Goal: Task Accomplishment & Management: Manage account settings

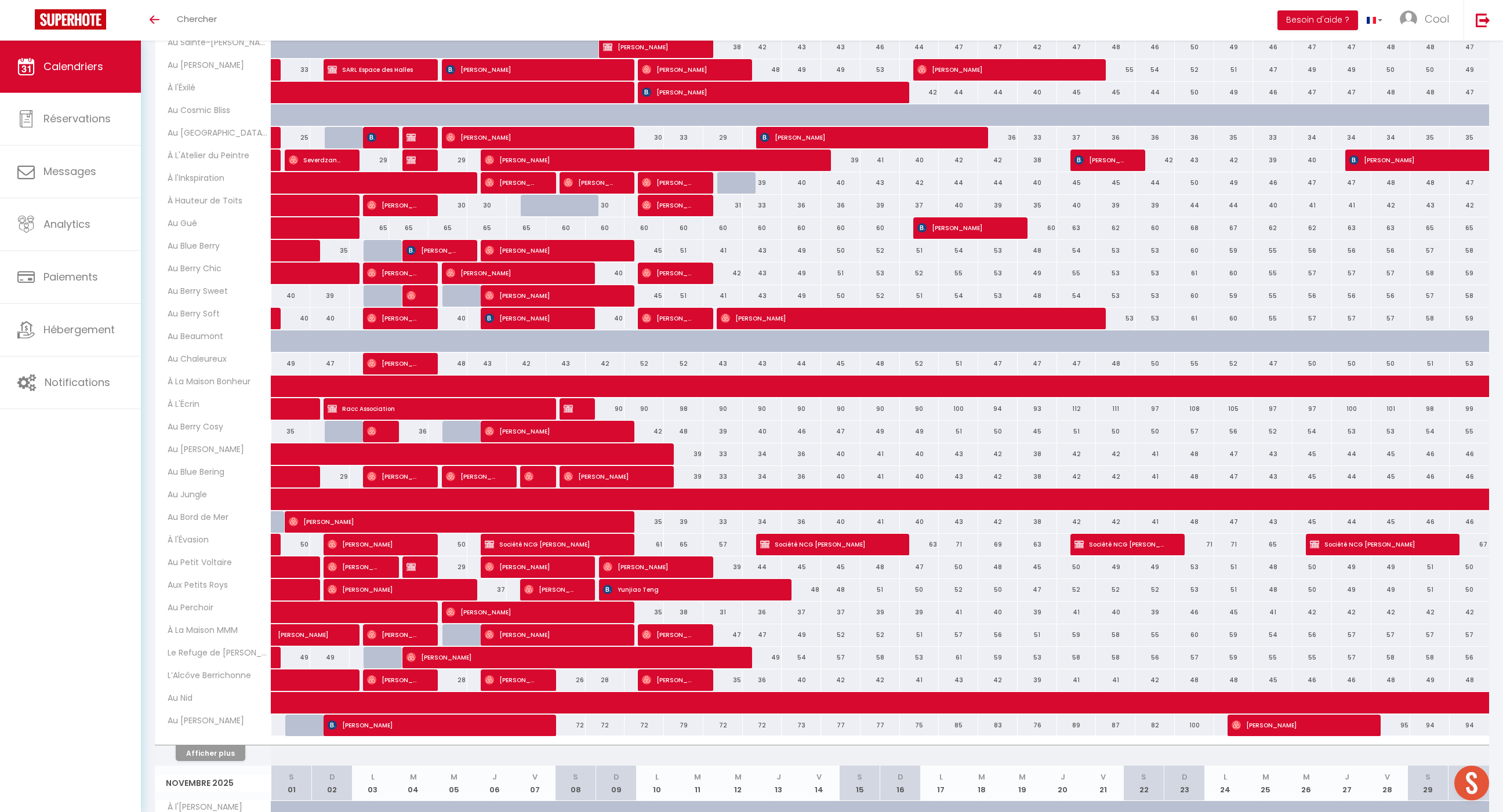
scroll to position [485, 0]
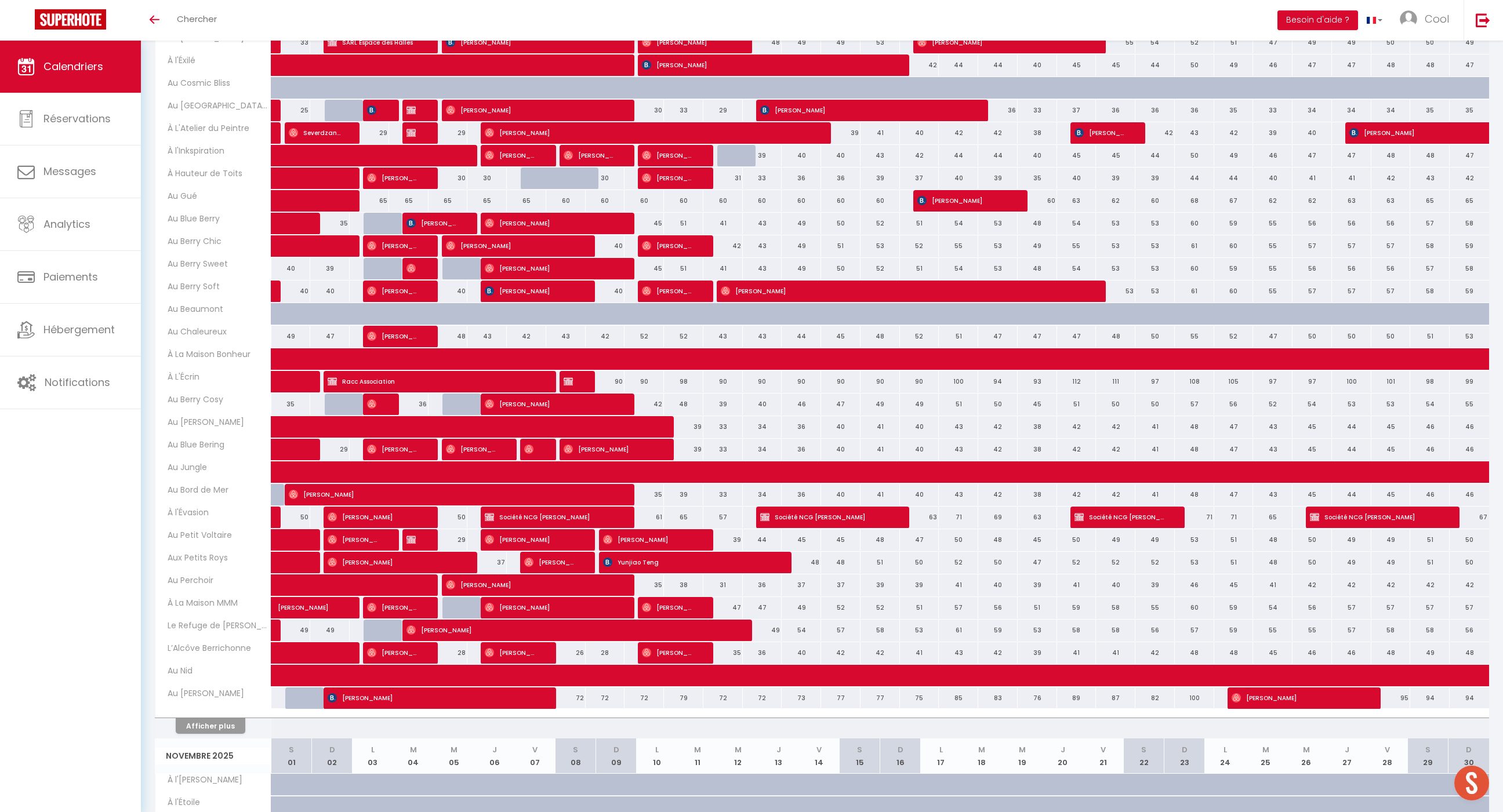
click at [238, 718] on button "Afficher plus" at bounding box center [211, 726] width 70 height 16
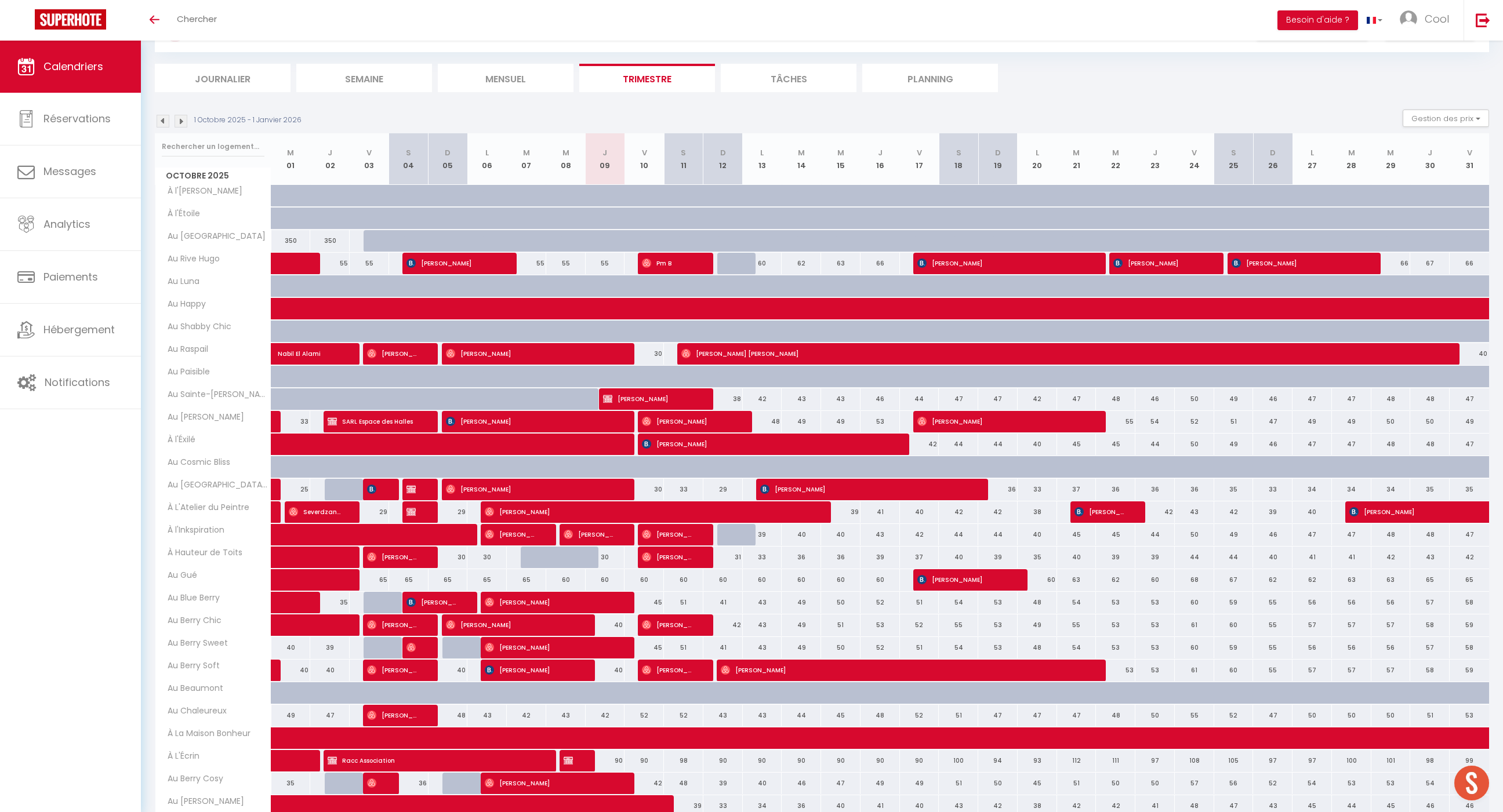
scroll to position [119, 0]
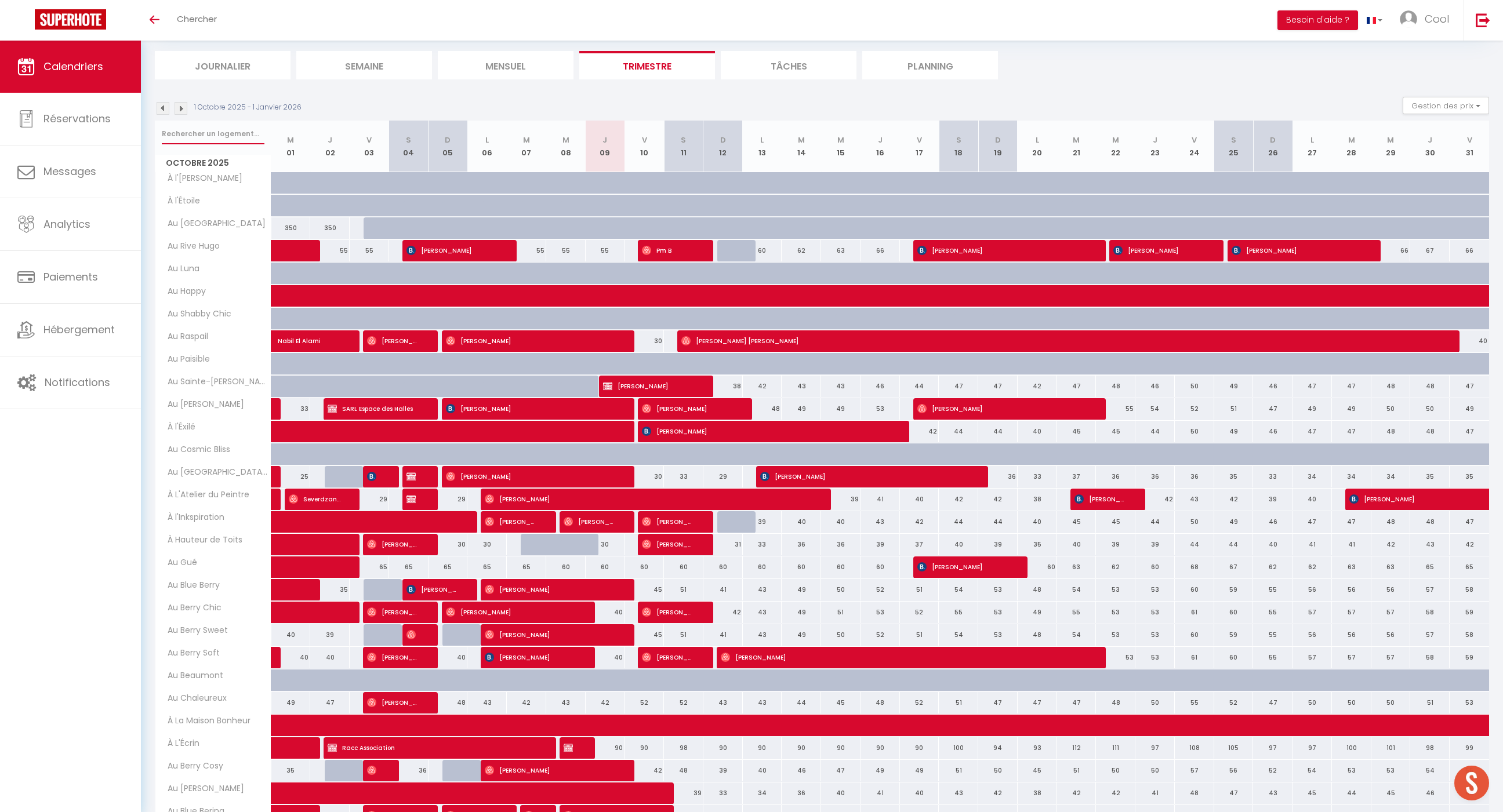
click at [192, 133] on input "text" at bounding box center [213, 133] width 102 height 21
type input "hauteur"
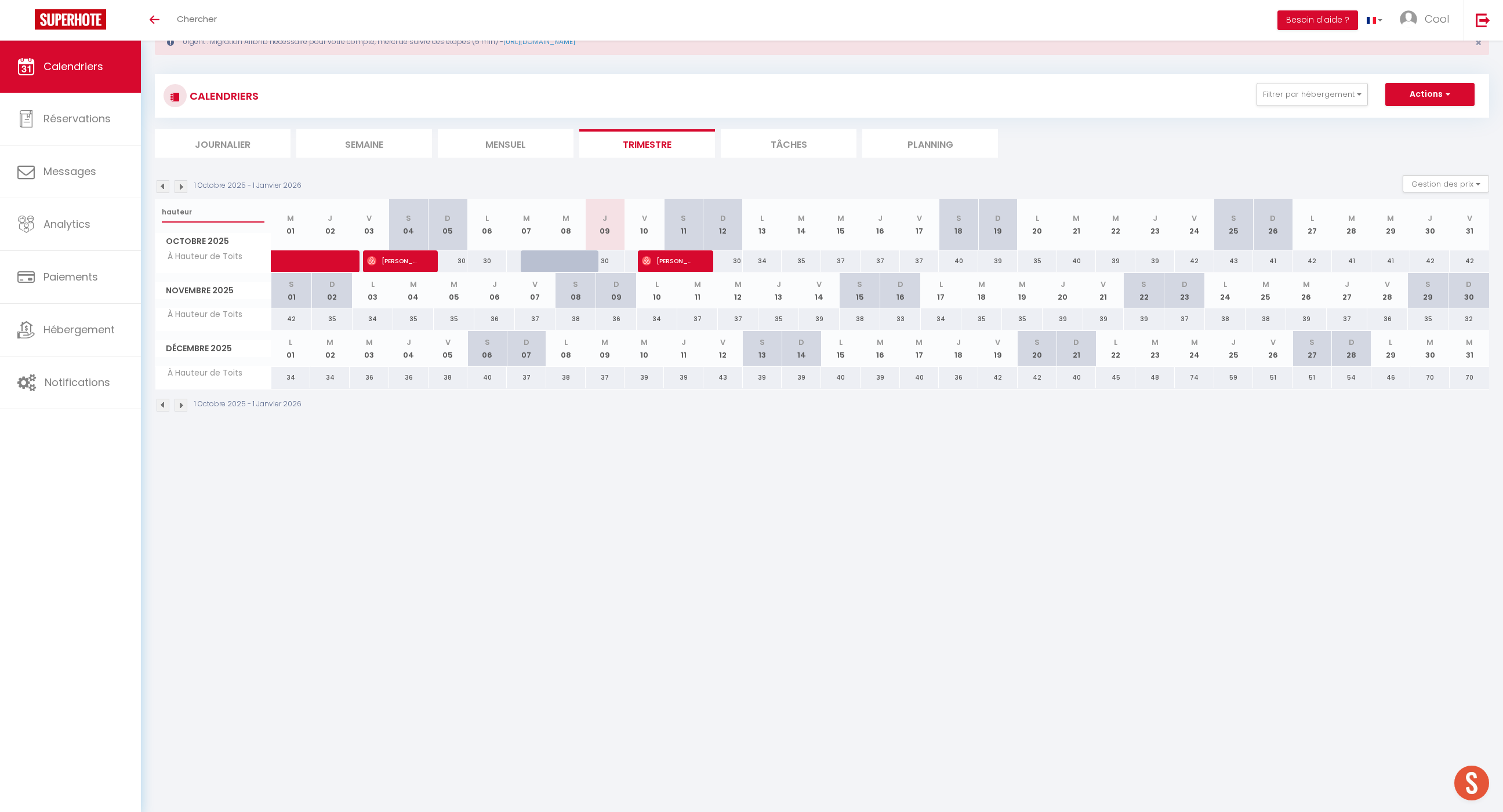
scroll to position [40, 0]
drag, startPoint x: 202, startPoint y: 211, endPoint x: 139, endPoint y: 211, distance: 63.0
click at [139, 211] on div "🟢 Des questions ou besoin d'assistance pour la migration AirBnB? Prenez rdv >>>…" at bounding box center [752, 219] width 1503 height 438
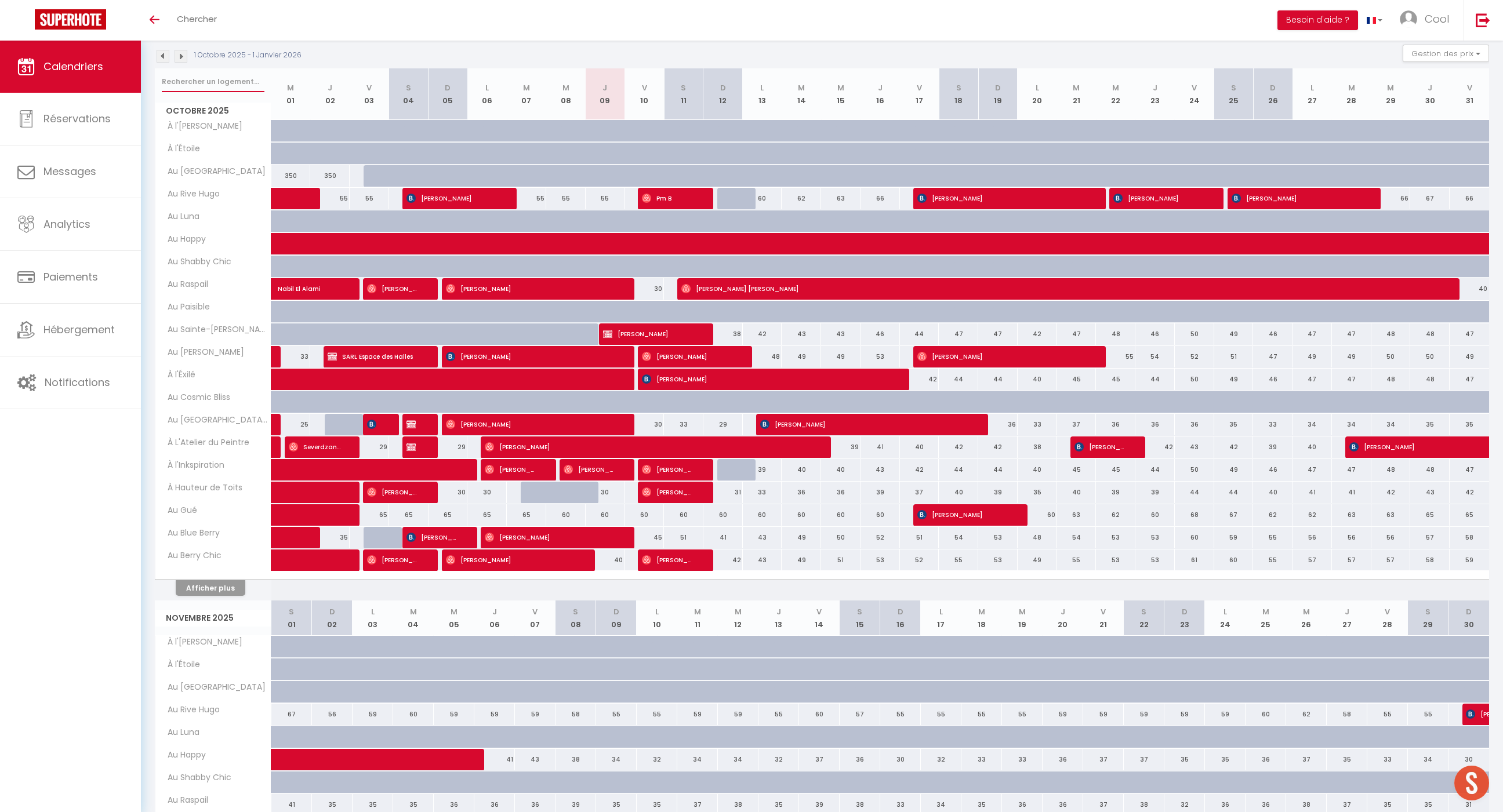
scroll to position [187, 0]
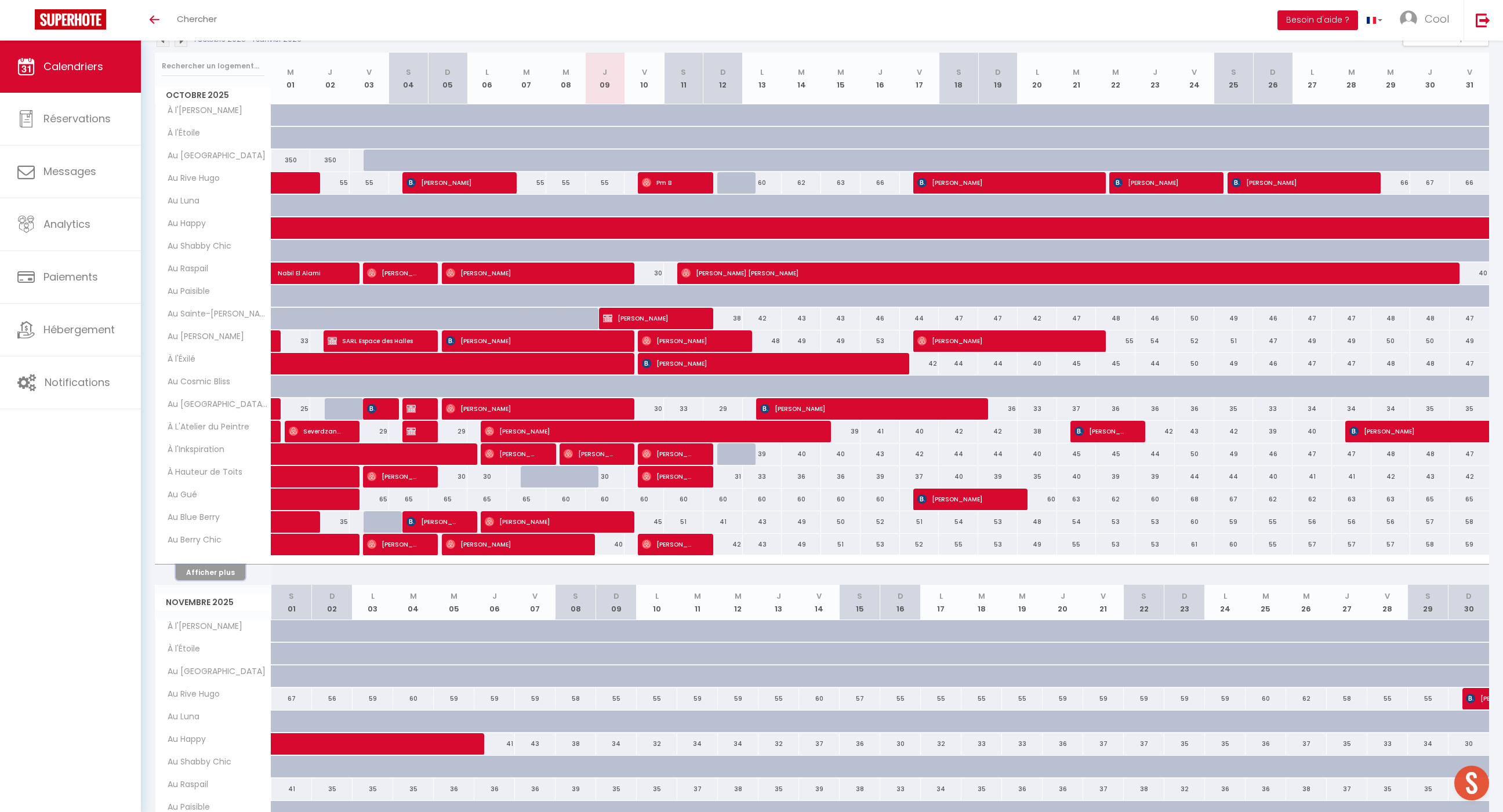
click at [192, 565] on button "Afficher plus" at bounding box center [211, 572] width 70 height 16
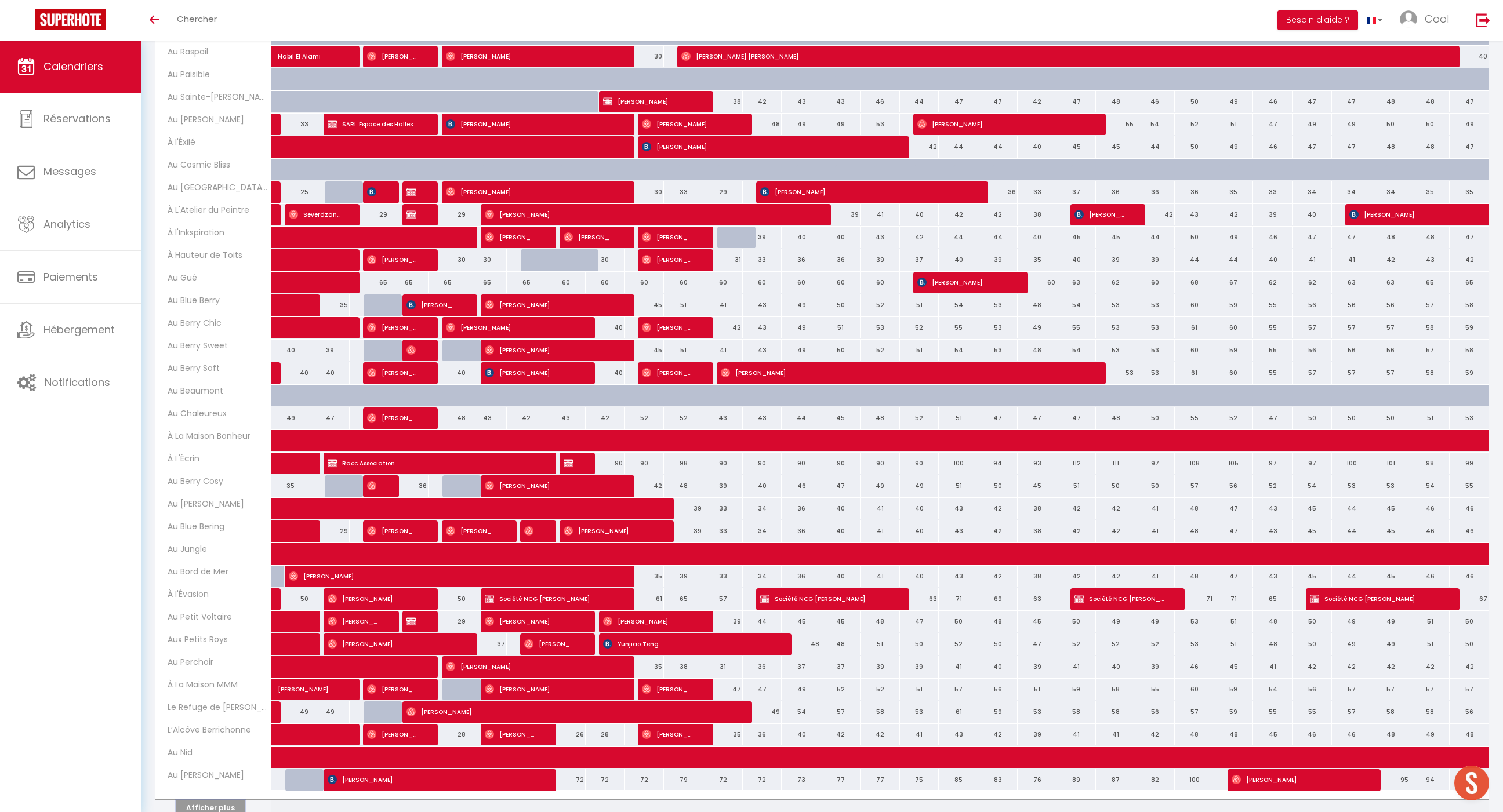
scroll to position [426, 0]
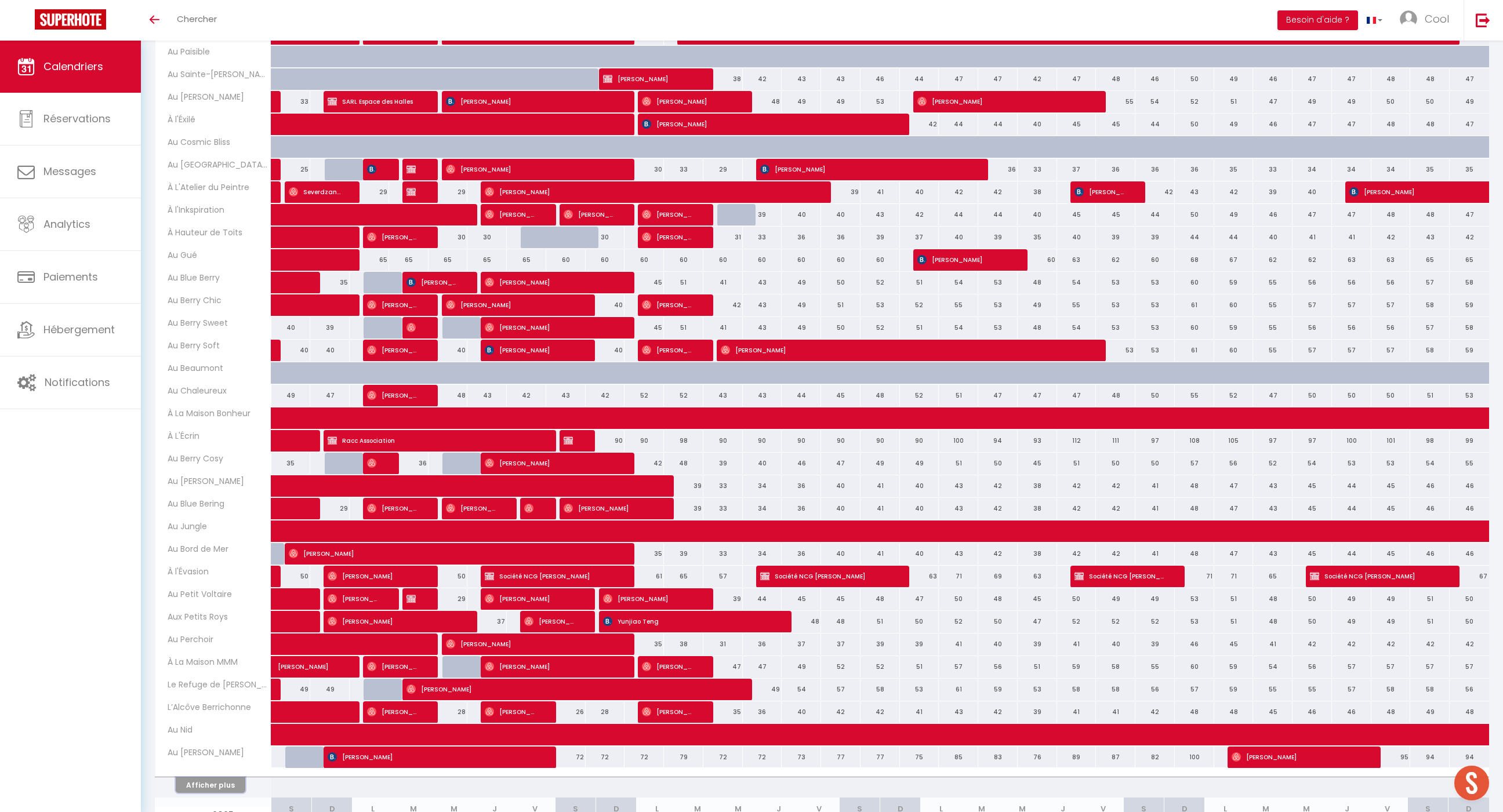
click at [216, 777] on button "Afficher plus" at bounding box center [211, 785] width 70 height 16
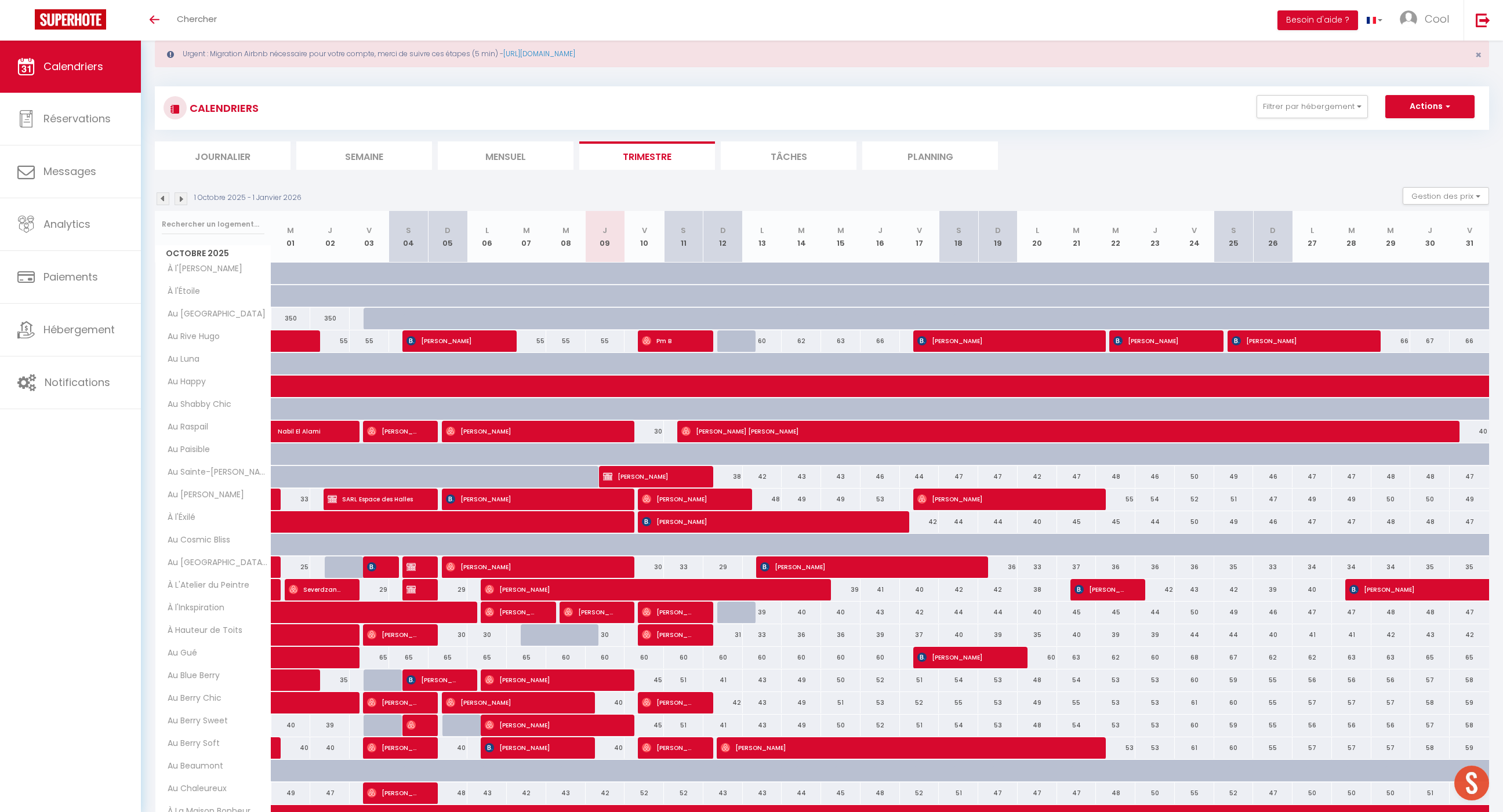
scroll to position [0, 0]
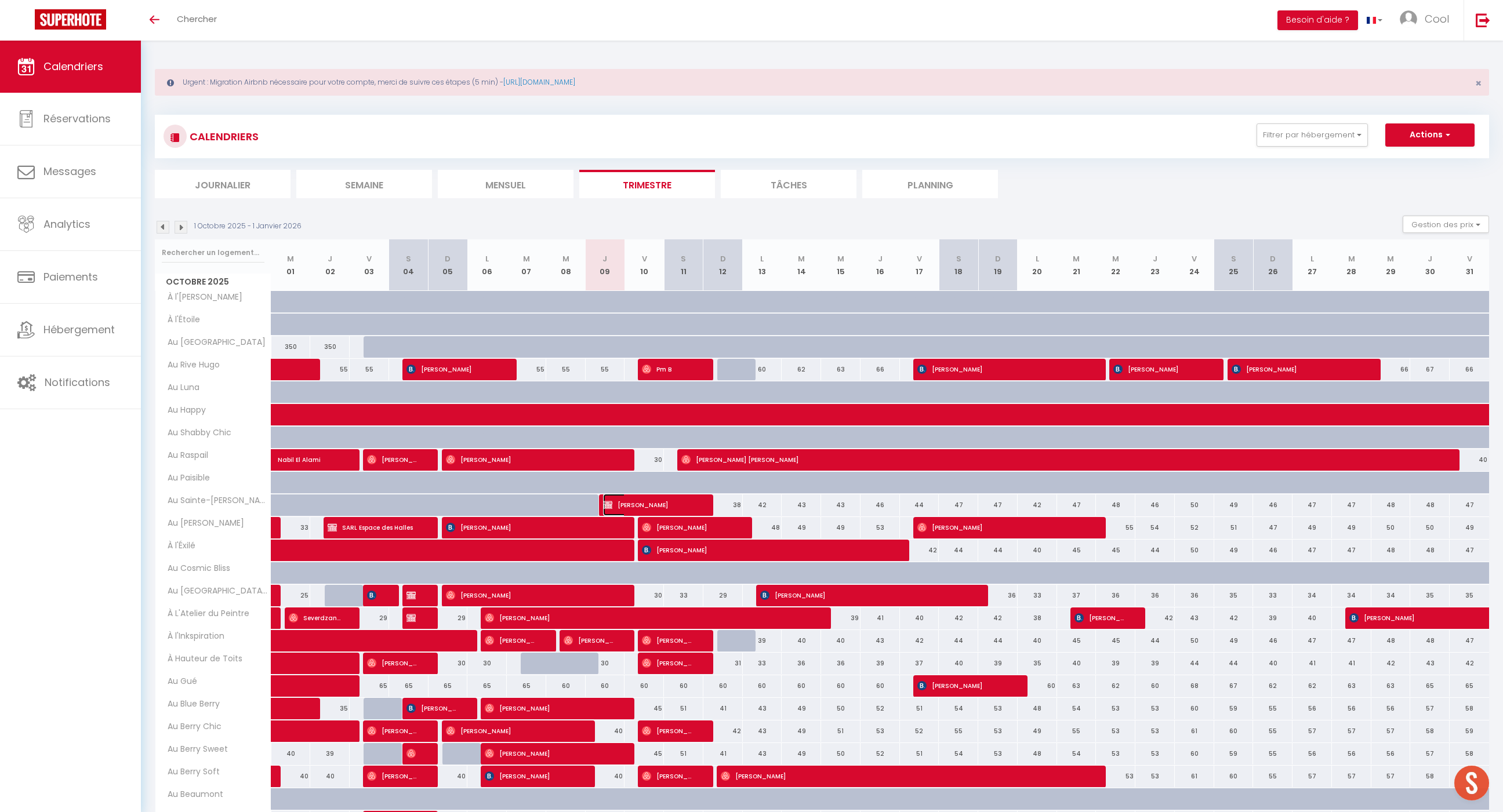
click at [607, 500] on img at bounding box center [607, 505] width 9 height 9
select select "OK"
select select "0"
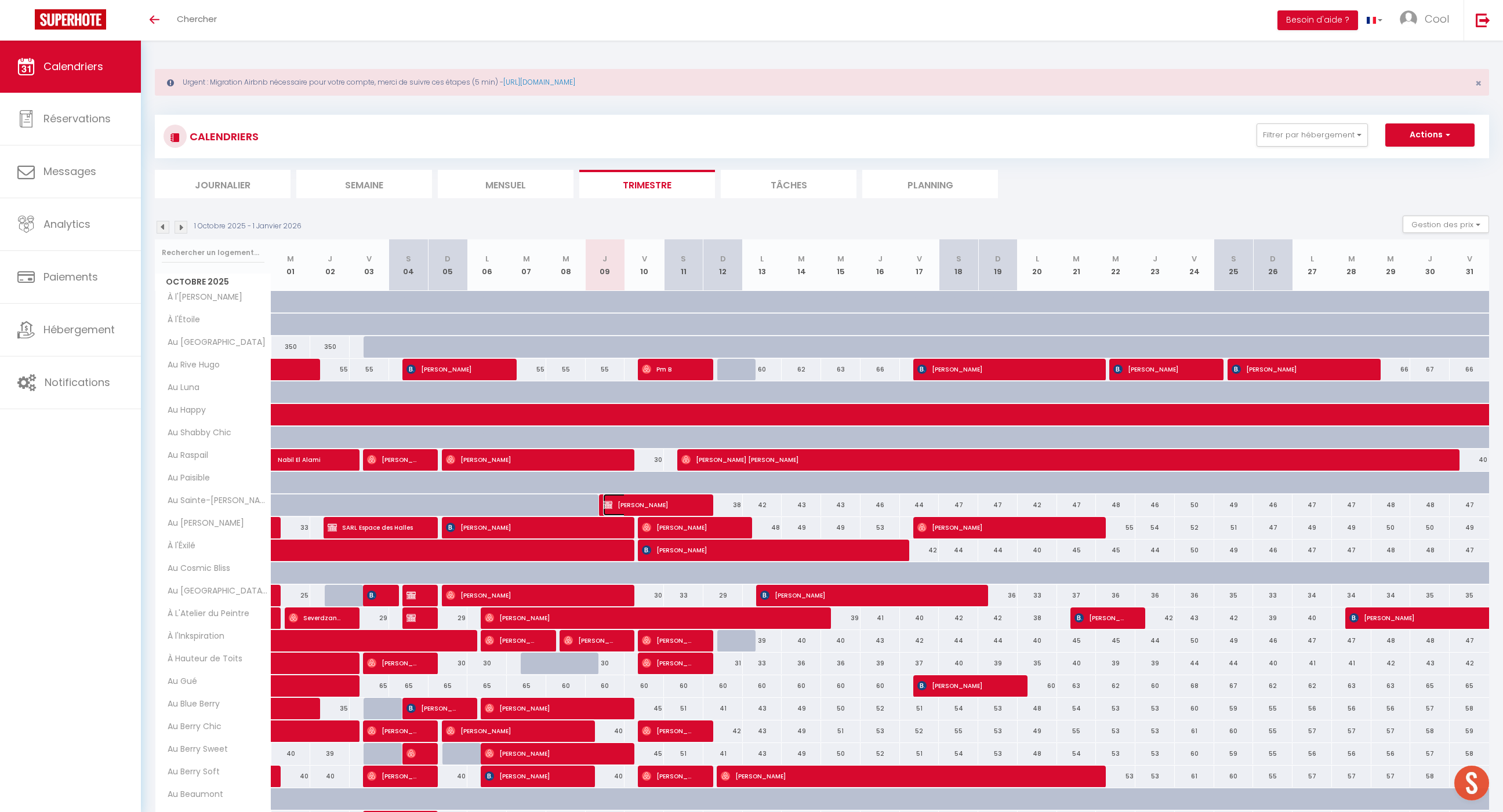
select select "1"
select select
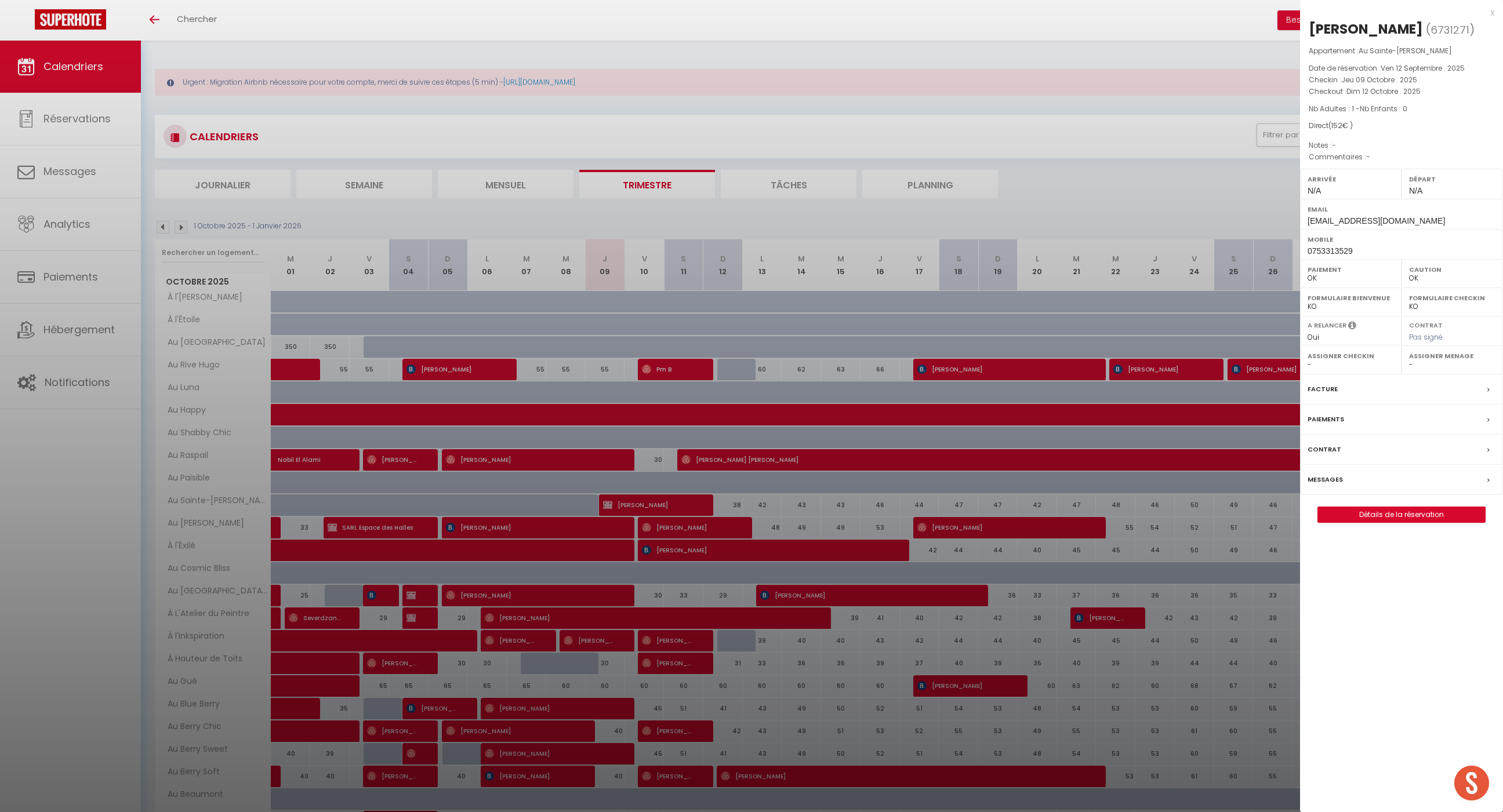
click at [607, 500] on div at bounding box center [752, 406] width 1503 height 812
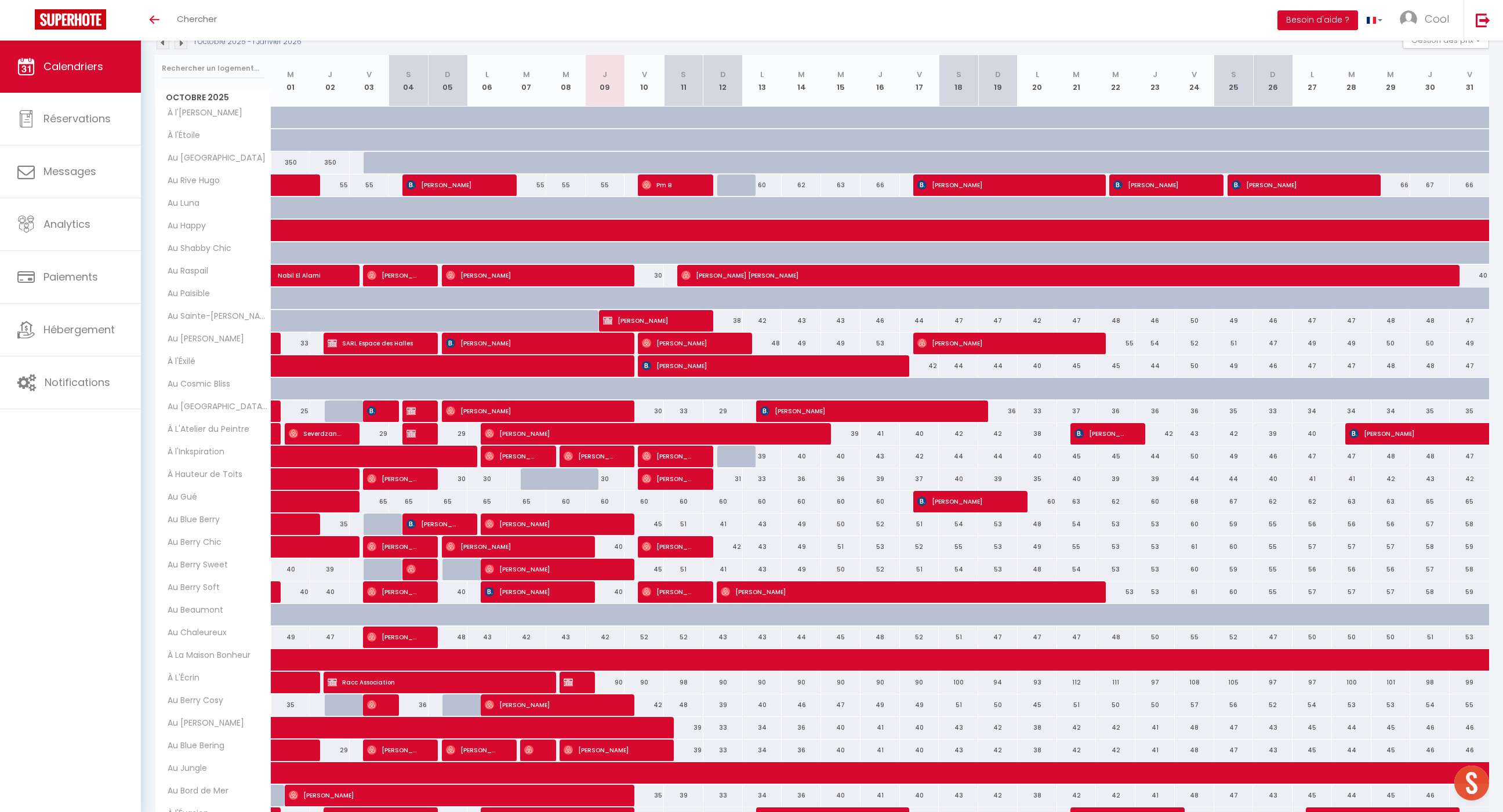
scroll to position [233, 0]
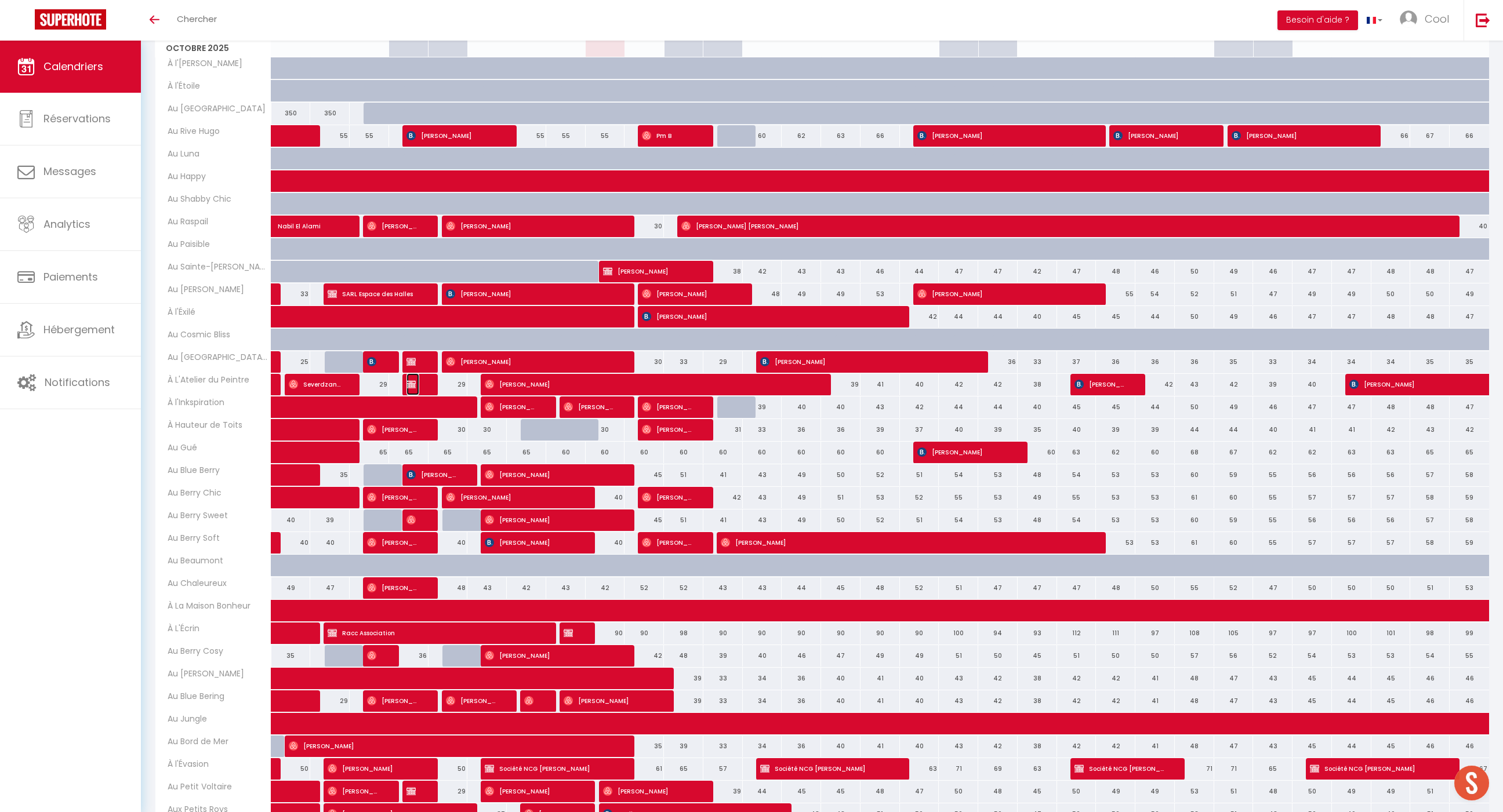
click at [418, 379] on span "SARL Espace des Halles" at bounding box center [413, 384] width 13 height 22
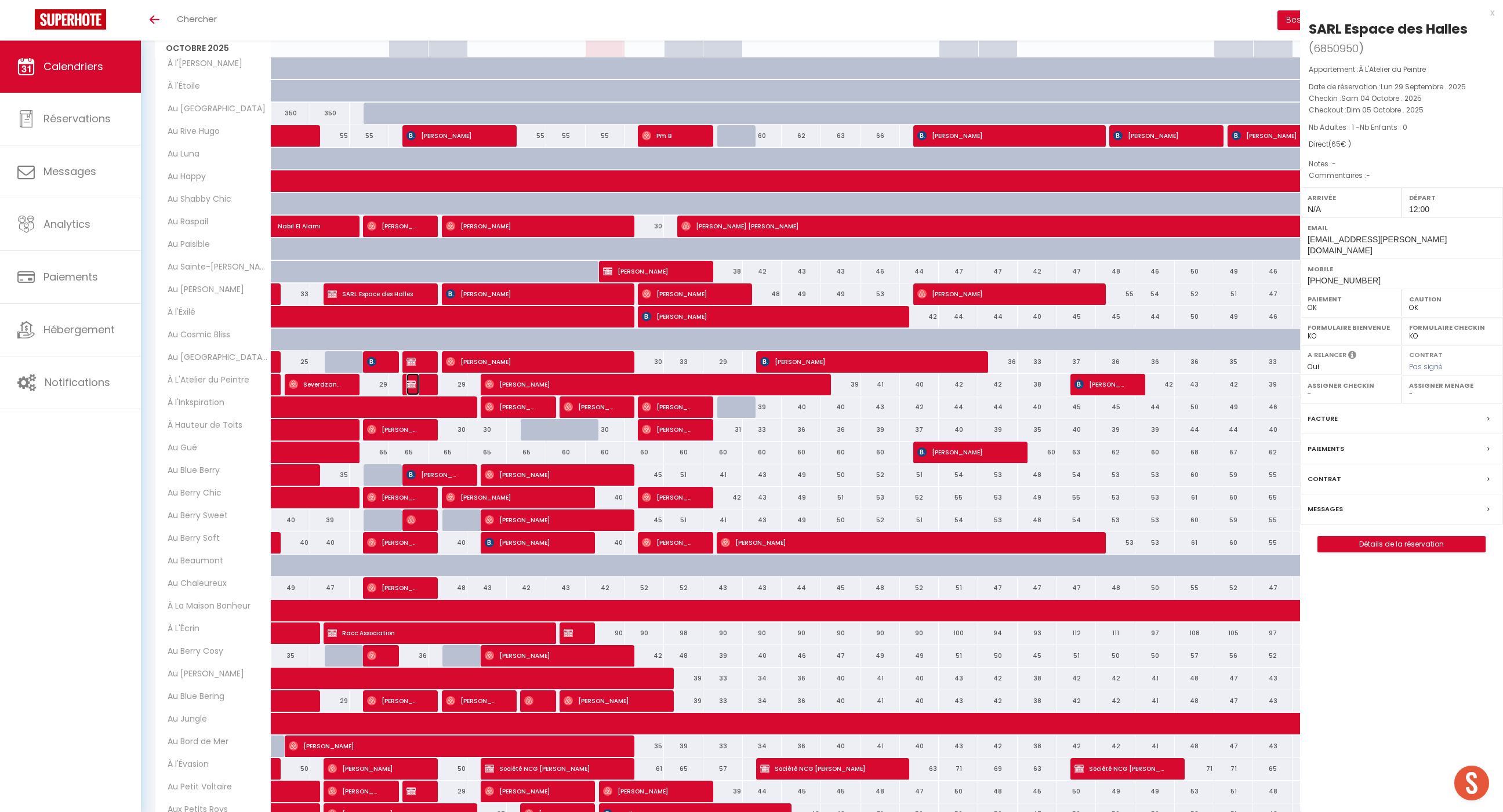
select select "KO"
select select "49444"
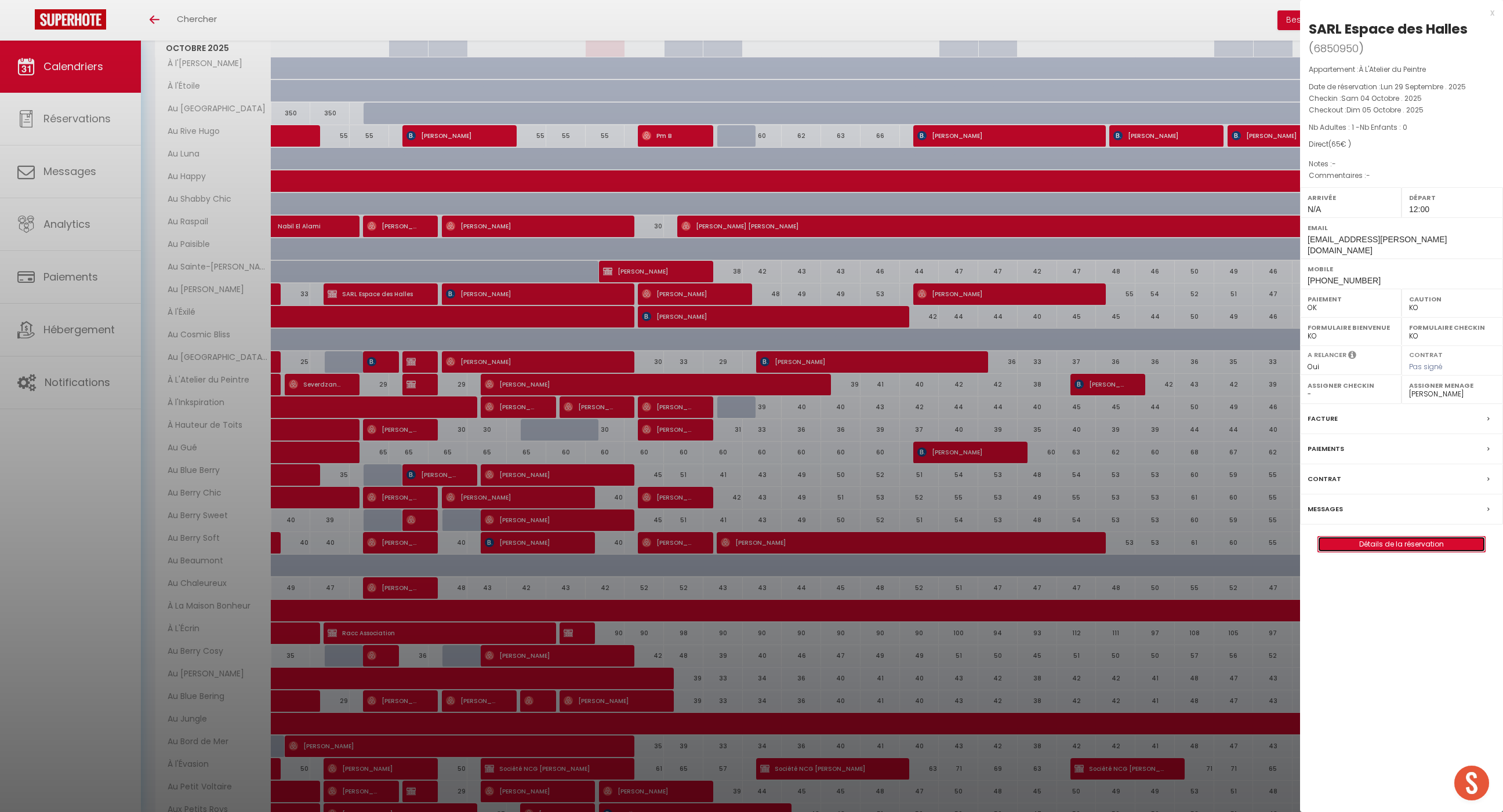
click at [1368, 537] on link "Détails de la réservation" at bounding box center [1402, 544] width 167 height 15
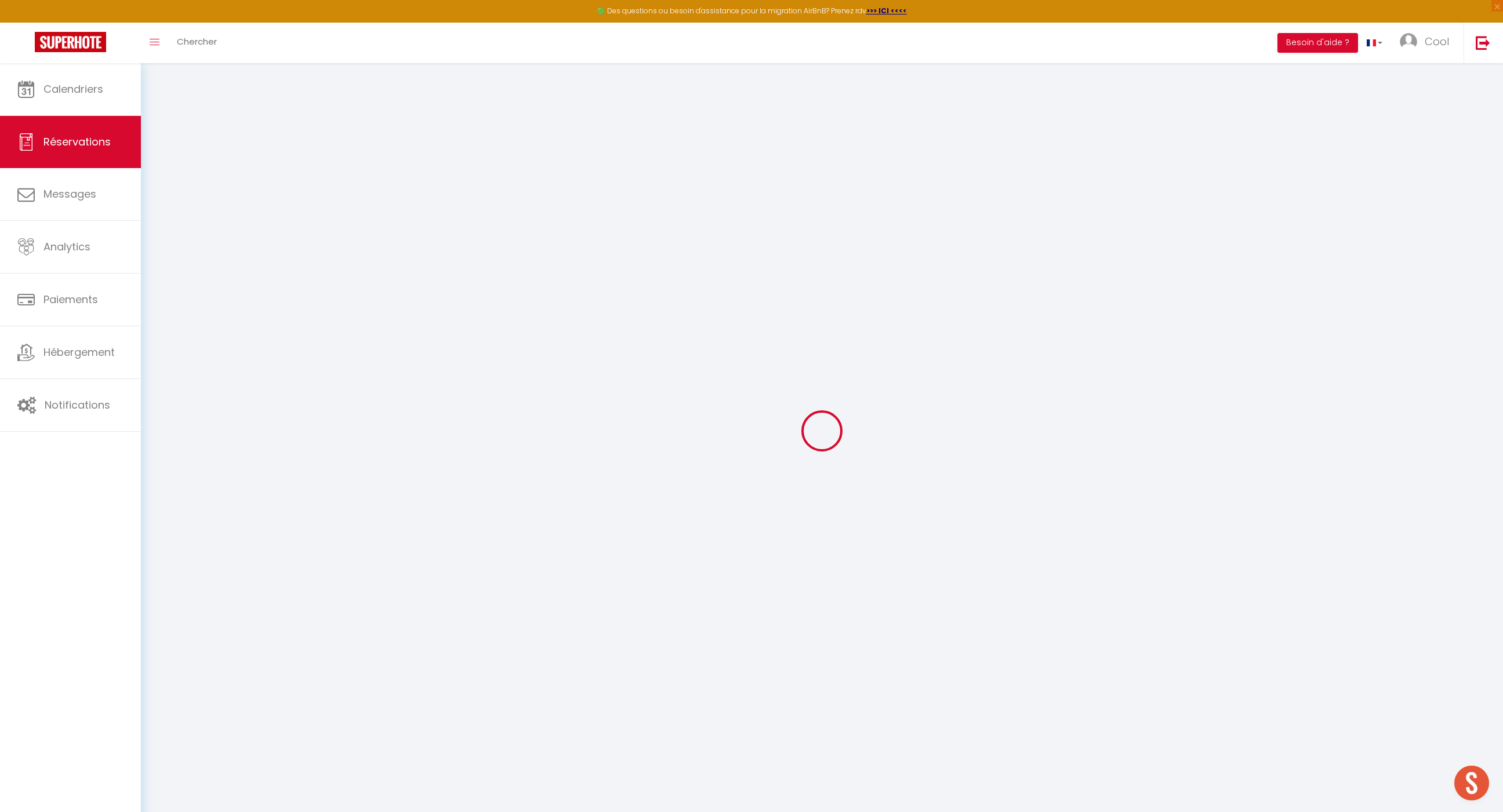
select select
checkbox input "false"
select select
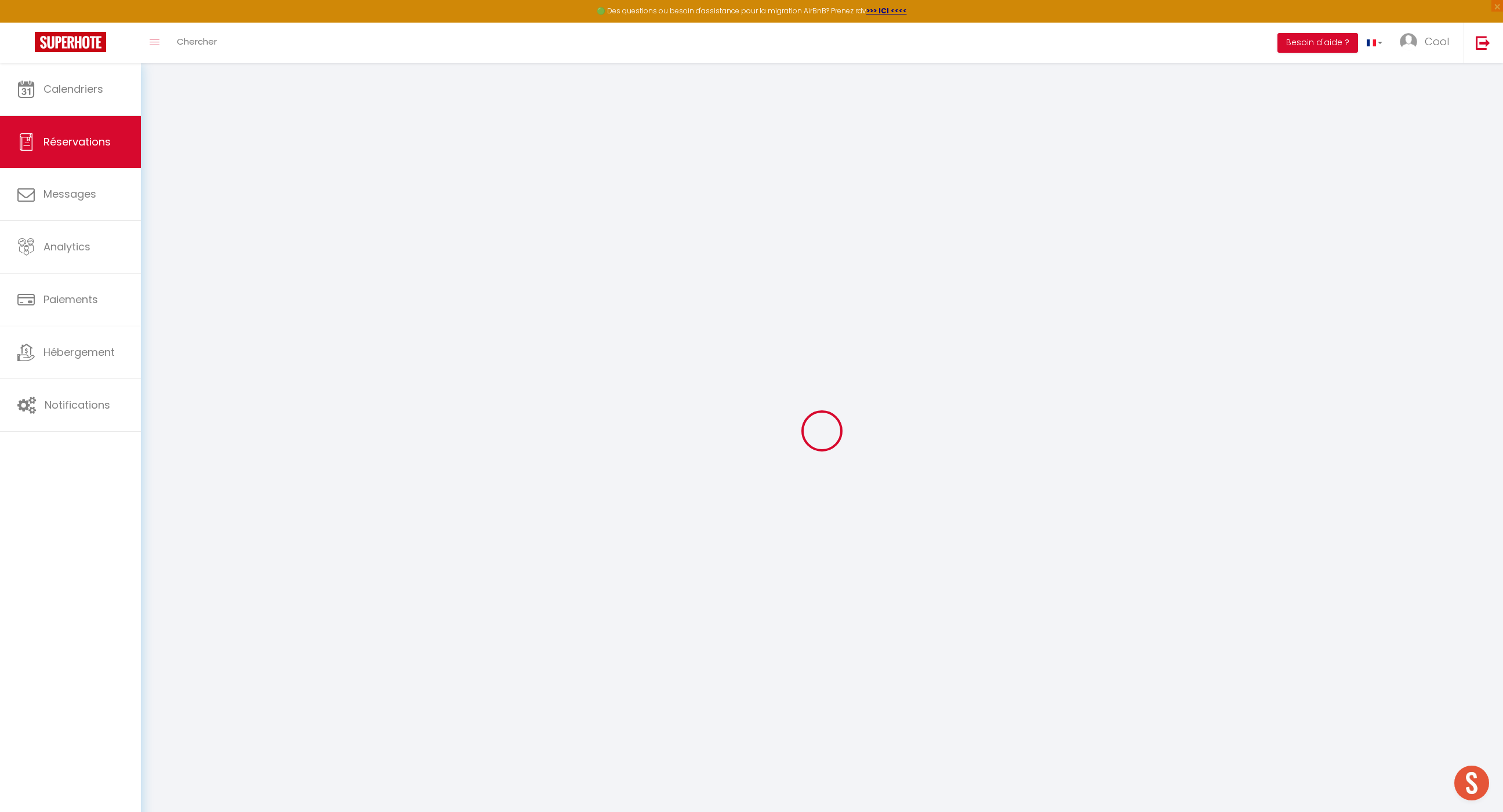
checkbox input "false"
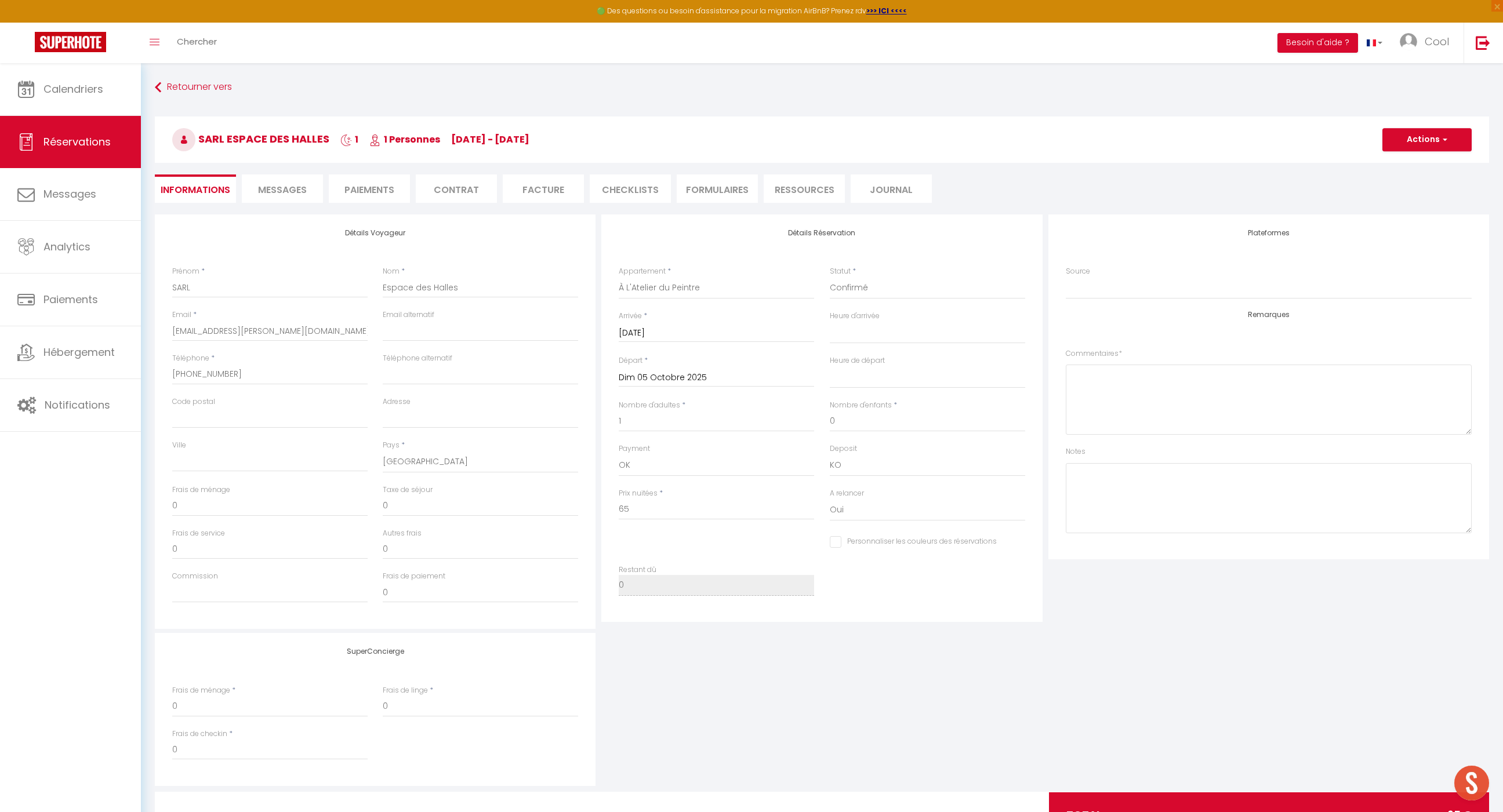
select select
checkbox input "false"
select select
select select "12:00"
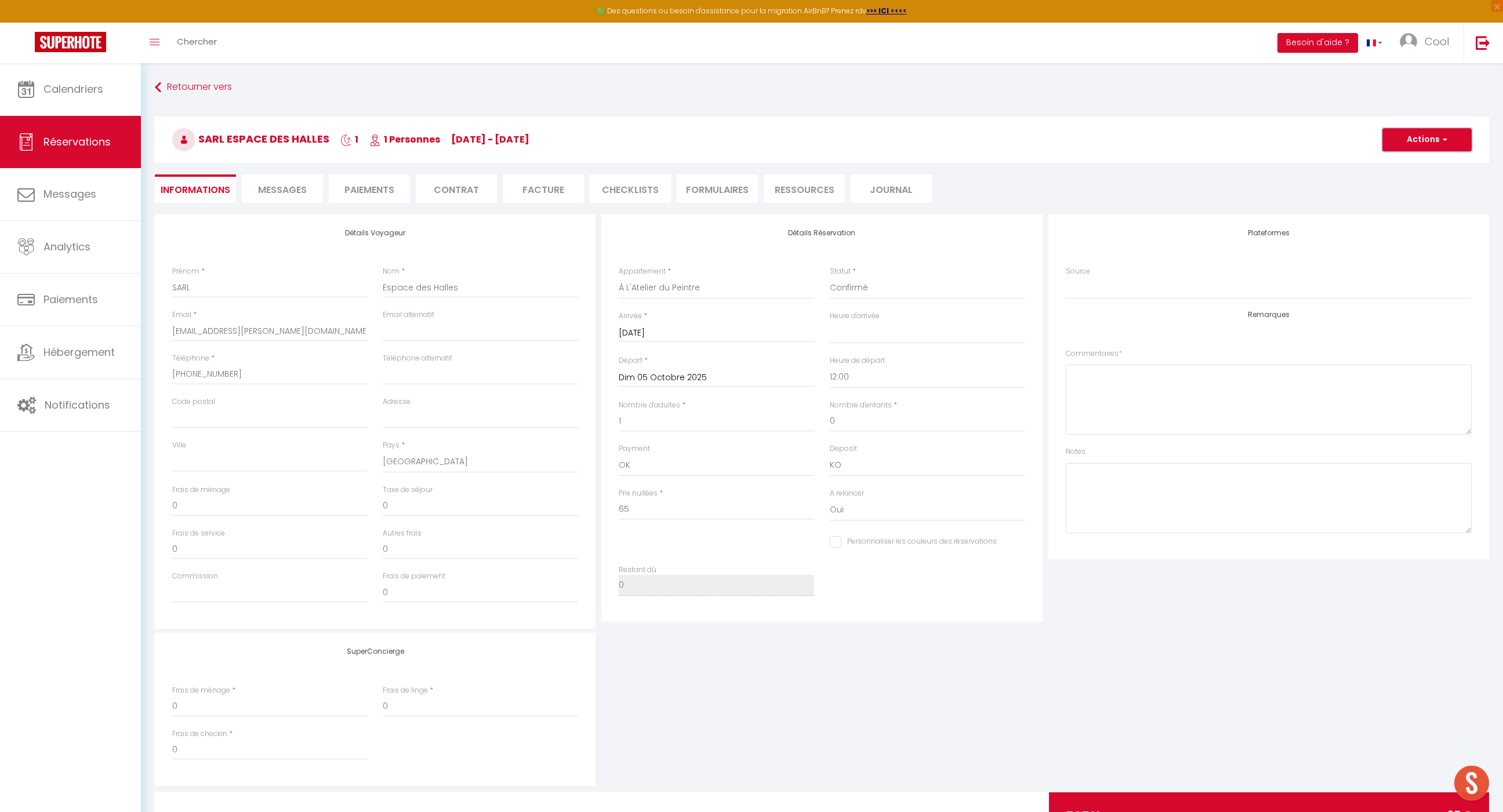
click at [1426, 151] on button "Actions" at bounding box center [1426, 140] width 89 height 23
click at [1414, 181] on link "Dupliquer" at bounding box center [1415, 180] width 92 height 15
select select
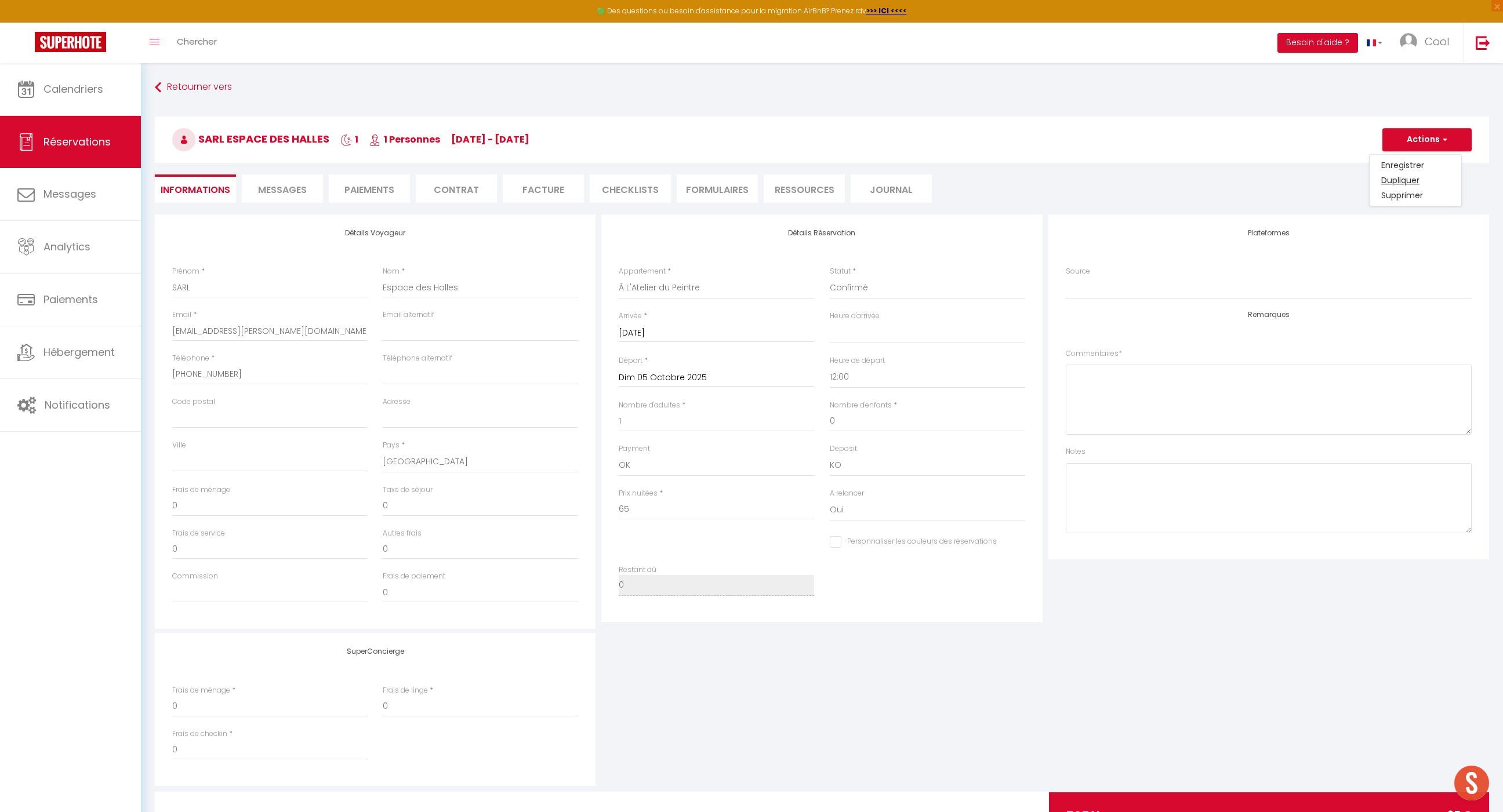
select select
checkbox input "false"
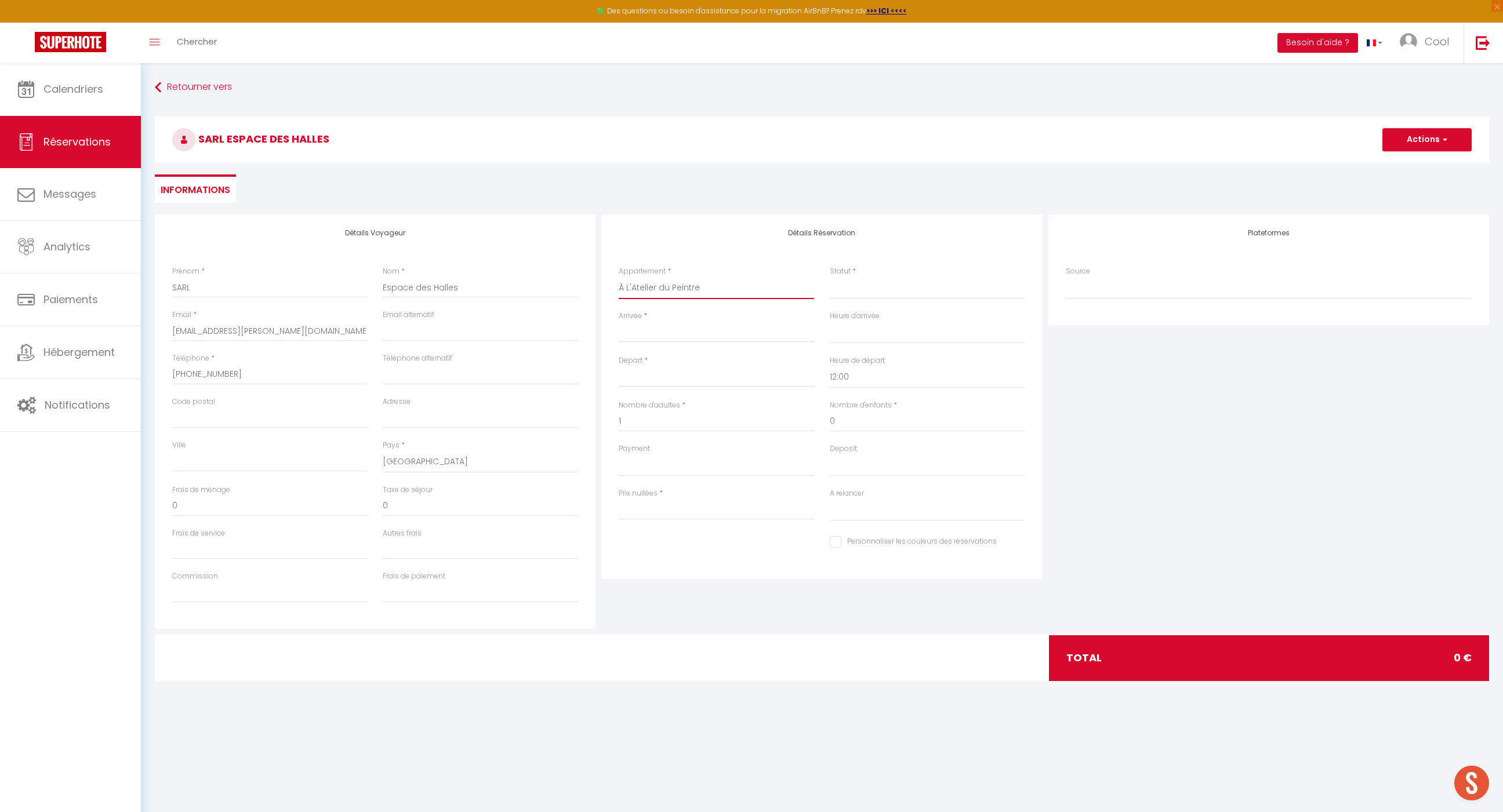
click at [664, 296] on select "Au Dolce Vita Au Nid Au clos des aubrys [GEOGRAPHIC_DATA] Au [PERSON_NAME] À l'…" at bounding box center [716, 288] width 195 height 22
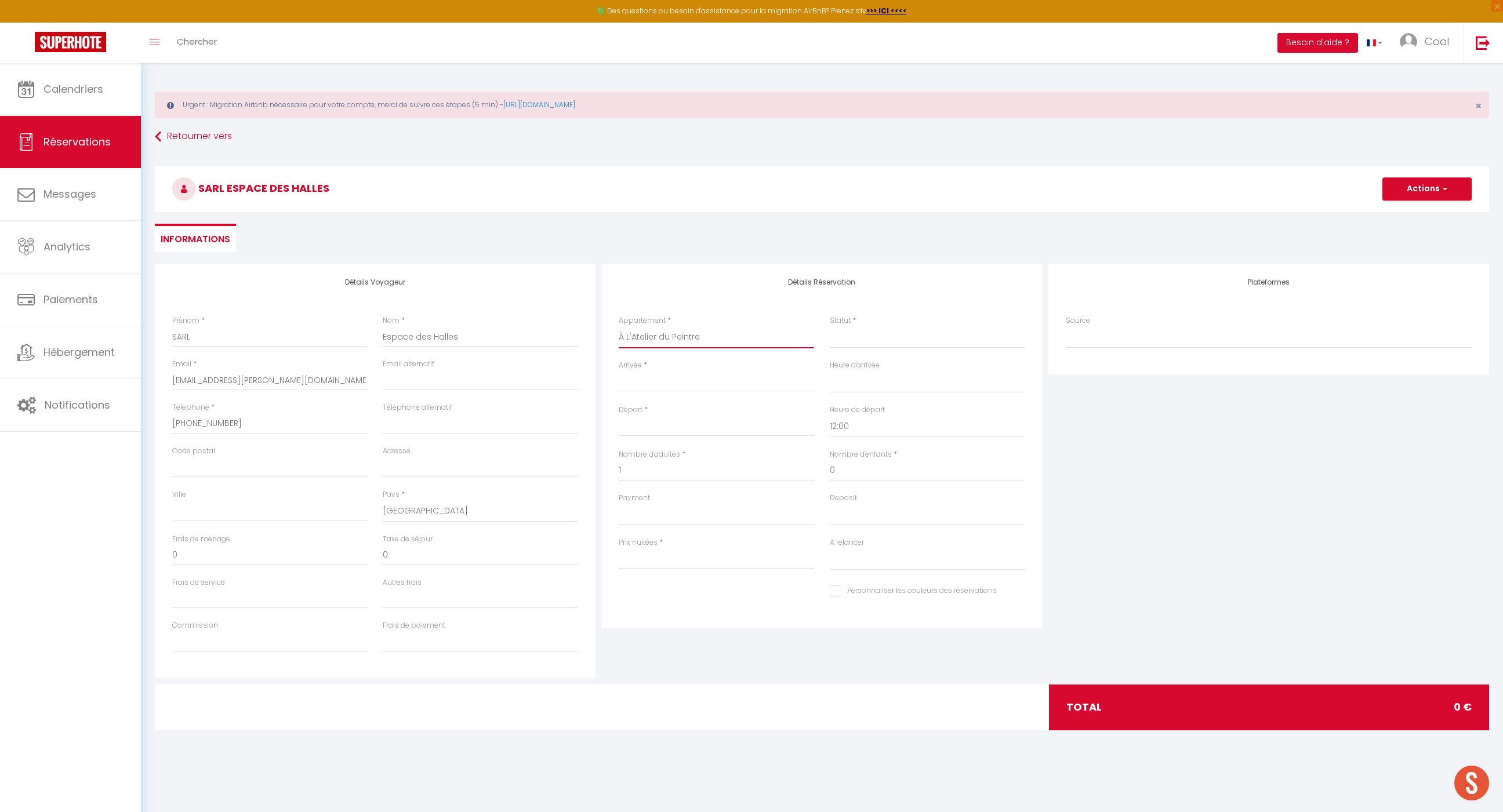
select select "48539"
click at [619, 326] on select "Au Dolce Vita Au Nid Au clos des aubrys [GEOGRAPHIC_DATA] Au [PERSON_NAME] À l'…" at bounding box center [716, 337] width 195 height 22
select select
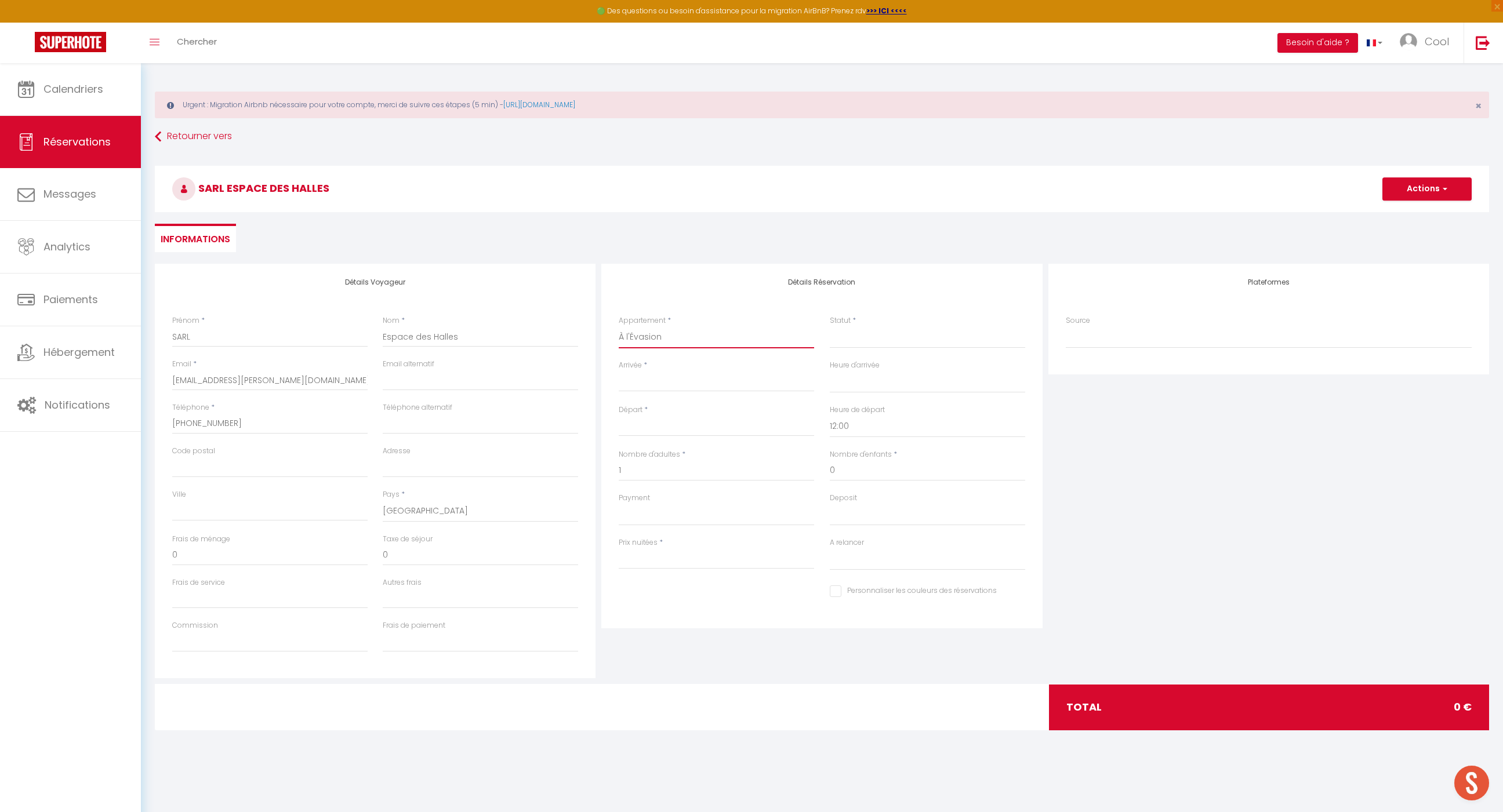
select select
type input "0"
select select
checkbox input "false"
click at [848, 336] on select "Confirmé Non Confirmé [PERSON_NAME] par le voyageur No Show Request" at bounding box center [927, 337] width 195 height 22
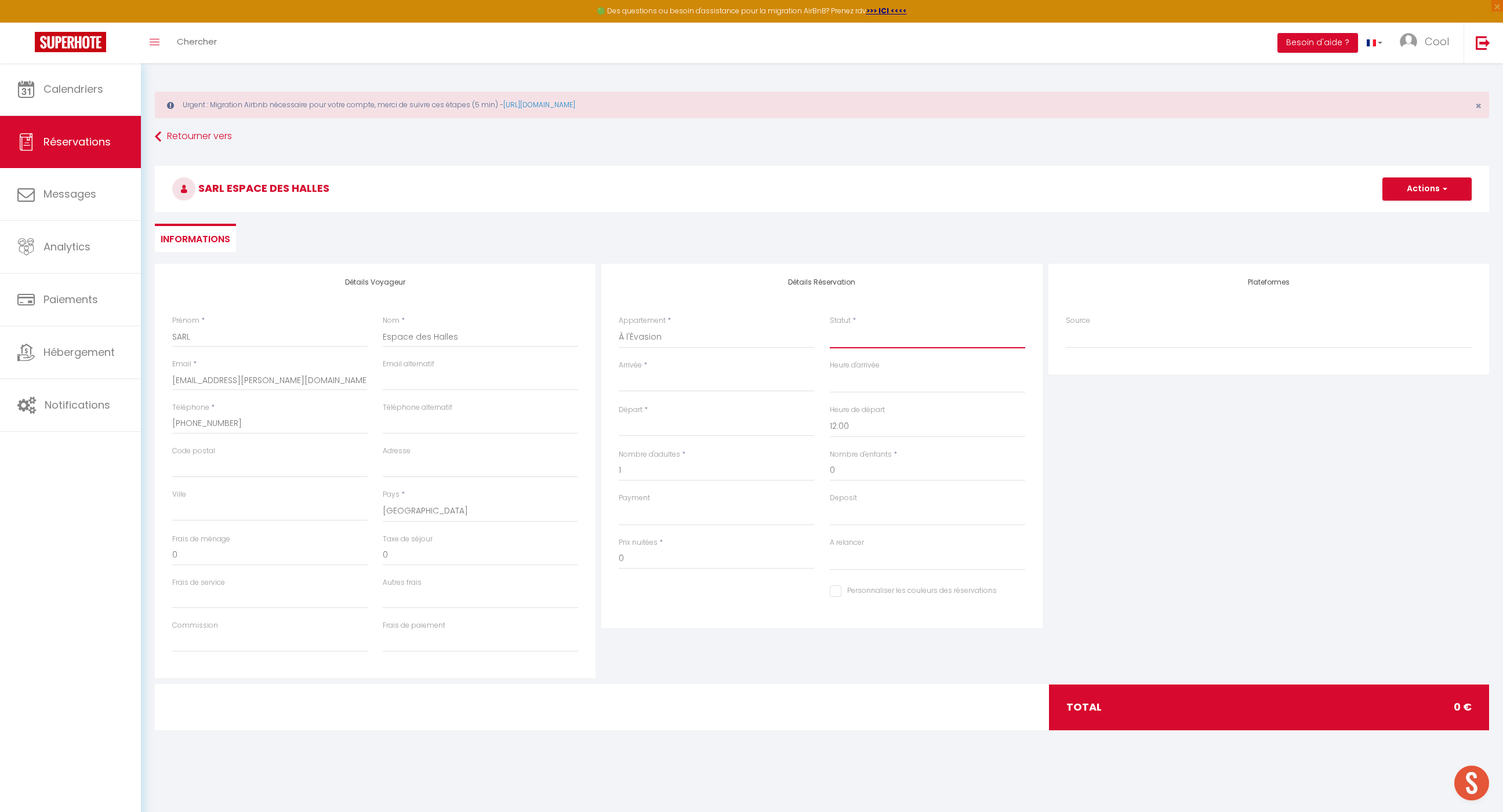
select select
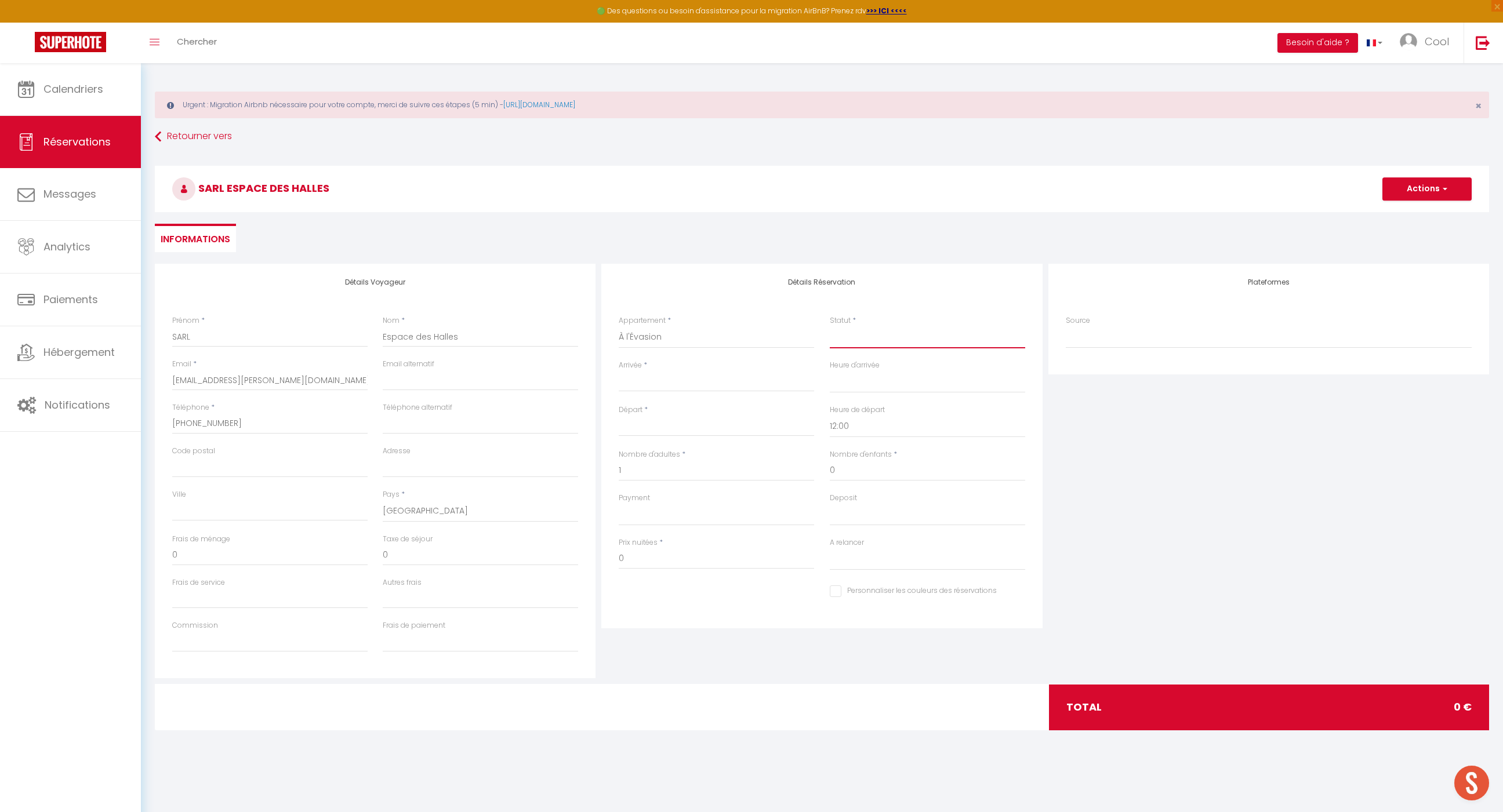
checkbox input "false"
select select "2"
click at [830, 326] on select "Confirmé Non Confirmé [PERSON_NAME] par le voyageur No Show Request" at bounding box center [927, 337] width 195 height 22
select select
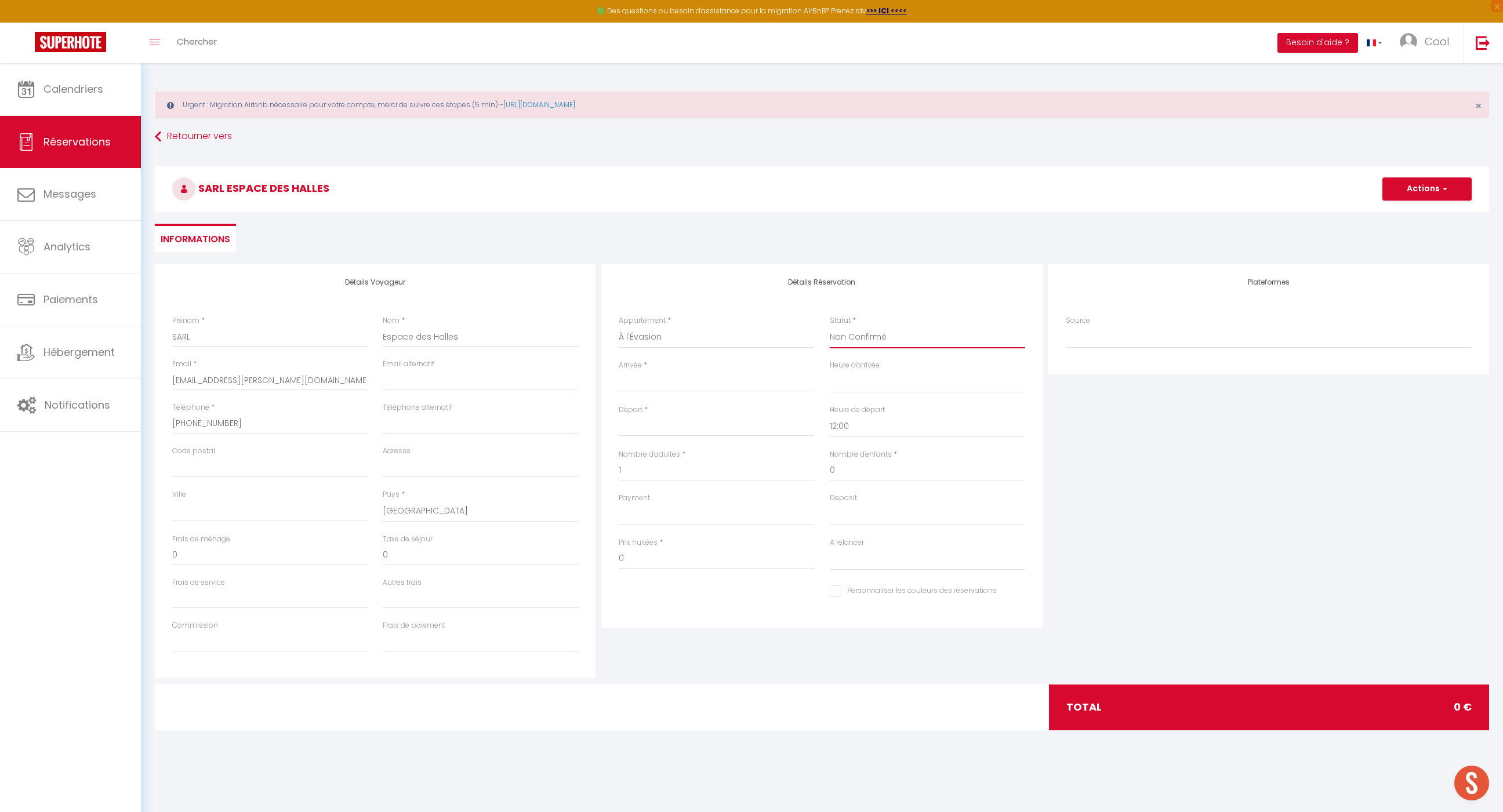
select select
checkbox input "false"
click at [672, 383] on input "Arrivée" at bounding box center [716, 383] width 195 height 15
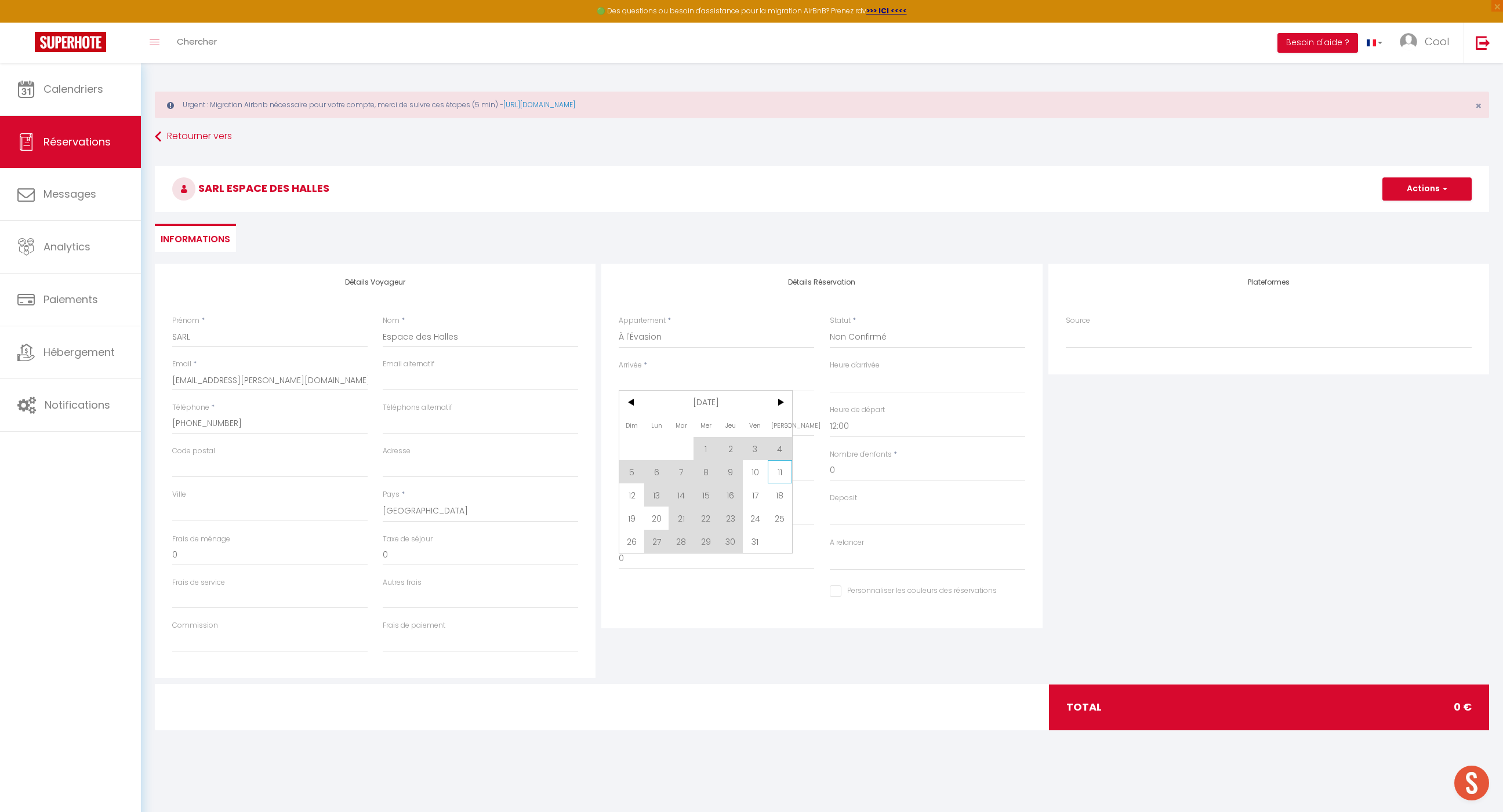
click at [780, 475] on span "11" at bounding box center [780, 472] width 25 height 23
type input "Sam 11 Octobre 2025"
select select
type input "Dim 12 Octobre 2025"
select select
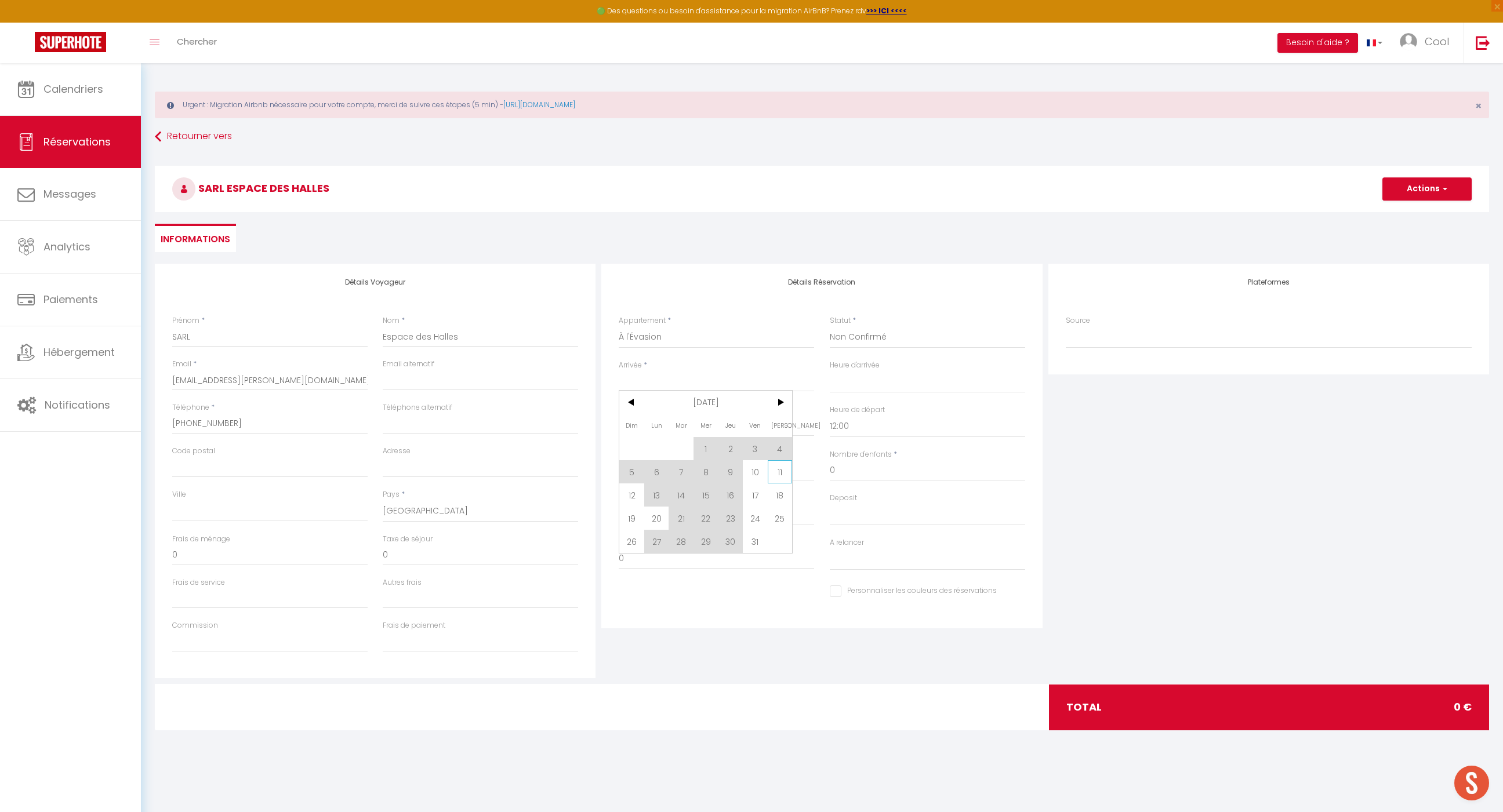
select select
checkbox input "false"
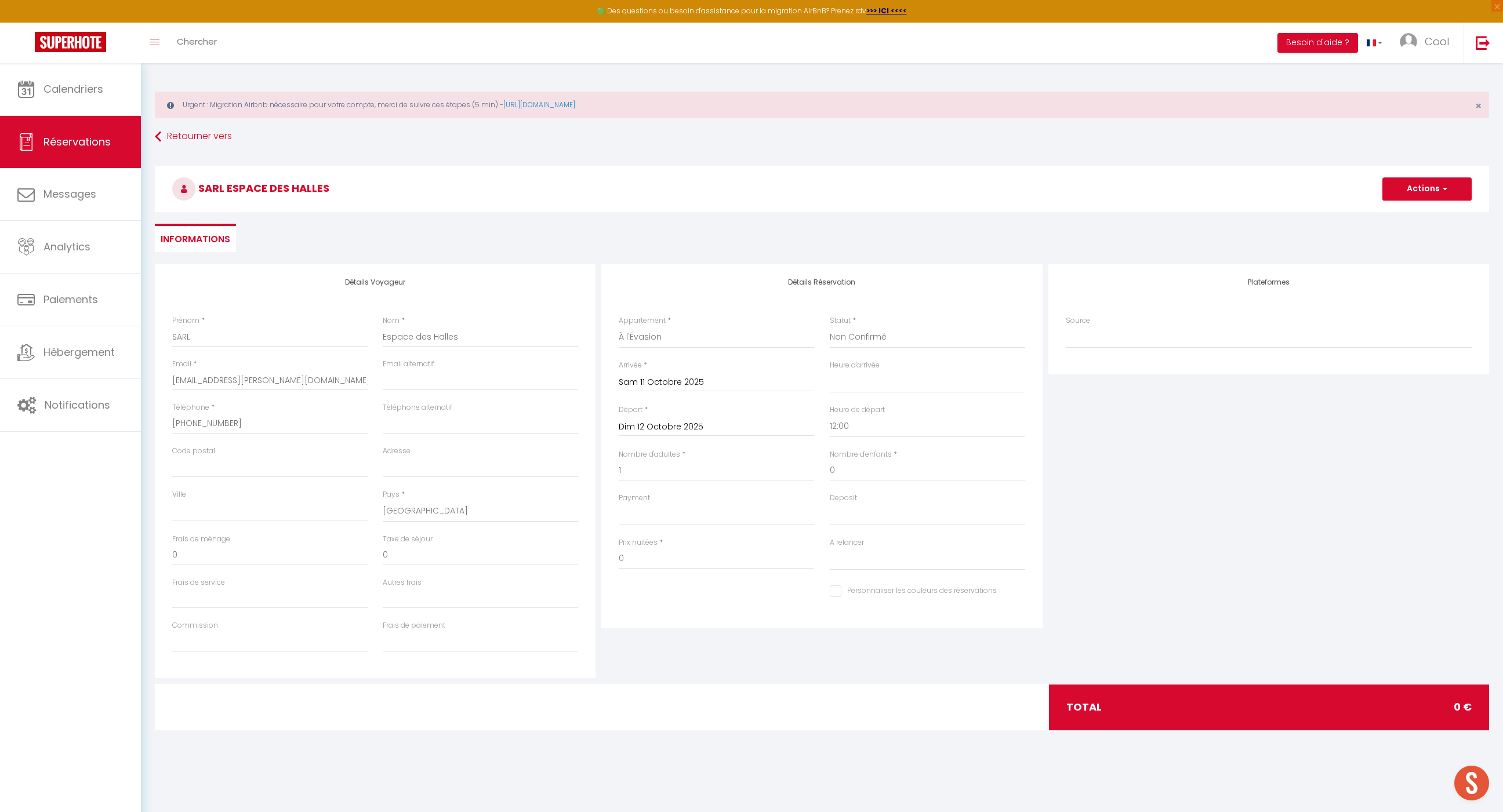
select select
checkbox input "false"
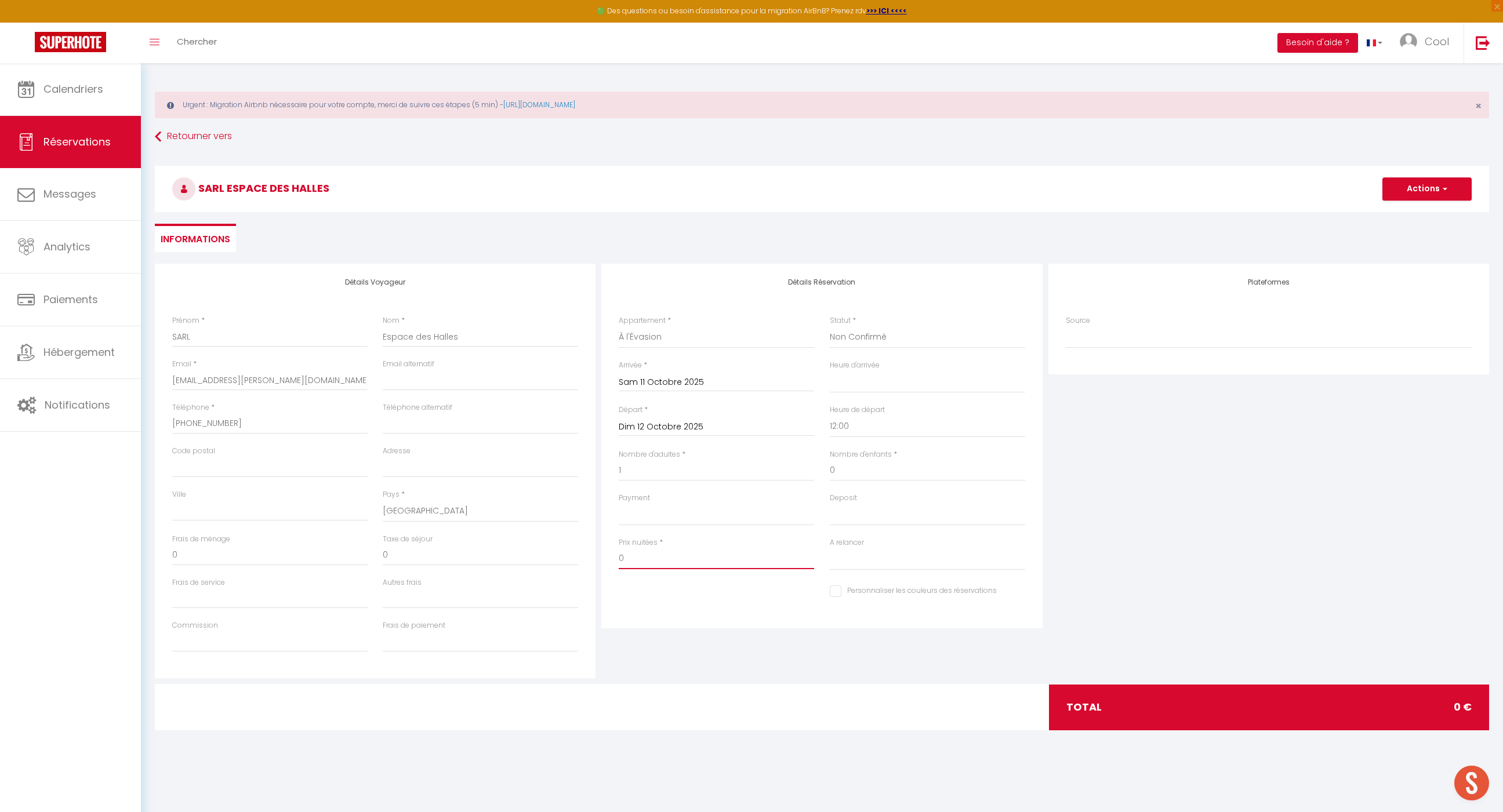
click at [683, 548] on input "0" at bounding box center [716, 558] width 195 height 21
type input "120"
click at [691, 615] on div "Détails Réservation Appartement * Au Dolce Vita Au Nid Au clos des aubrys Au [G…" at bounding box center [822, 446] width 441 height 365
click at [697, 557] on input "120" at bounding box center [716, 558] width 195 height 21
click at [696, 606] on div "Personnaliser les couleurs des réservations #D7092E" at bounding box center [822, 598] width 421 height 32
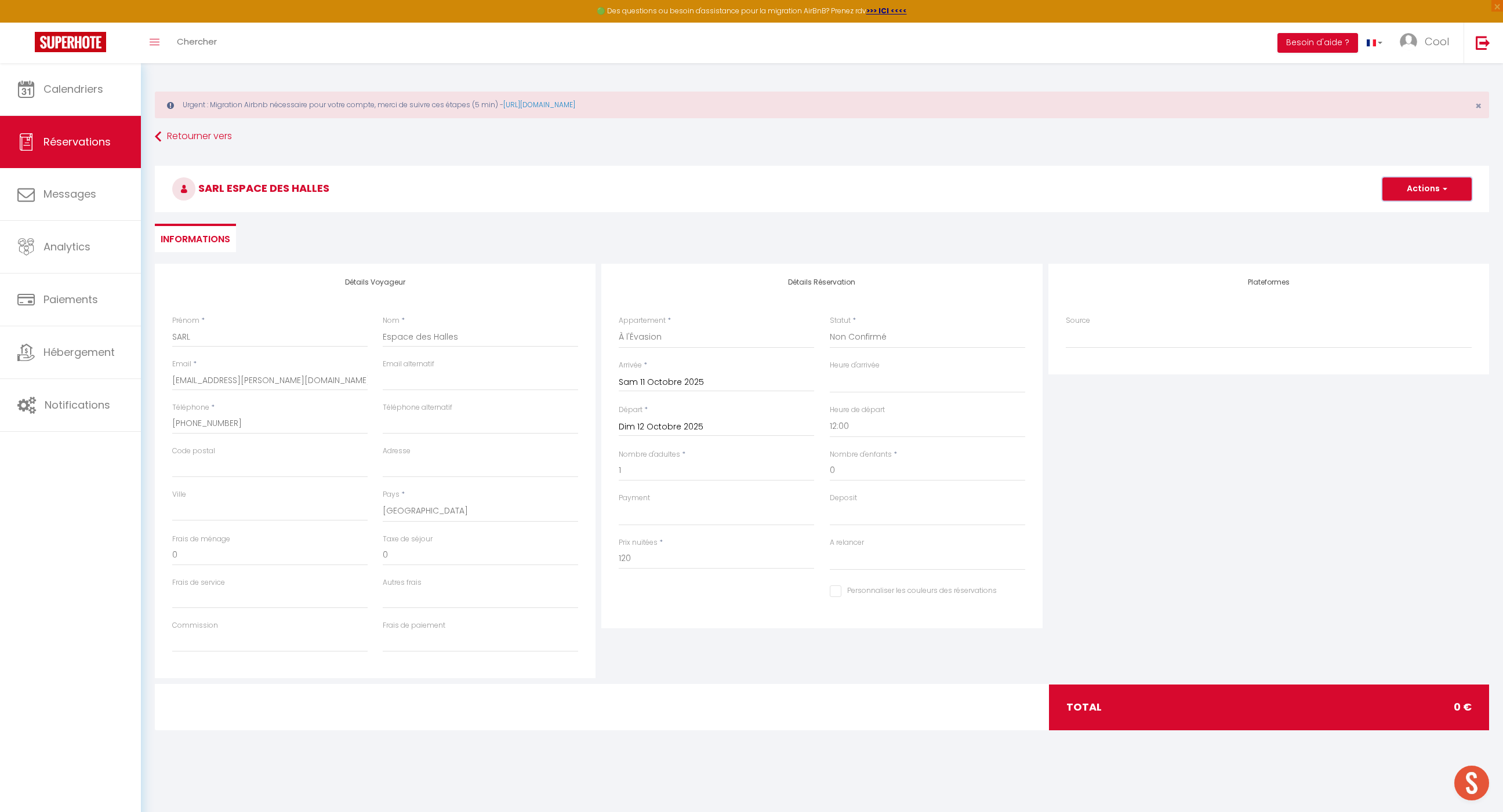
click at [1416, 182] on button "Actions" at bounding box center [1426, 189] width 89 height 23
click at [1398, 212] on link "Enregistrer" at bounding box center [1415, 214] width 92 height 15
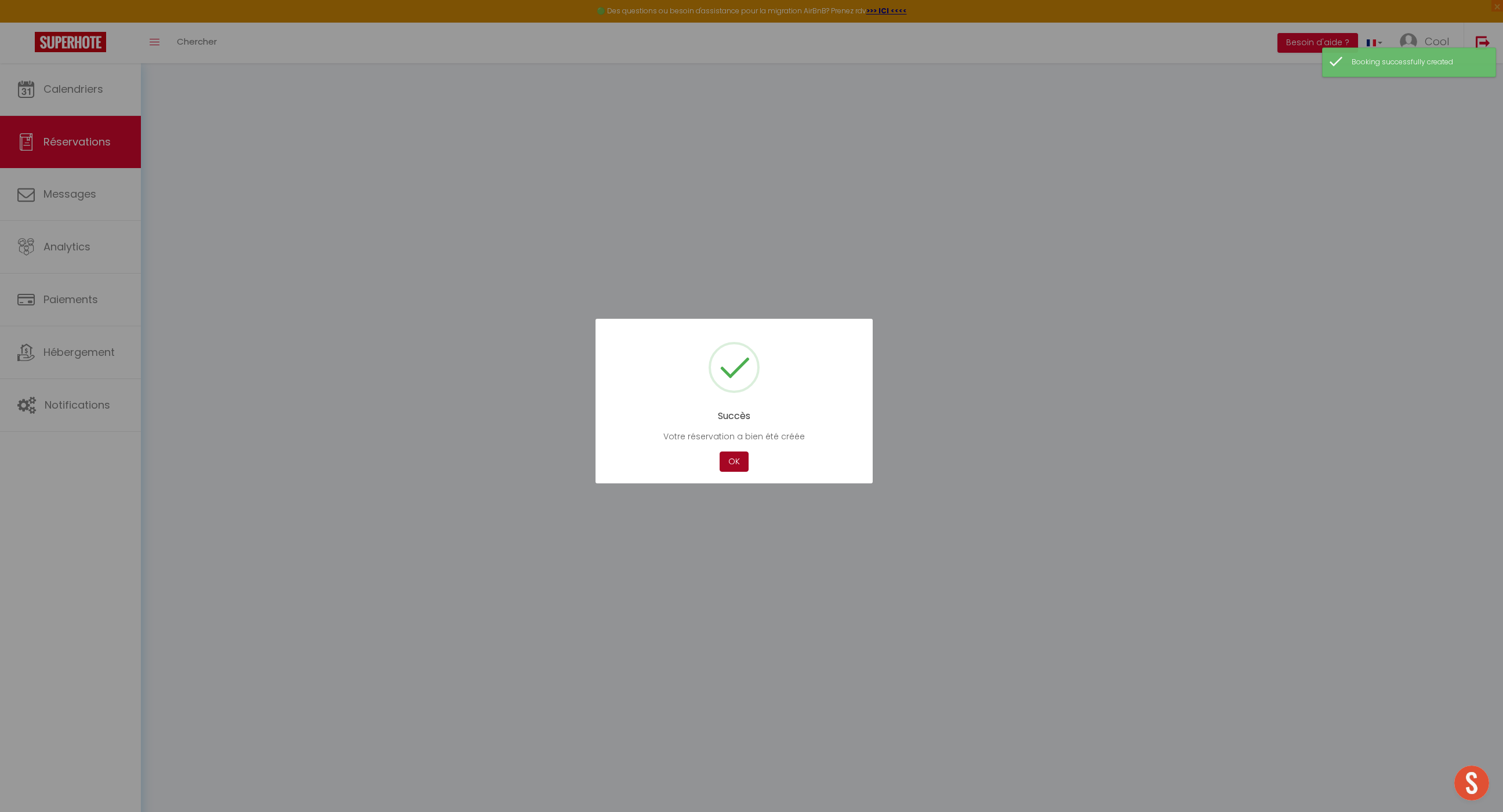
click at [732, 462] on button "OK" at bounding box center [734, 462] width 29 height 20
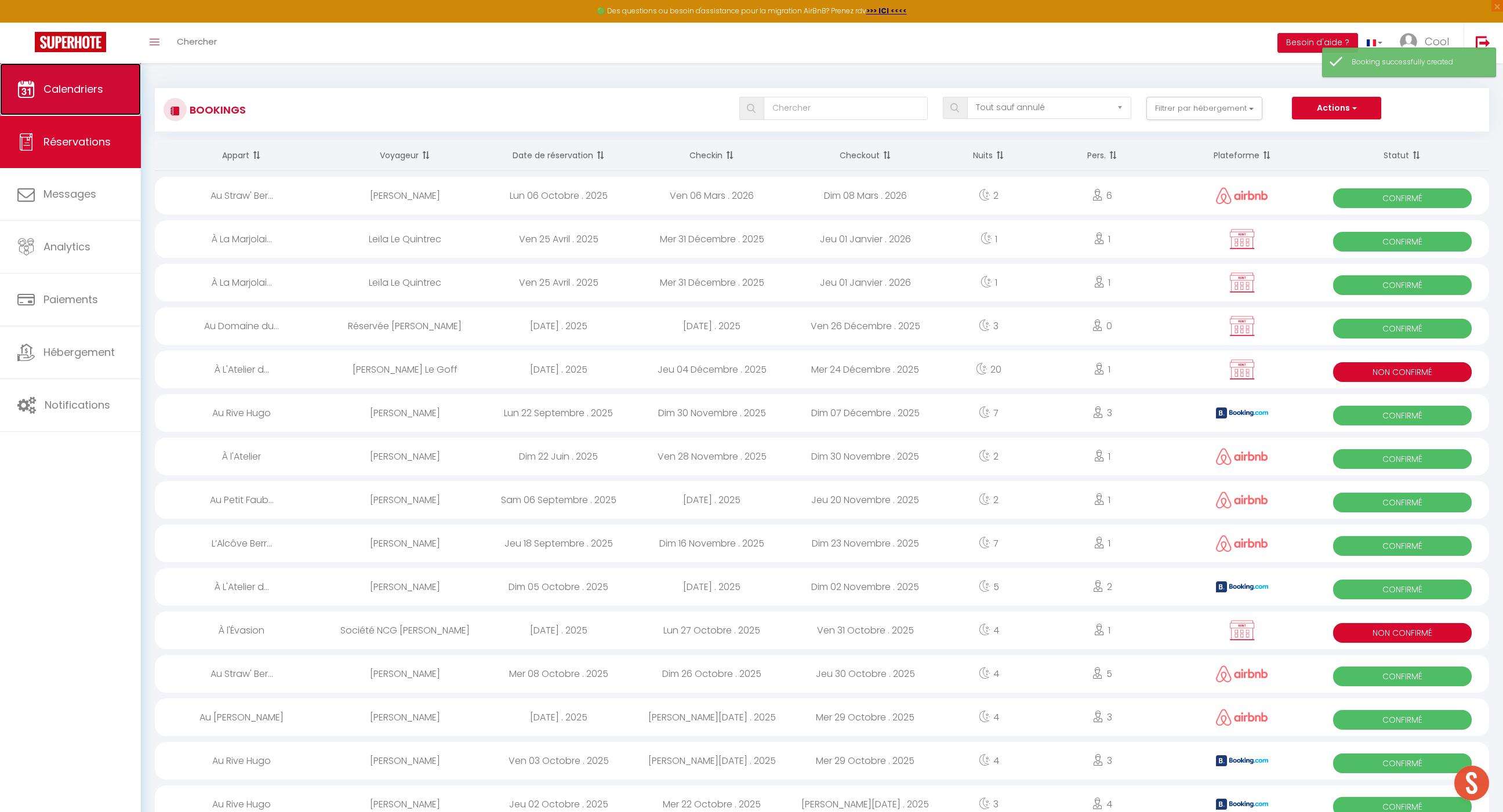
click at [45, 94] on span "Calendriers" at bounding box center [73, 89] width 59 height 15
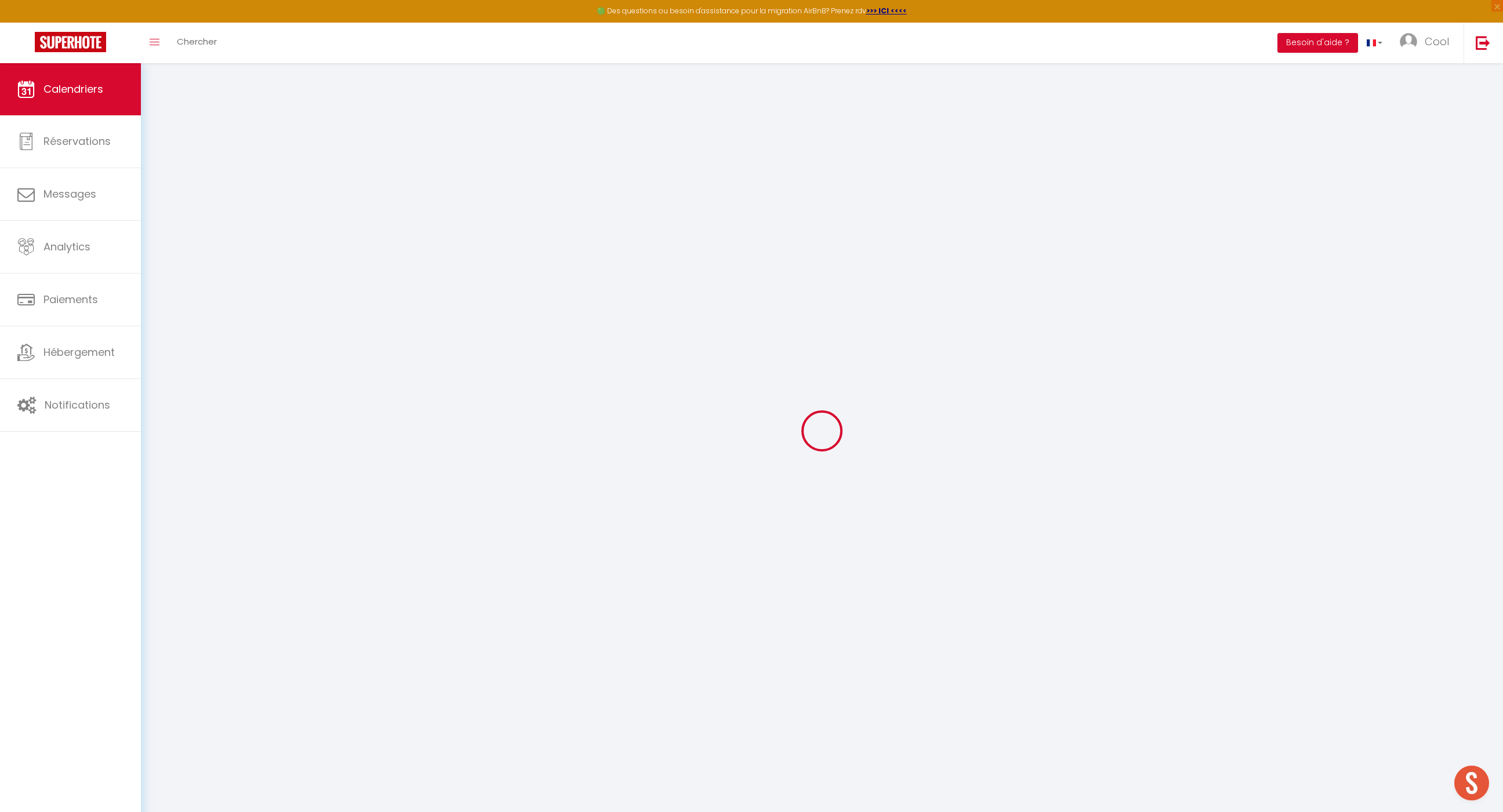
select select
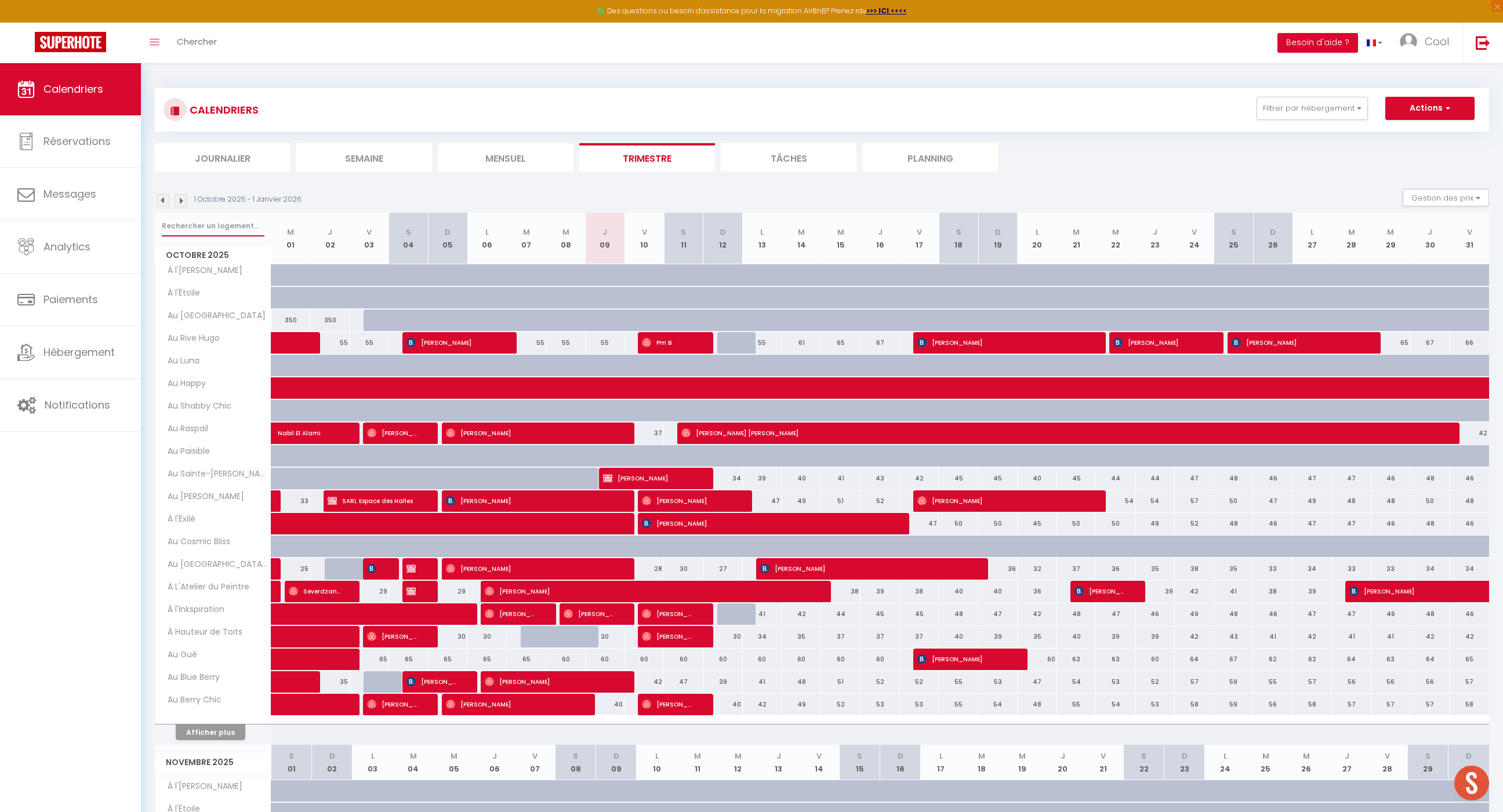
click at [216, 232] on input "text" at bounding box center [213, 226] width 102 height 21
type input "e"
select select
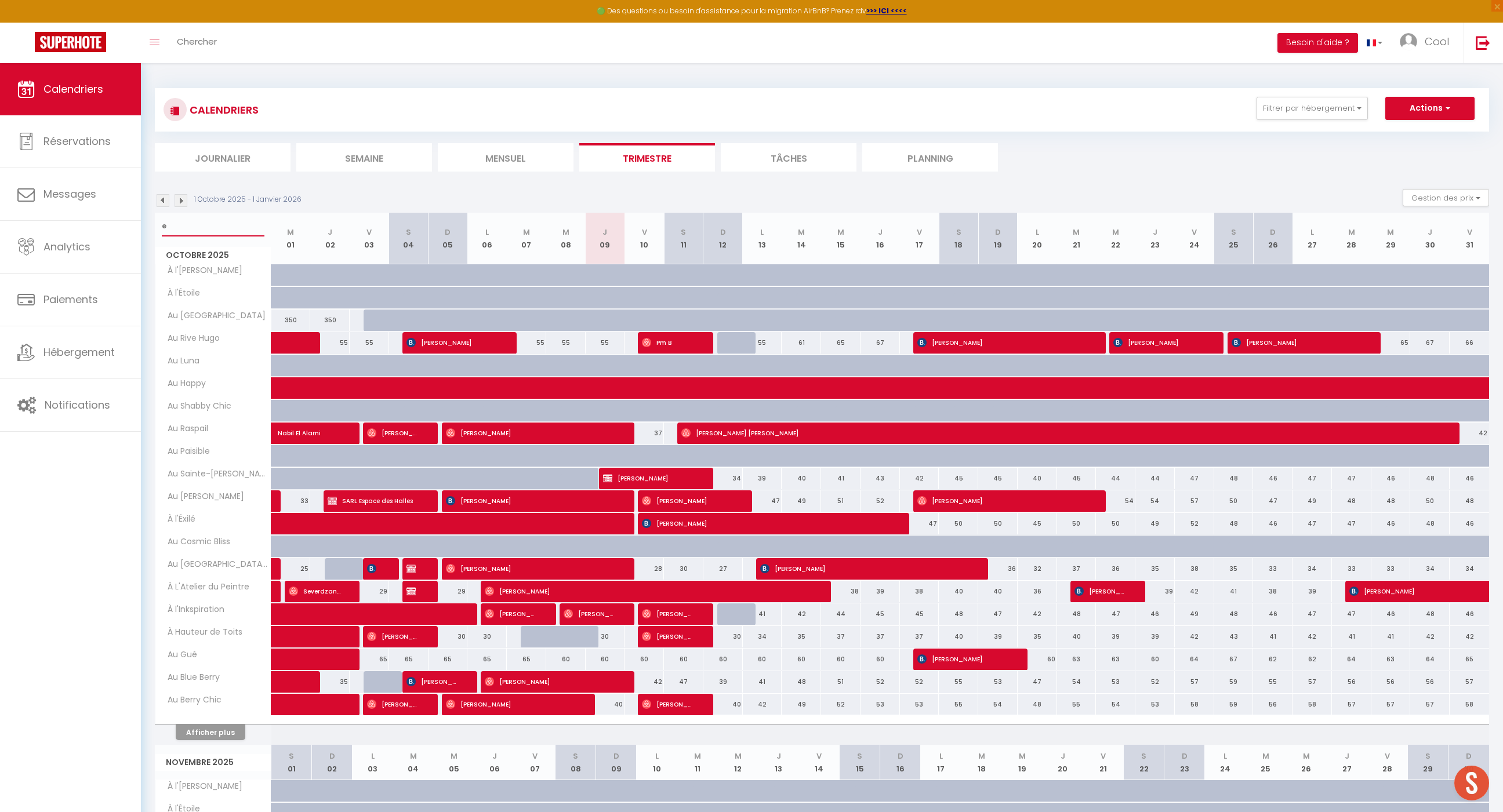
select select
type input "ev"
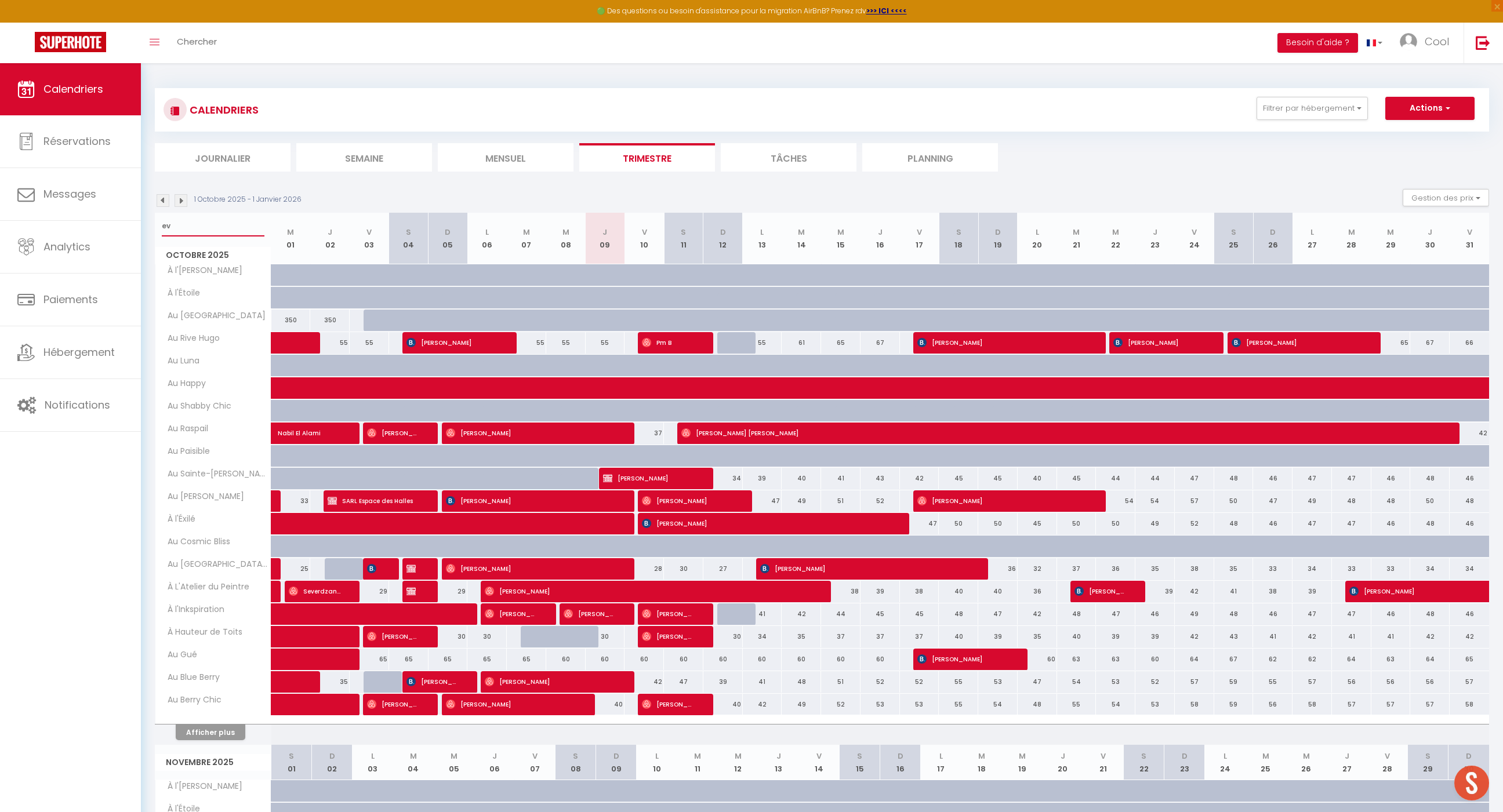
select select
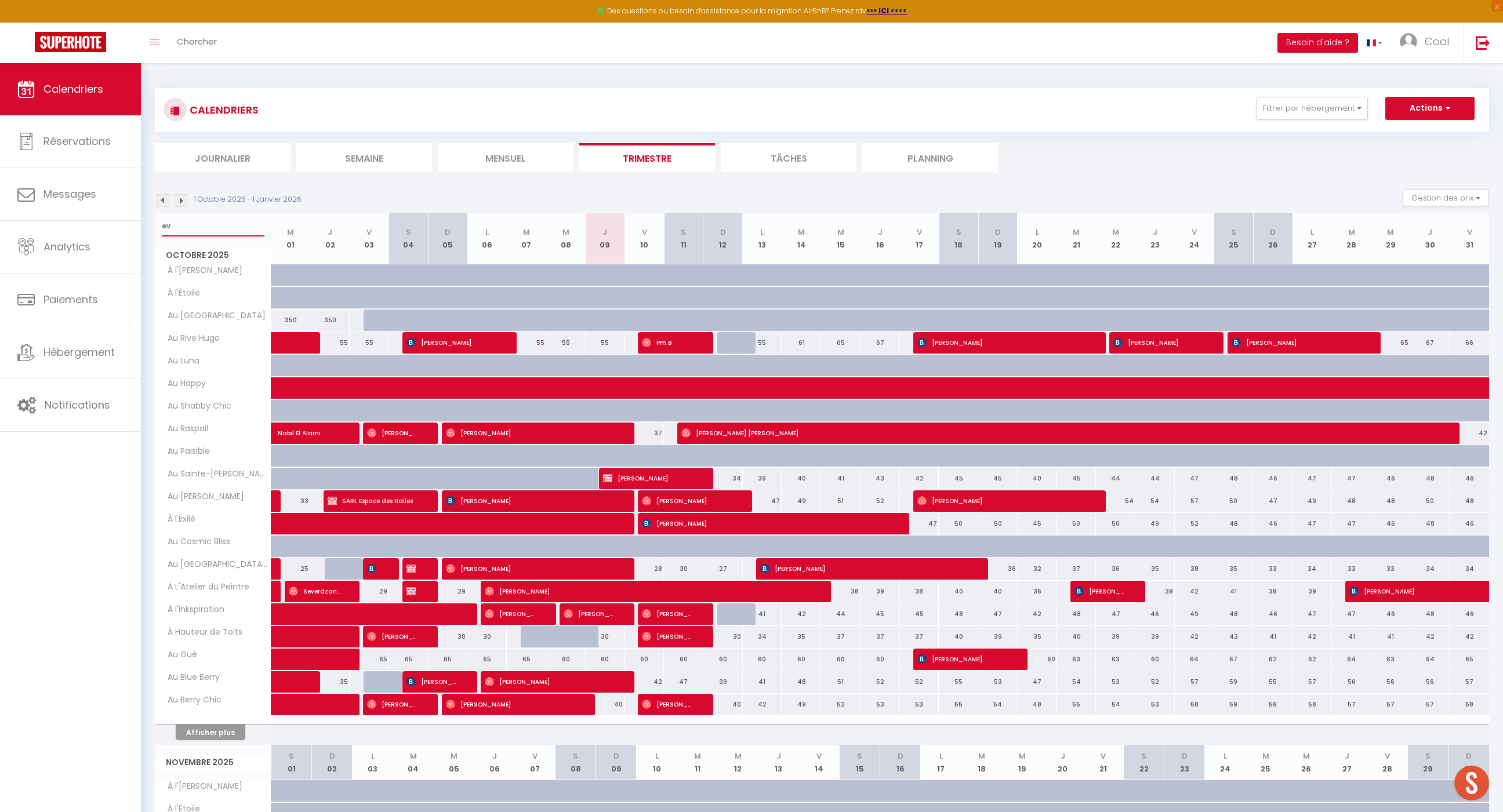
select select
type input "eva"
select select
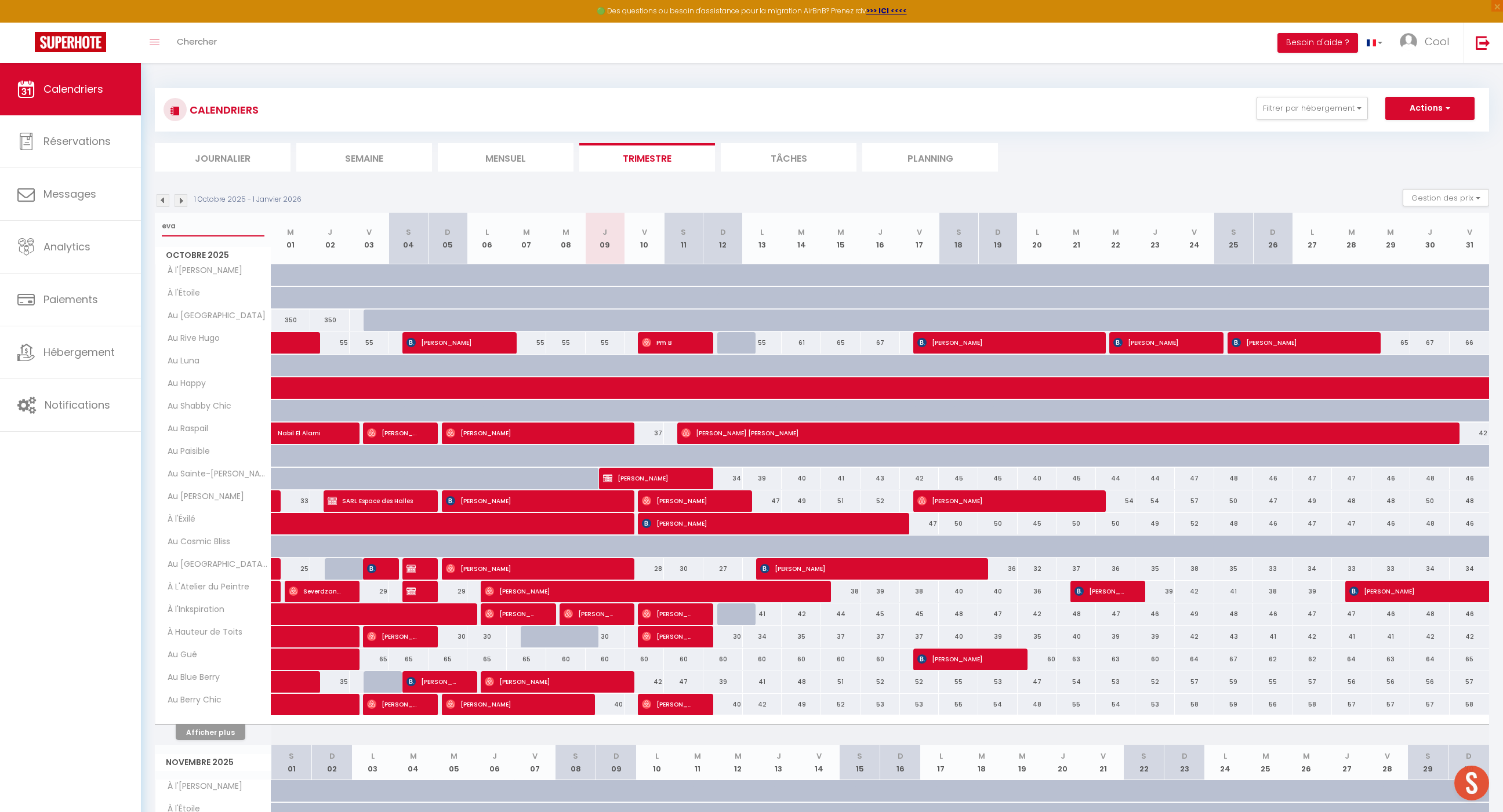
select select
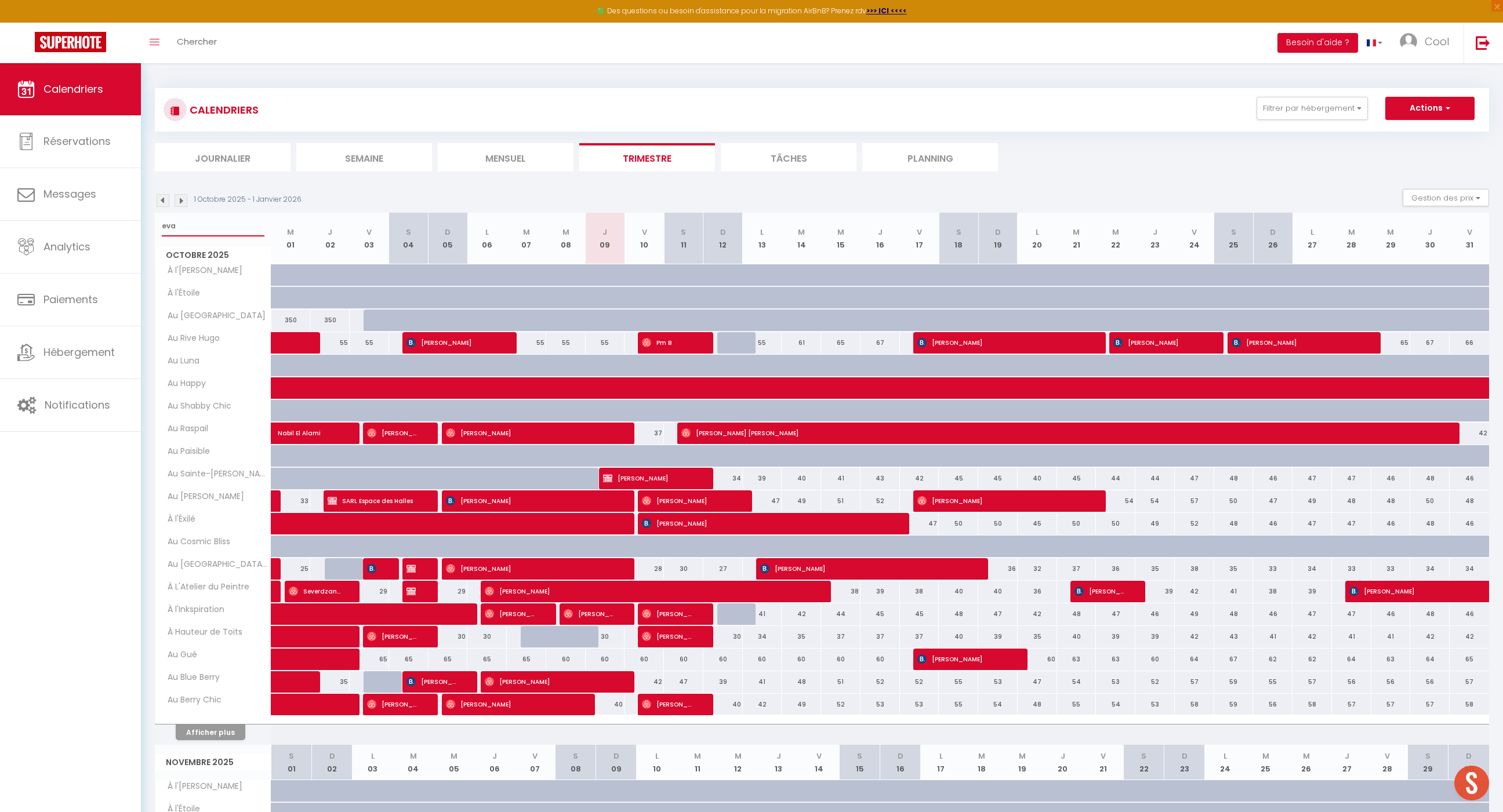
type input "evas"
select select
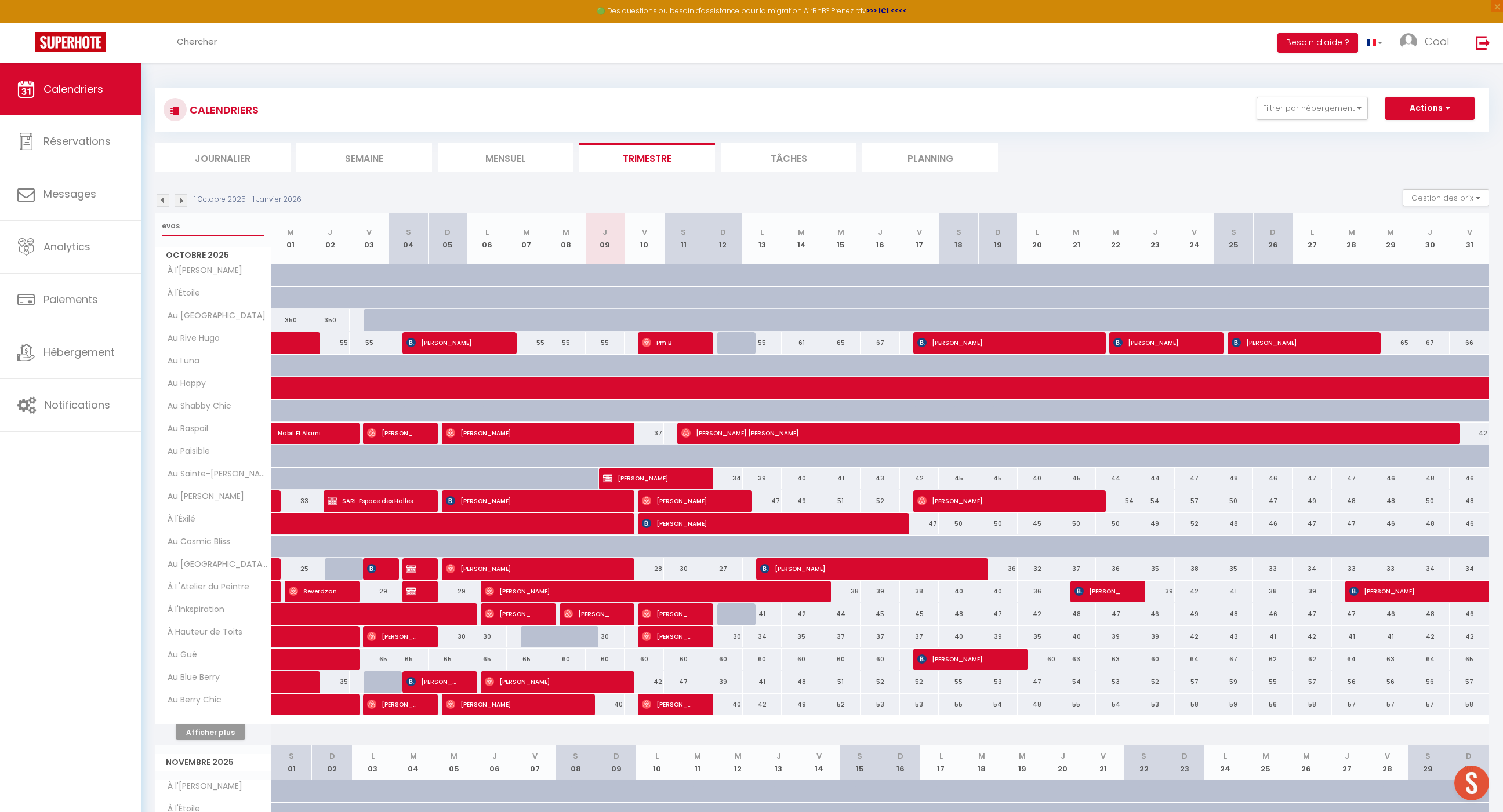
select select
type input "evasi"
select select
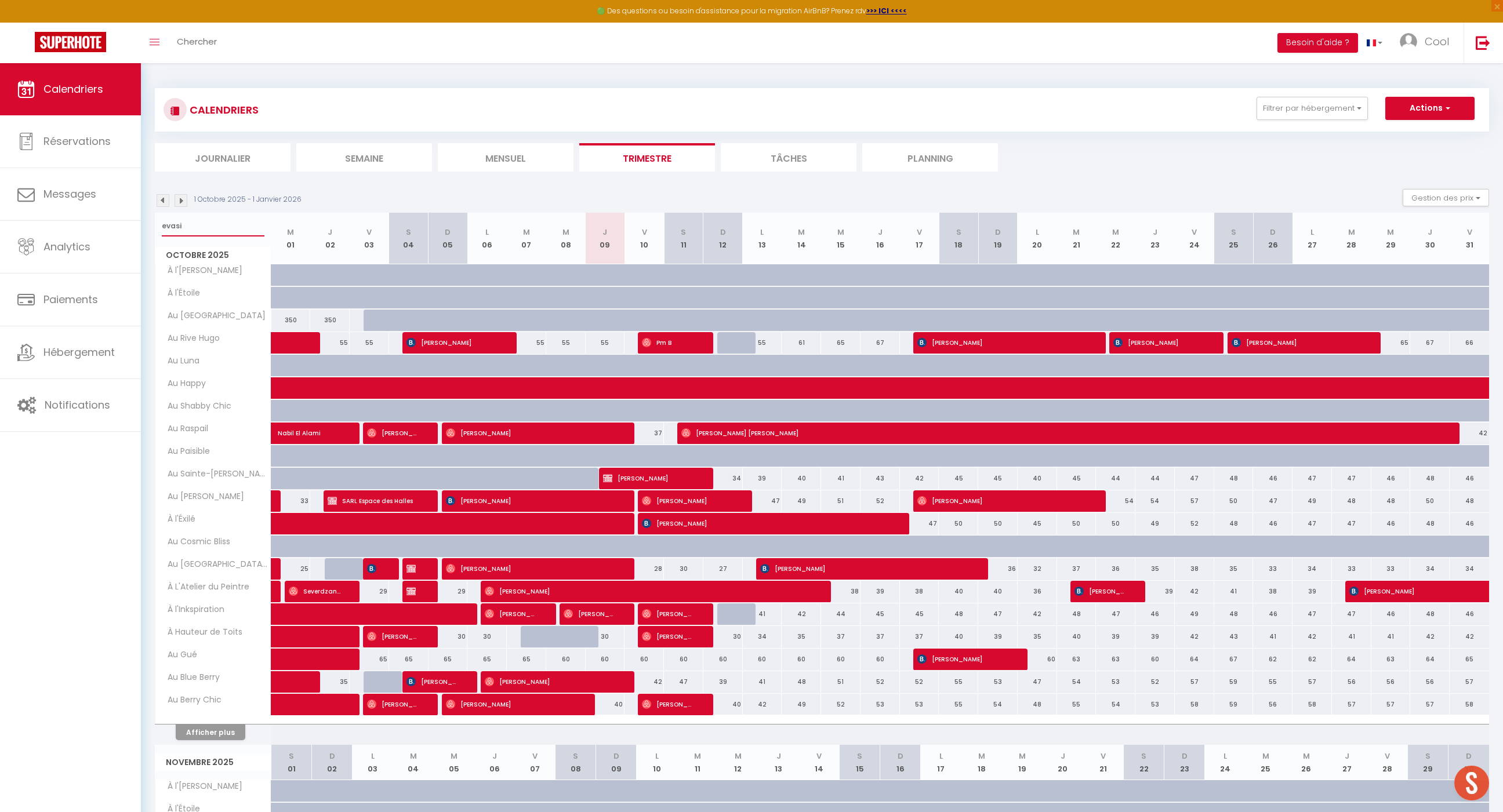
select select
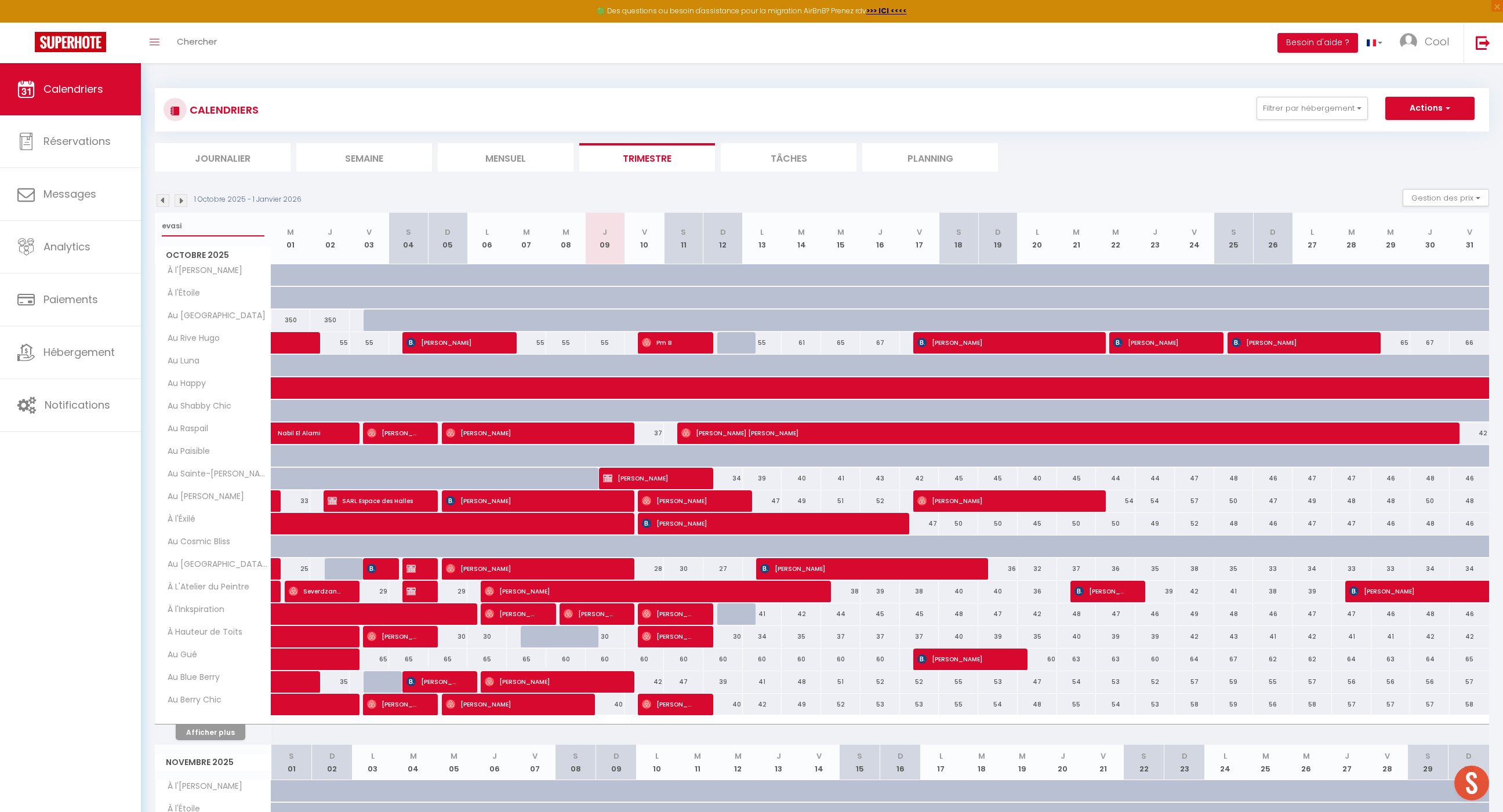
select select
type input "evasi"
select select
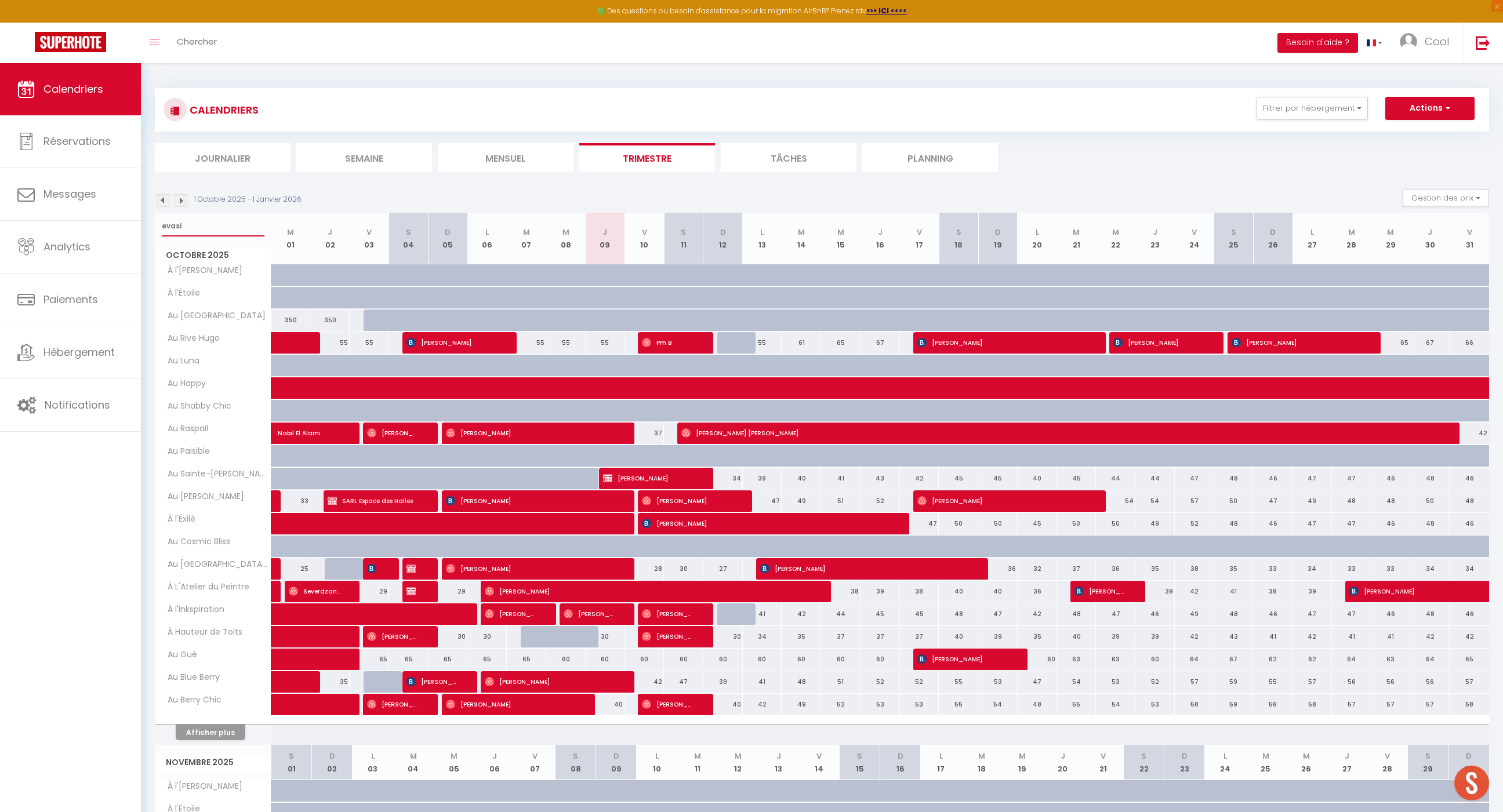
select select
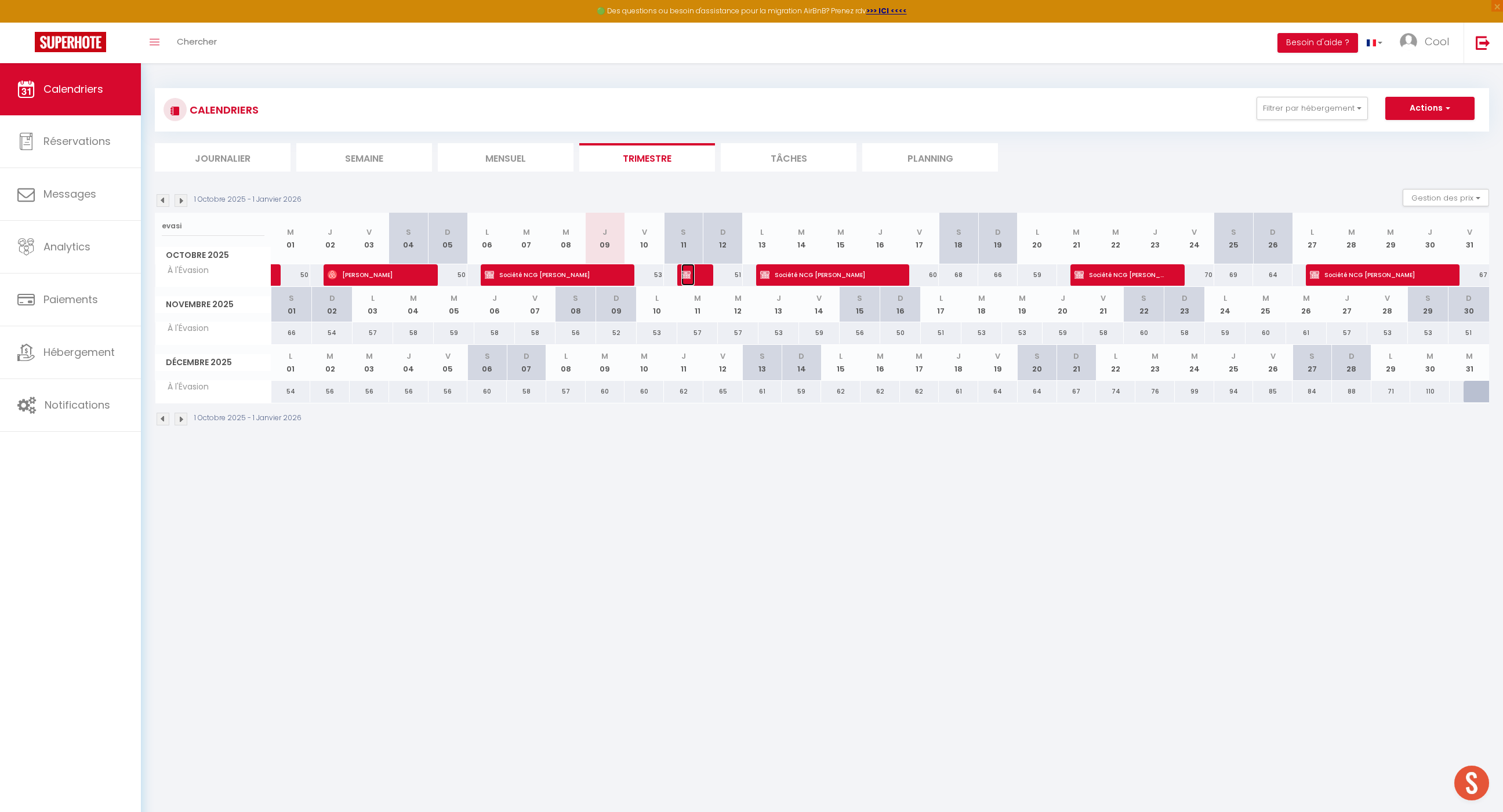
click at [686, 276] on img at bounding box center [686, 274] width 9 height 9
select select "KO"
select select "0"
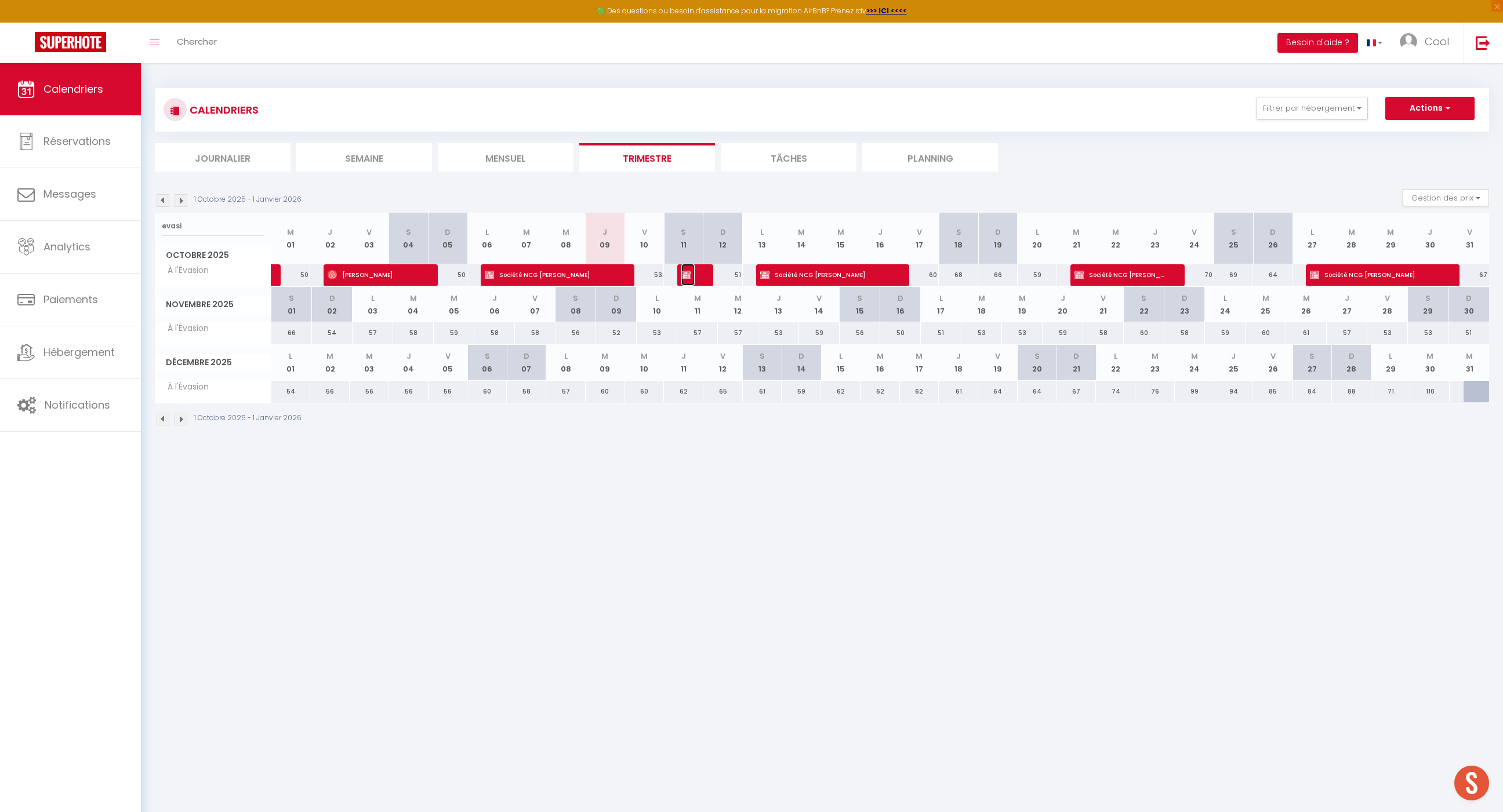
select select "1"
select select
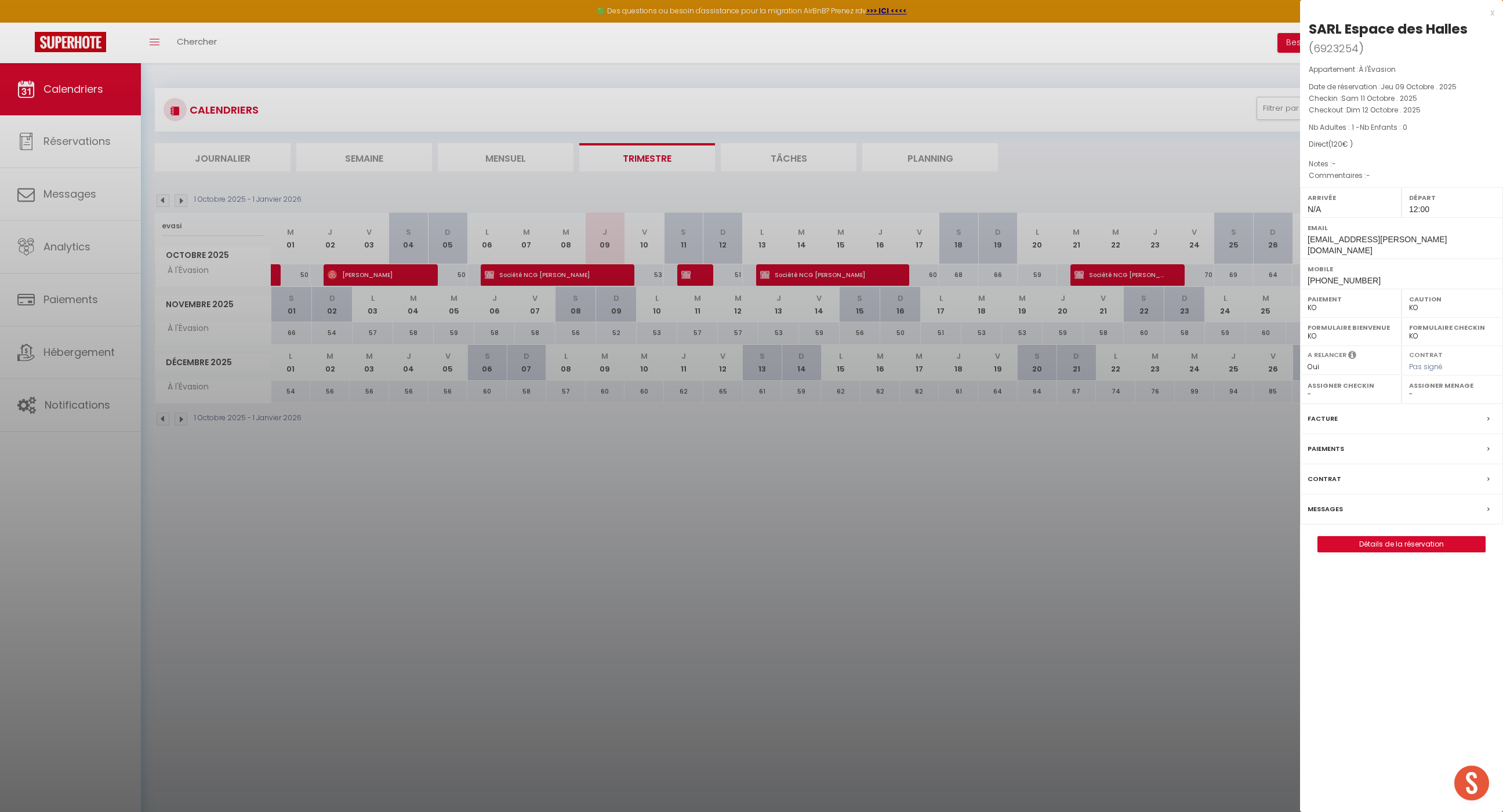
click at [1325, 503] on label "Messages" at bounding box center [1325, 509] width 35 height 12
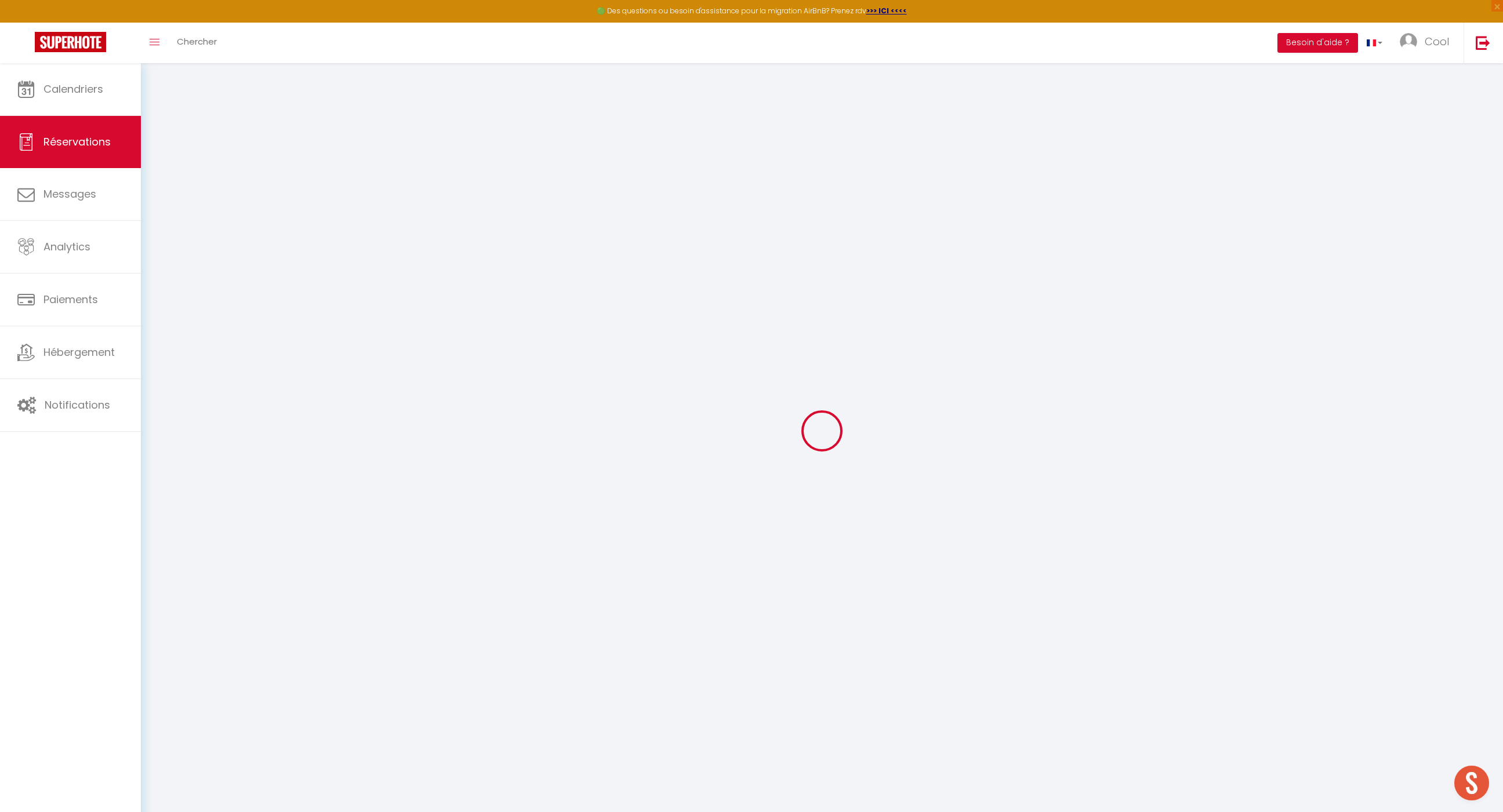
type input "SARL"
type input "Espace des Halles"
type input "[EMAIL_ADDRESS][PERSON_NAME][DOMAIN_NAME]"
type input "[PHONE_NUMBER]"
select select "FR"
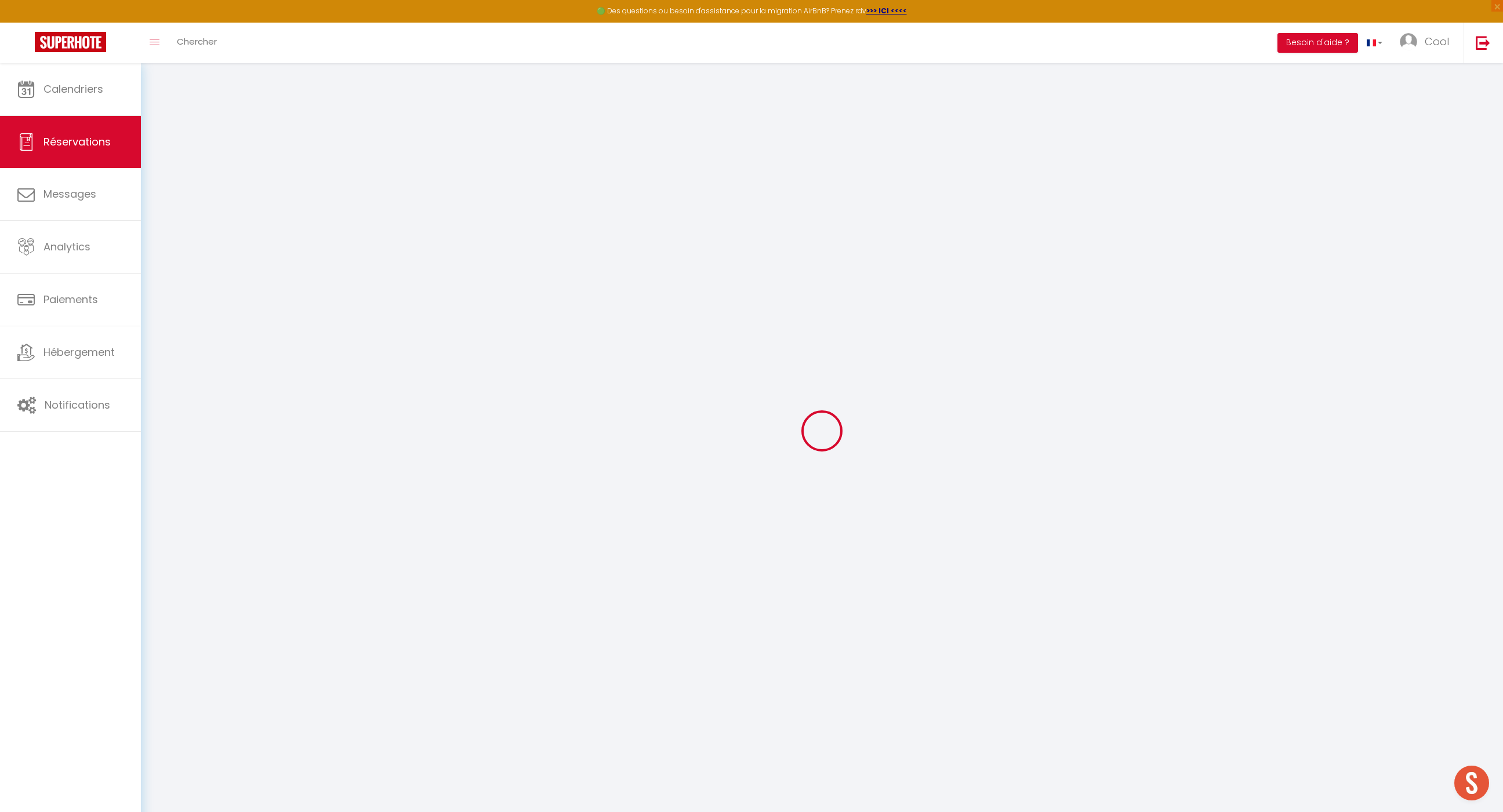
select select "48539"
select select "2"
type input "Sam 11 Octobre 2025"
select select
type input "Dim 12 Octobre 2025"
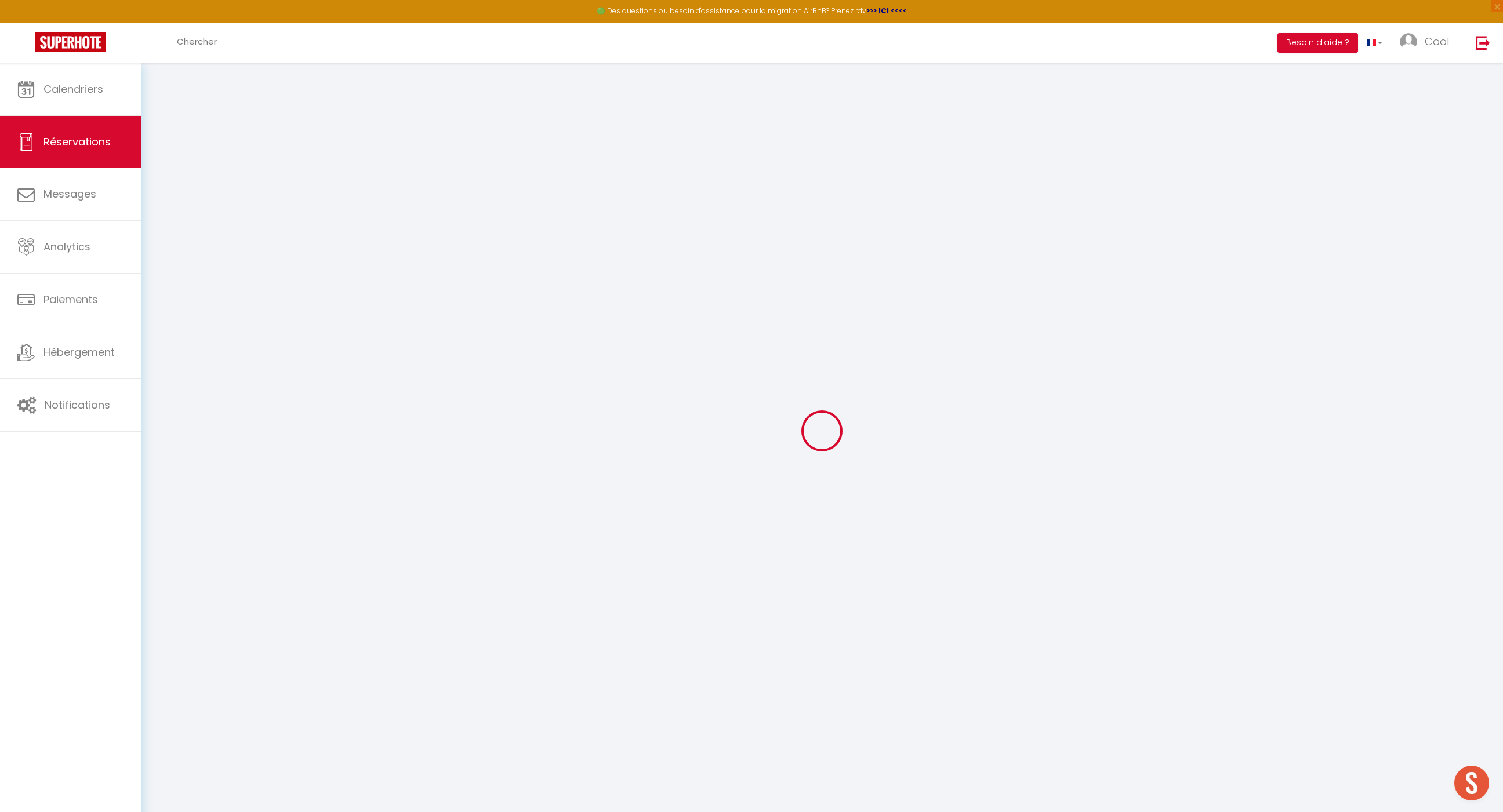
select select
type input "1"
select select "10"
select select
type input "120"
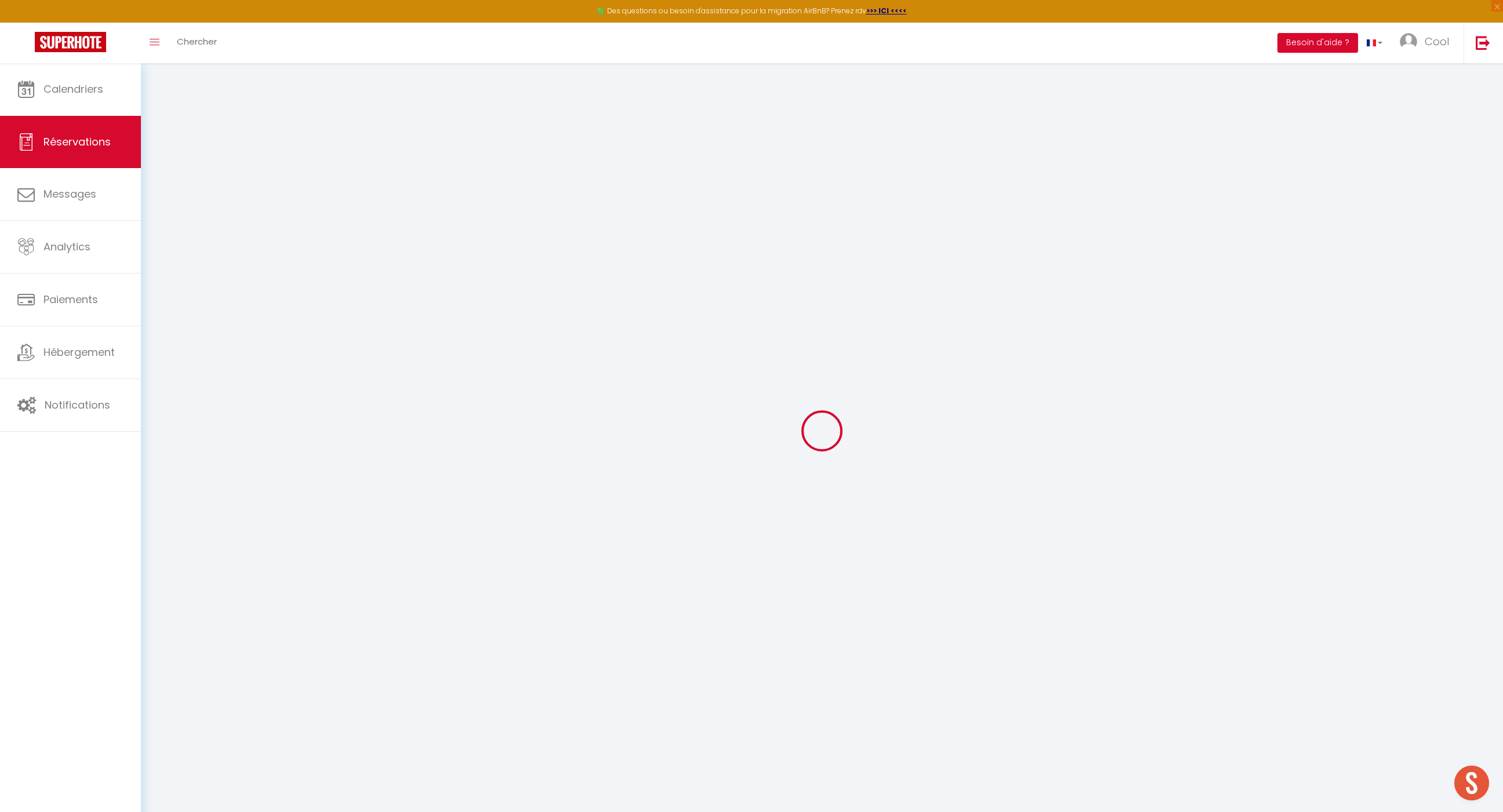
checkbox input "false"
type input "120"
type input "0"
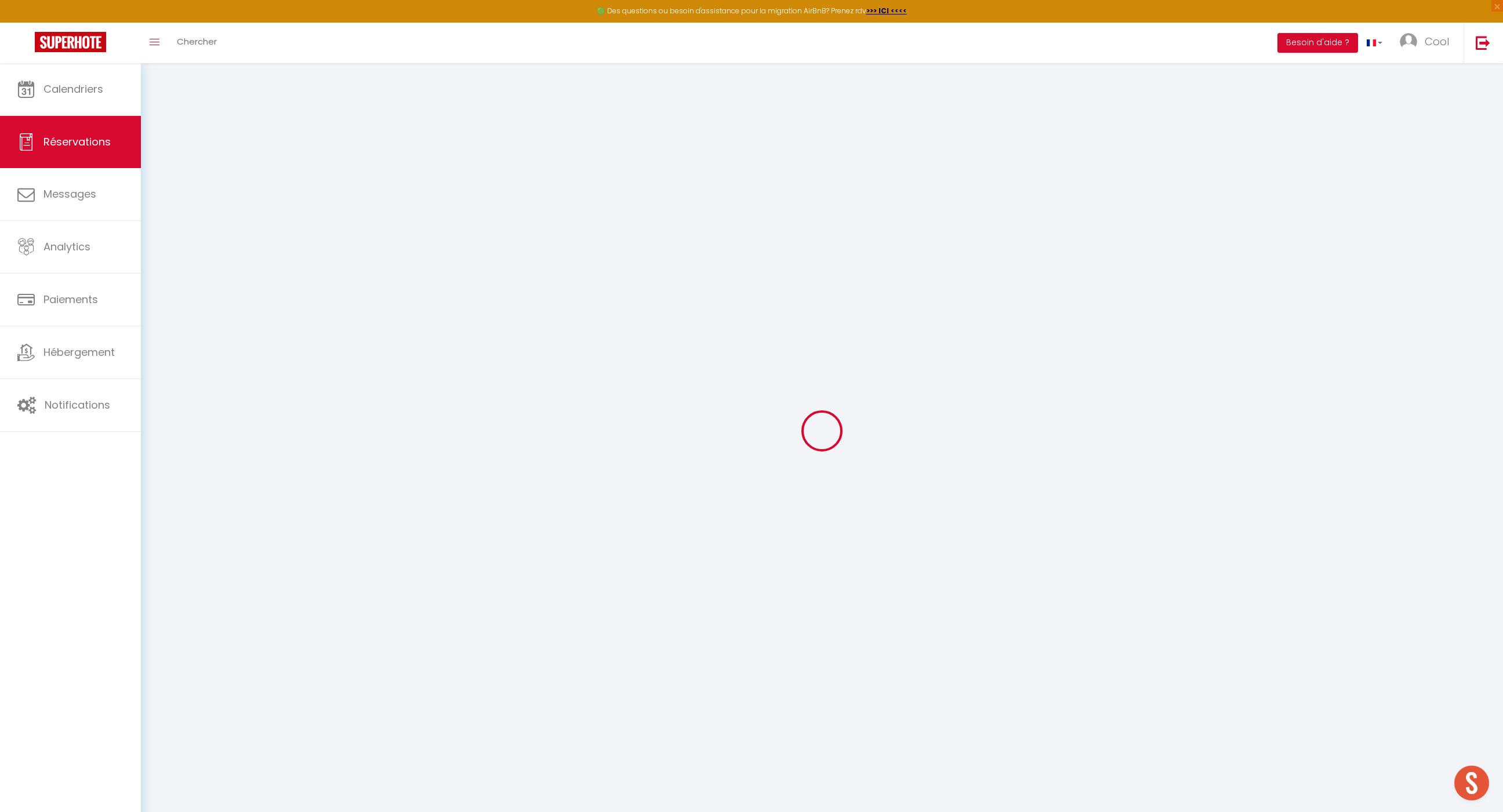
select select
select select "14"
checkbox input "false"
select select
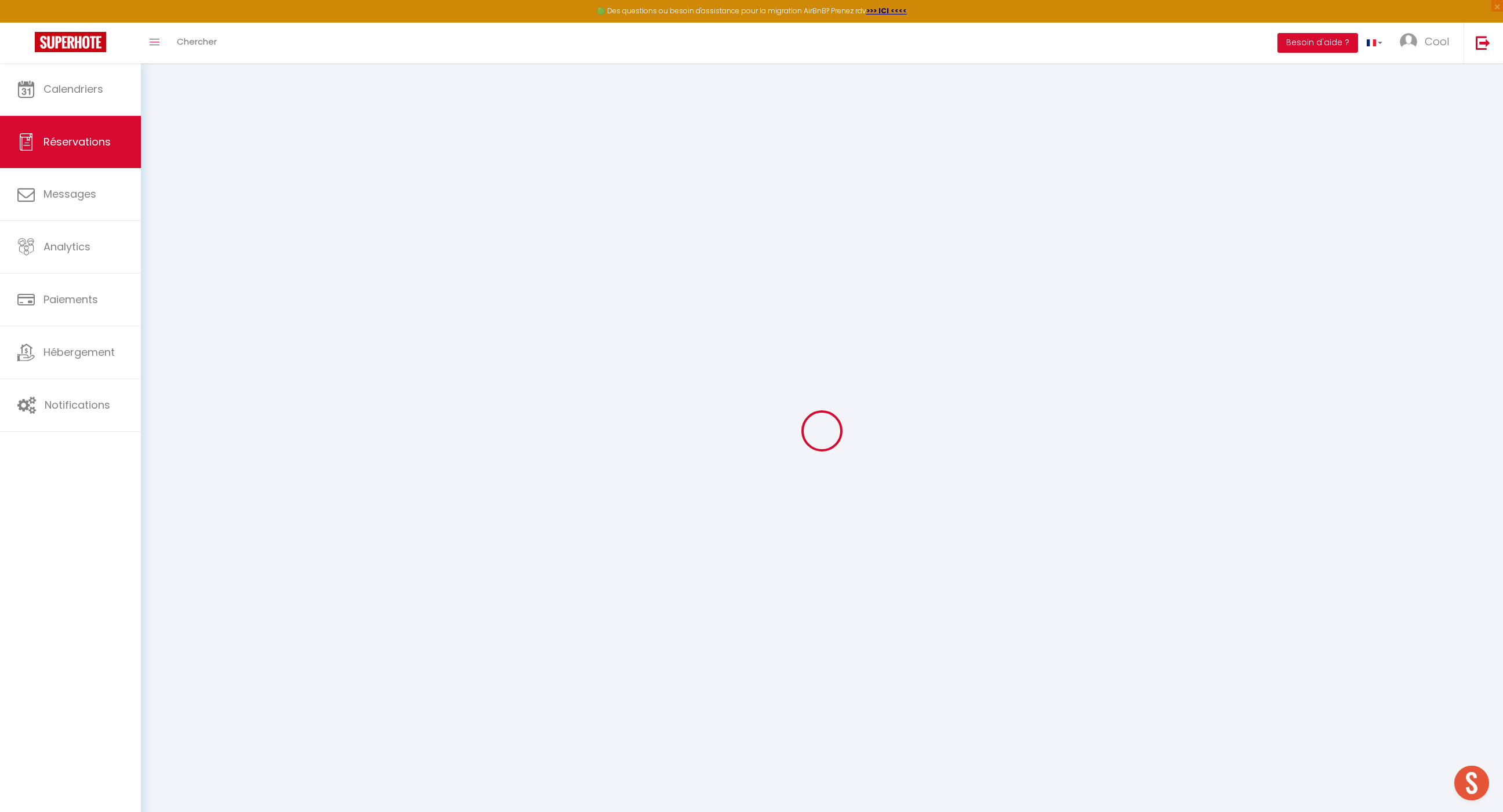
select select
checkbox input "false"
select select
checkbox input "false"
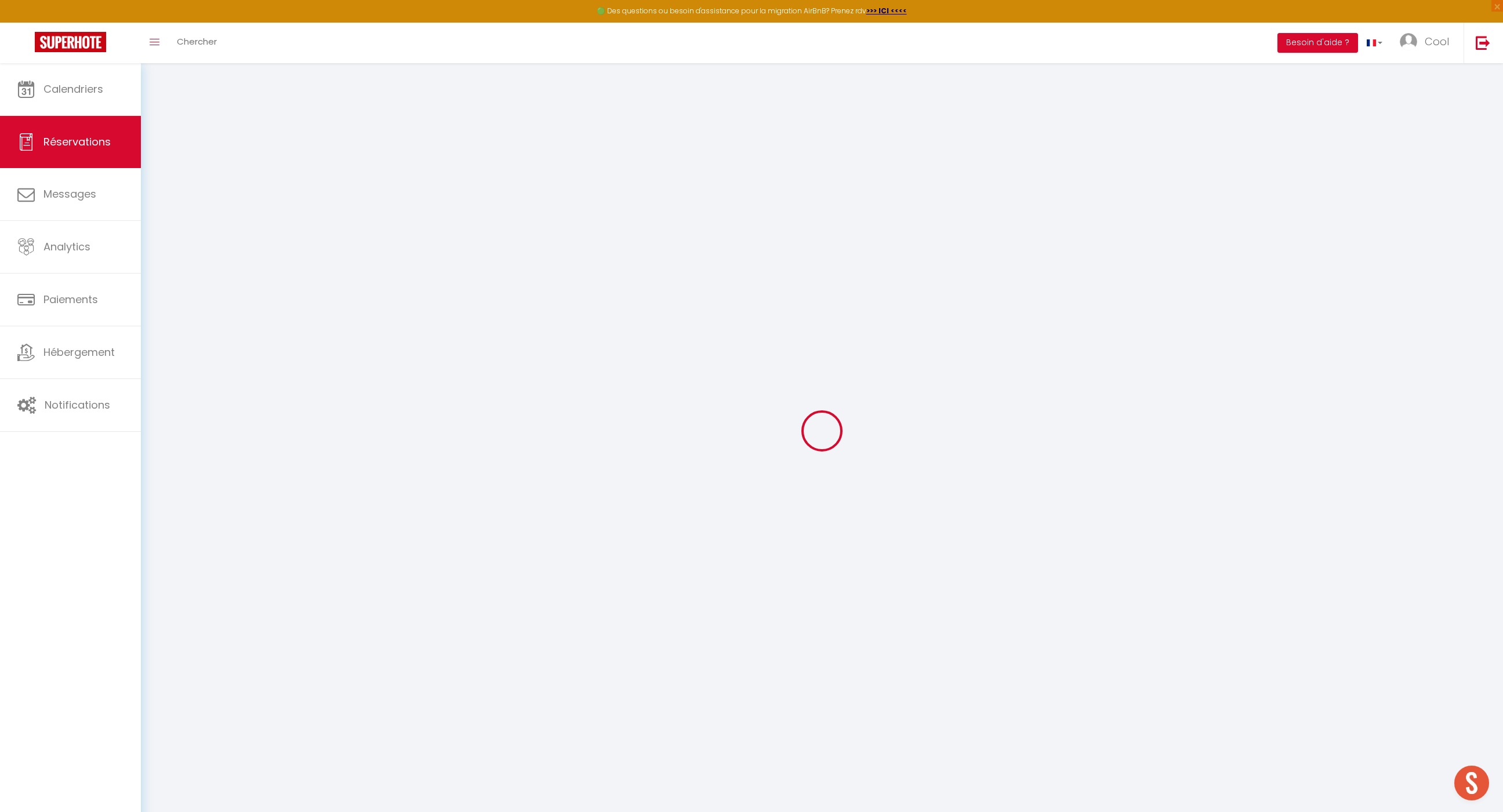
select select
checkbox input "false"
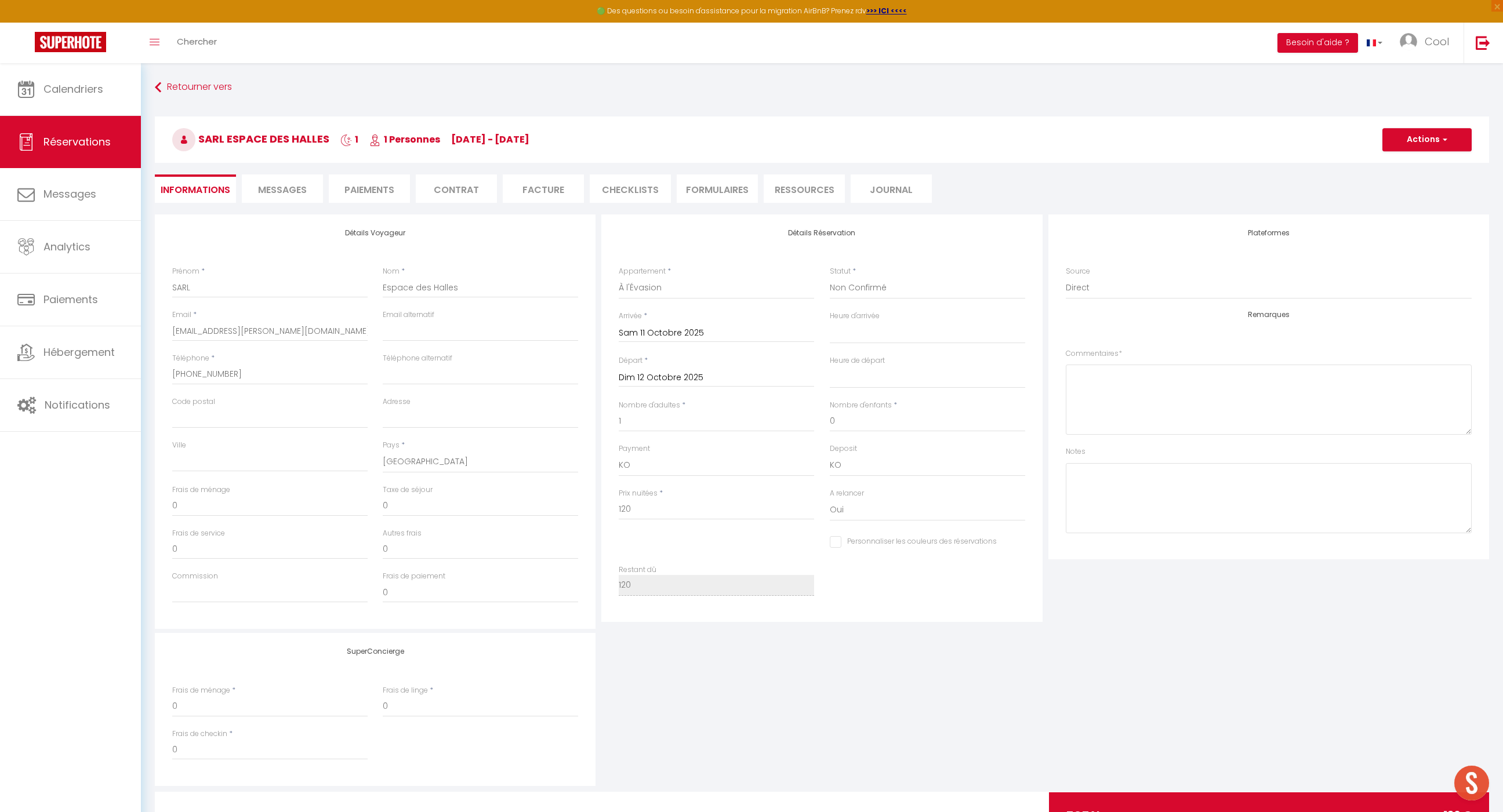
click at [269, 183] on span "Messages" at bounding box center [282, 190] width 49 height 13
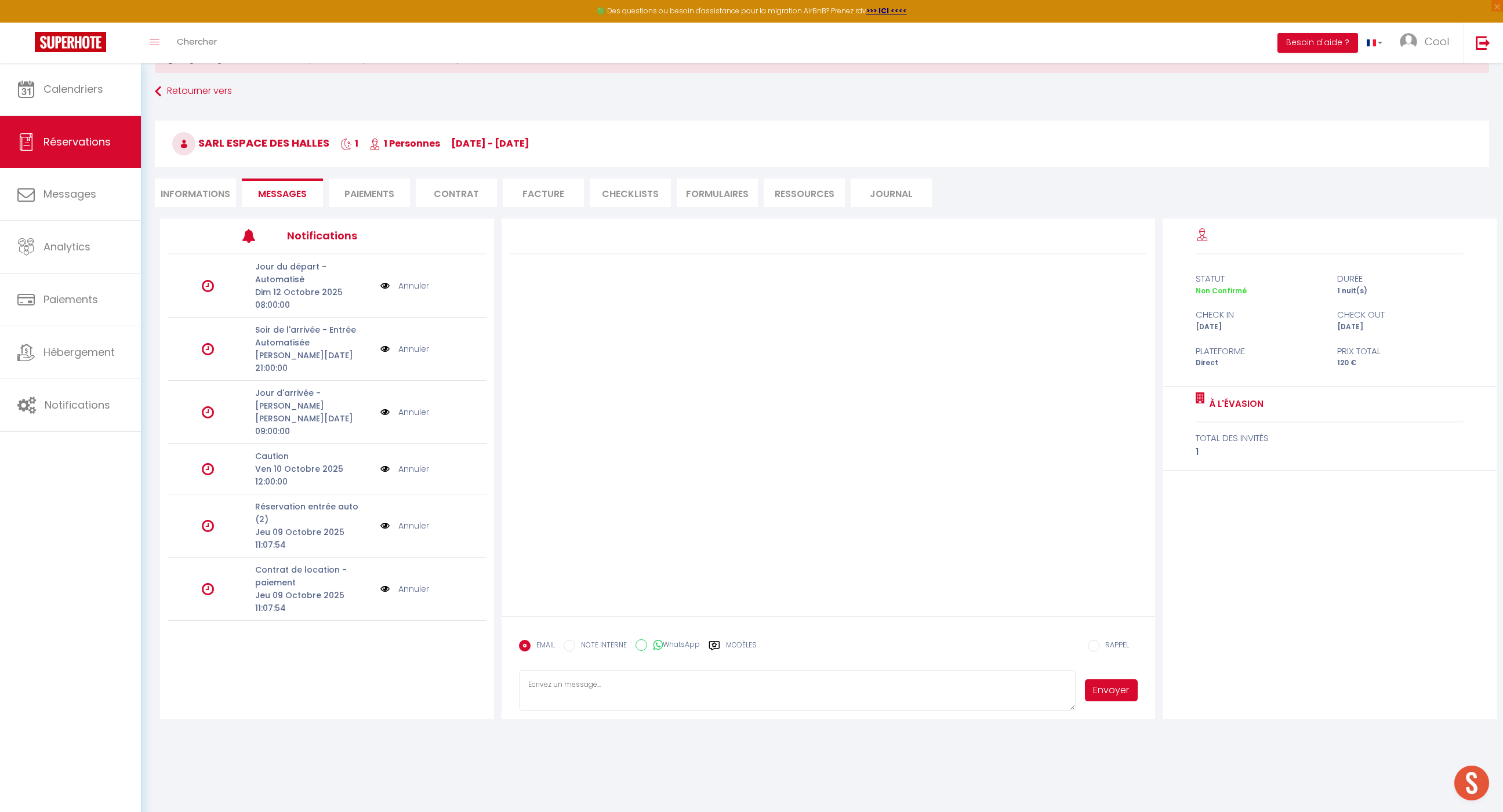
scroll to position [56, 0]
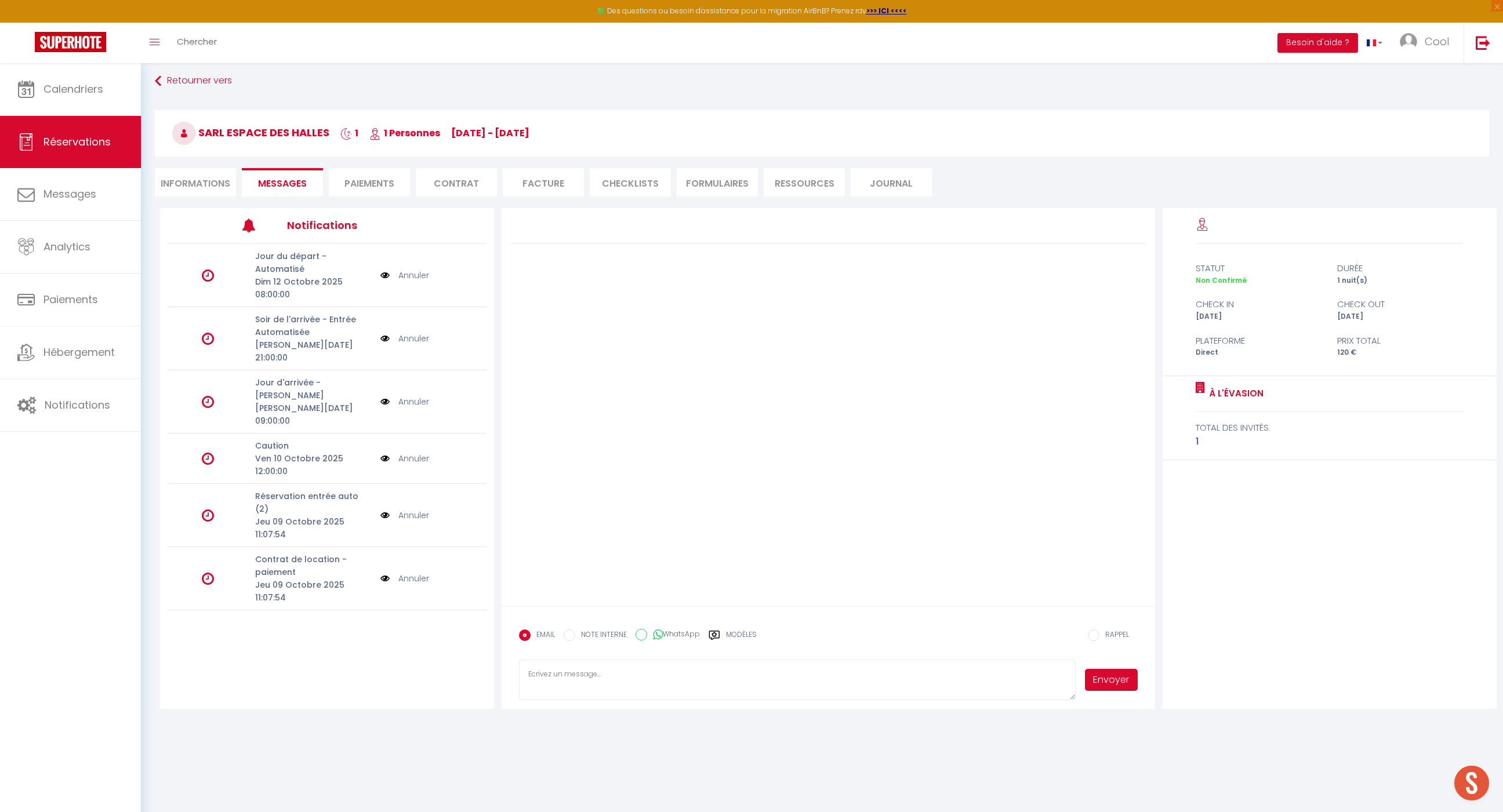
click at [387, 395] on img at bounding box center [385, 402] width 9 height 13
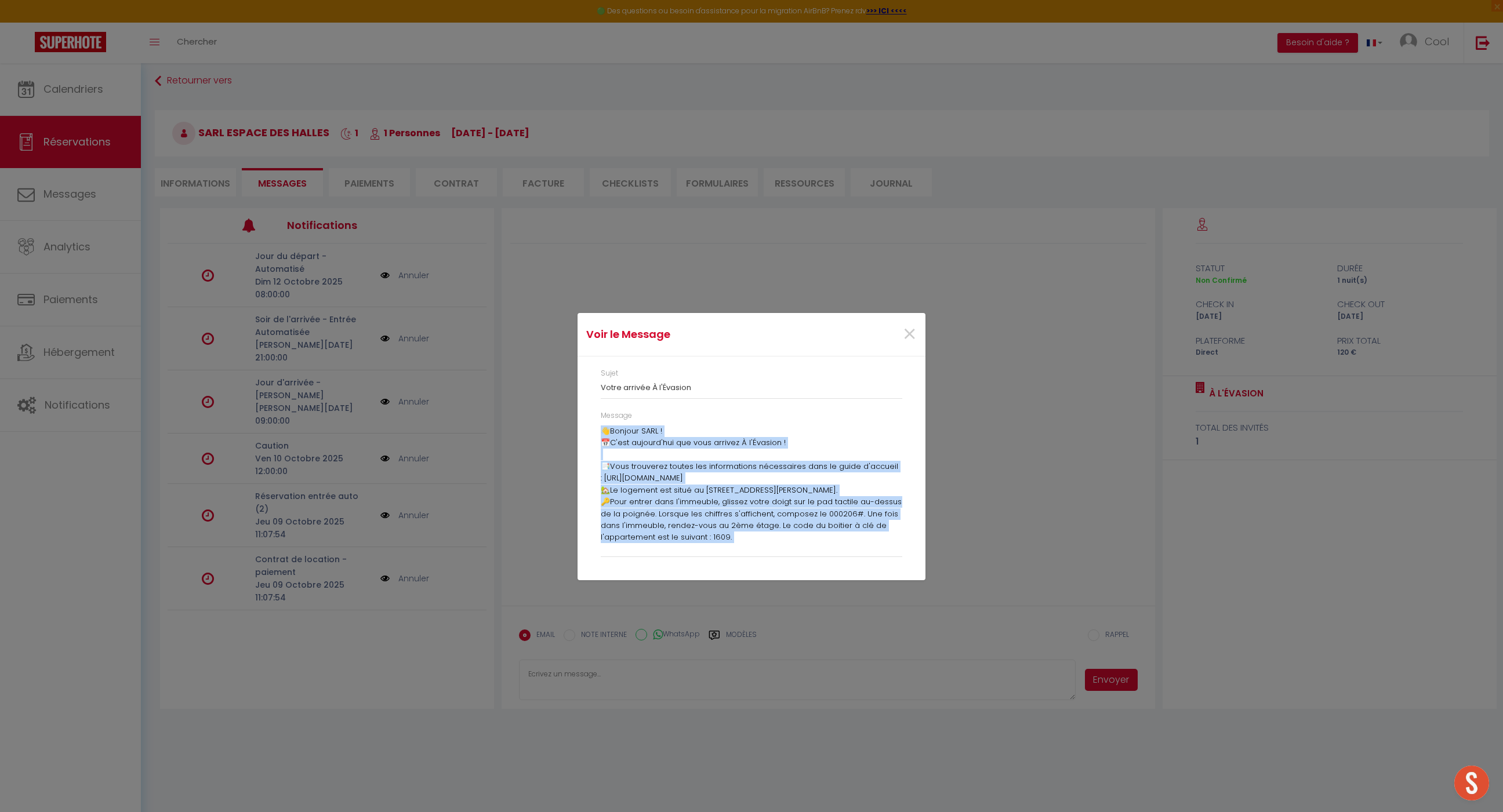
scroll to position [183, 0]
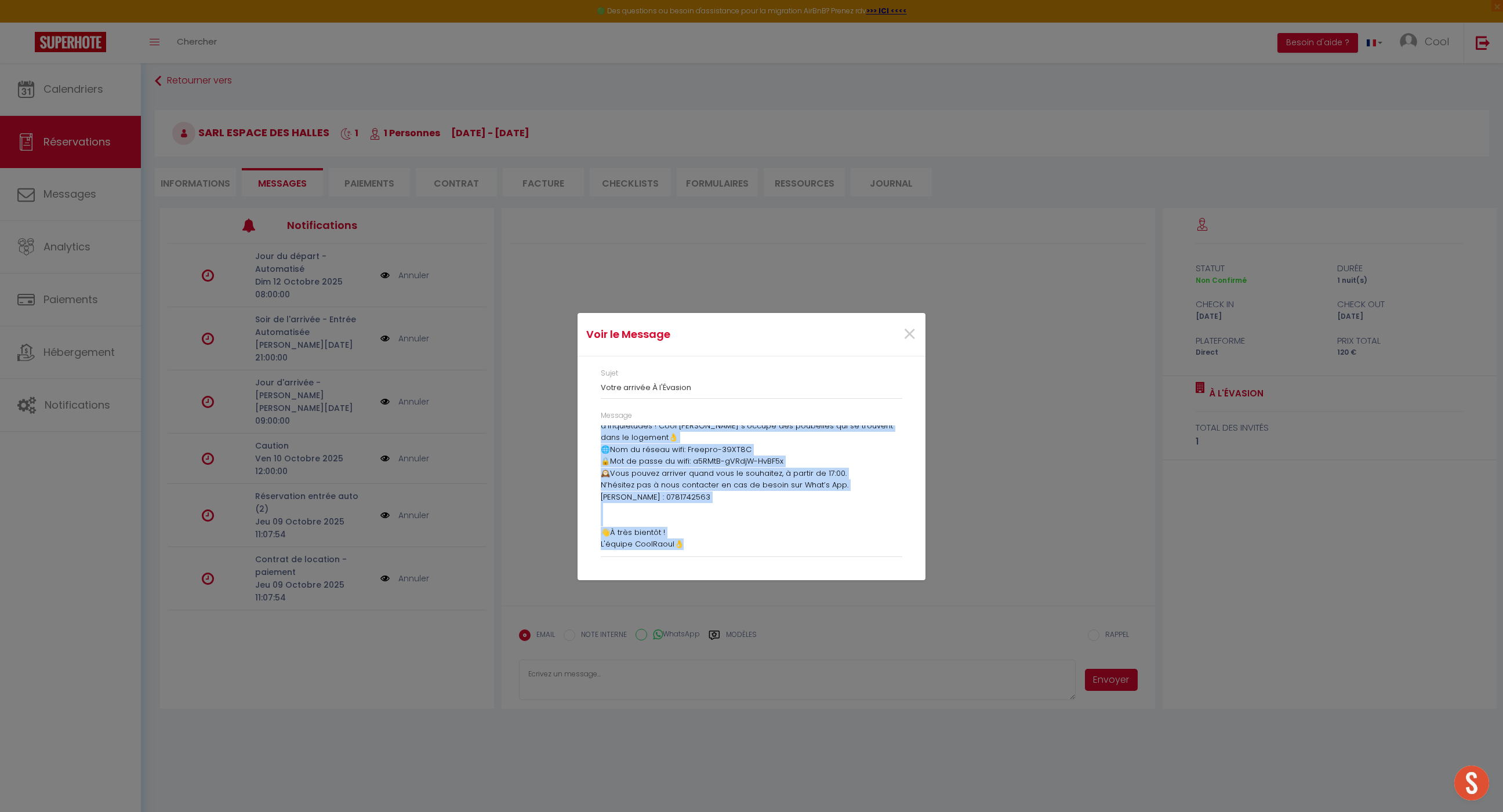
drag, startPoint x: 601, startPoint y: 431, endPoint x: 791, endPoint y: 570, distance: 235.4
click at [791, 570] on div "Sujet Votre arrivée À l'Évasion Message 👋 Bonjour SARL ! 📅 C'est [DATE] que vou…" at bounding box center [752, 468] width 348 height 223
copy div "👋 Loremip DOLO ! 📅 S'ame consect'adi eli sedd eiusmod T i'Utlabor ! 📑 Etdo magn…"
